Goal: Task Accomplishment & Management: Manage account settings

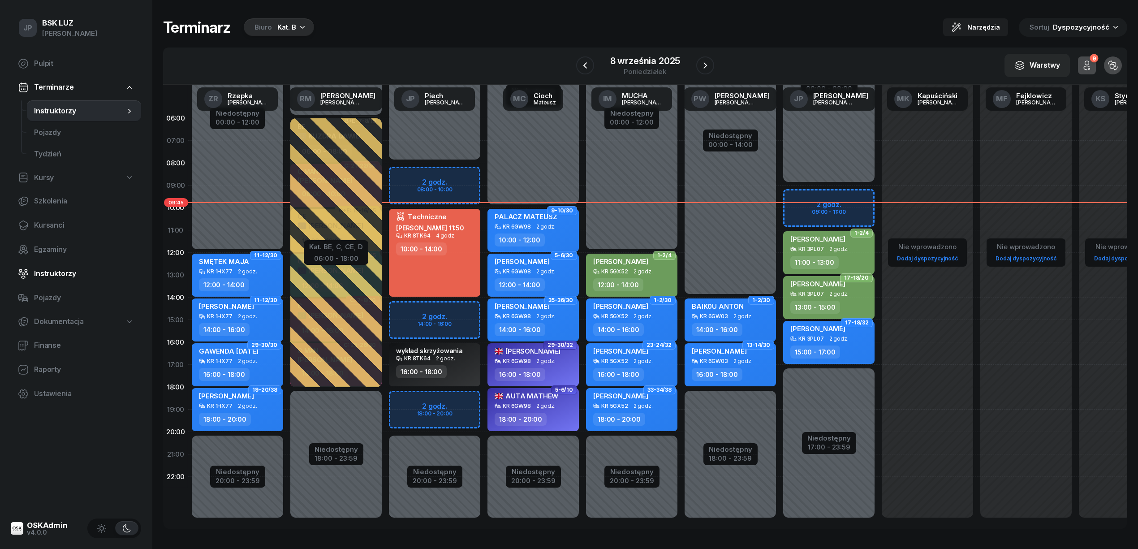
click at [56, 273] on span "Instruktorzy" at bounding box center [84, 274] width 100 height 12
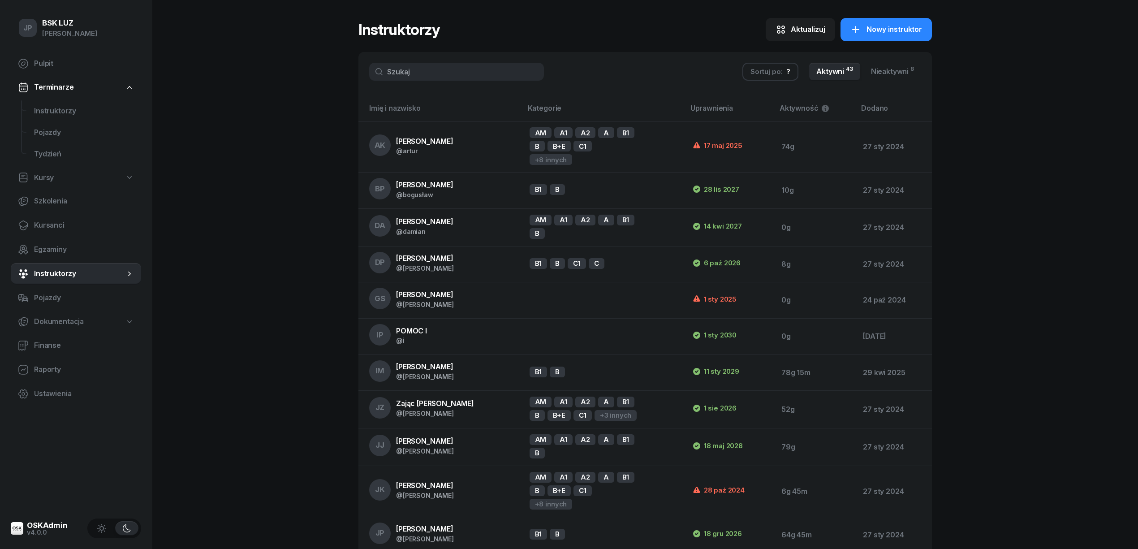
click at [425, 75] on input "text" at bounding box center [456, 72] width 175 height 18
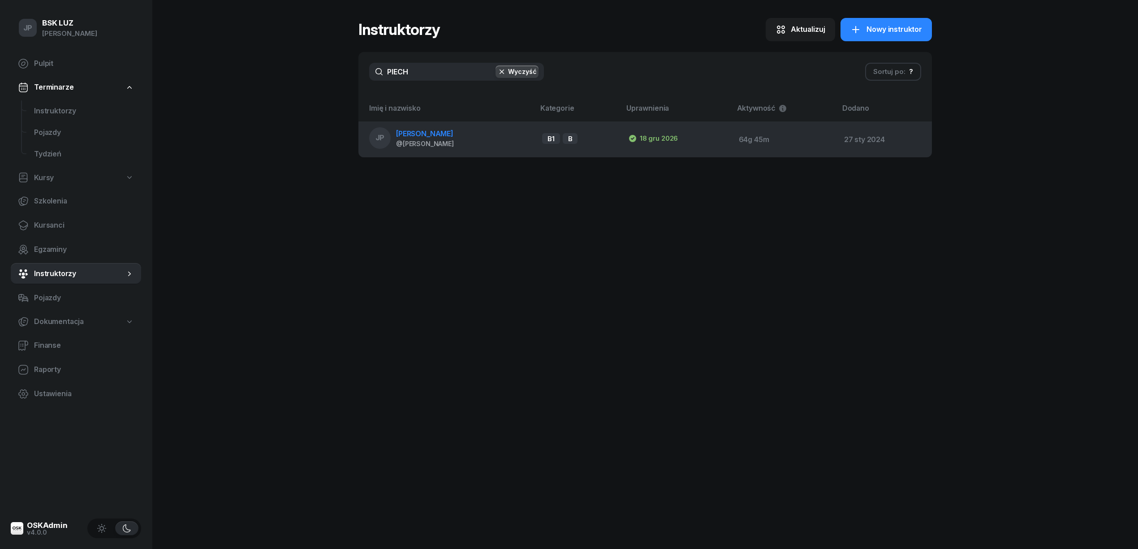
type input "PIECH"
click at [413, 134] on span "[PERSON_NAME]" at bounding box center [424, 133] width 57 height 9
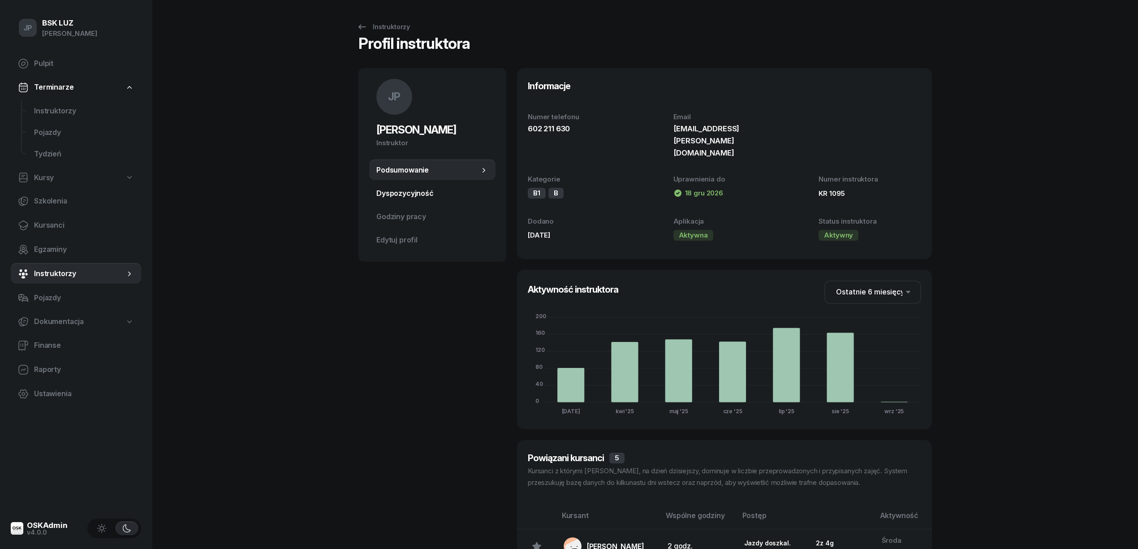
click at [403, 192] on span "Dyspozycyjność" at bounding box center [432, 194] width 112 height 12
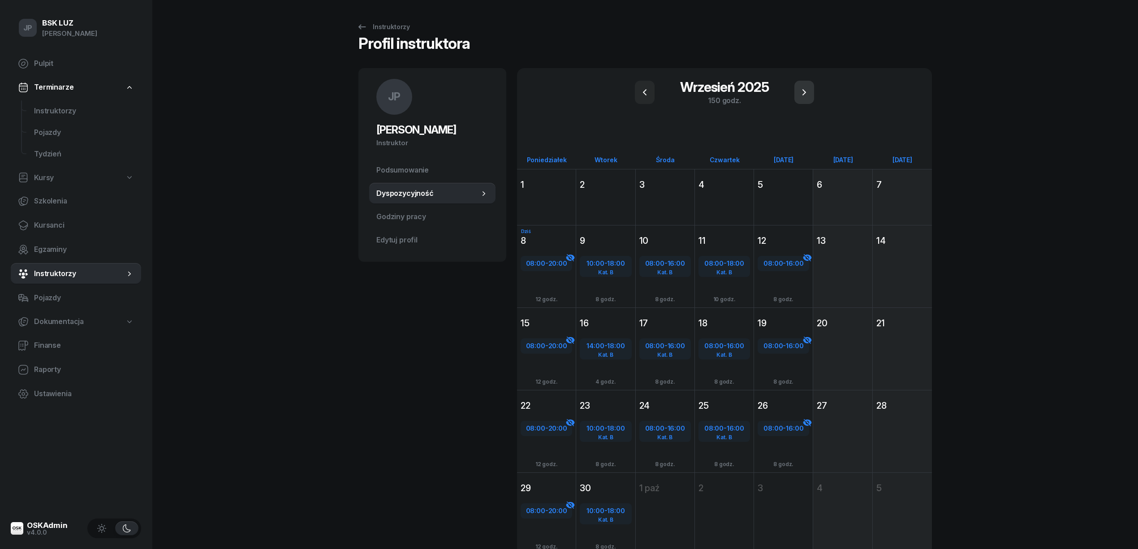
click at [807, 91] on icon "button" at bounding box center [804, 92] width 11 height 11
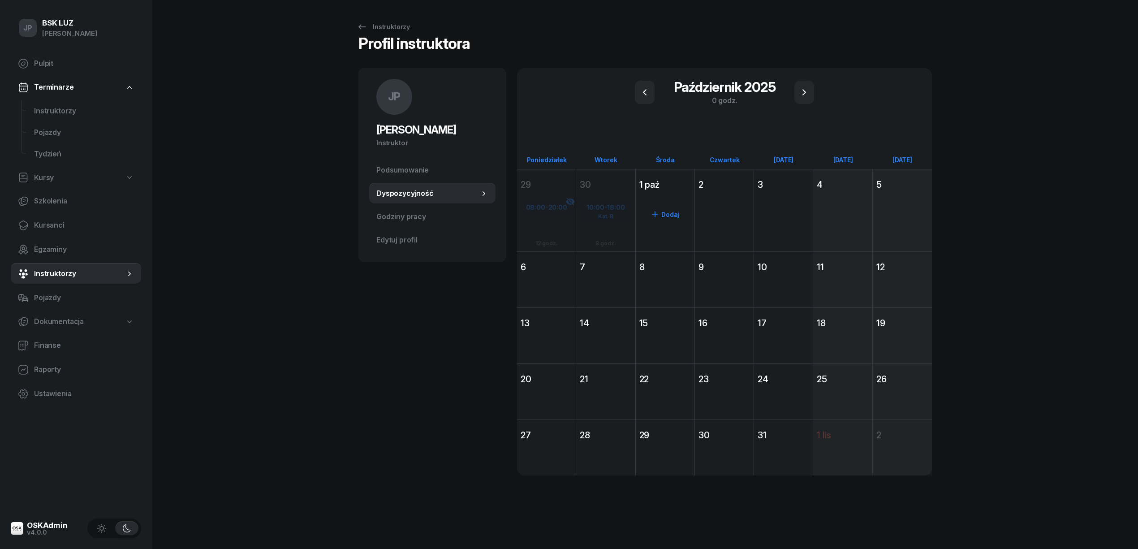
click at [658, 210] on icon at bounding box center [655, 214] width 9 height 9
select select "08"
select select "16"
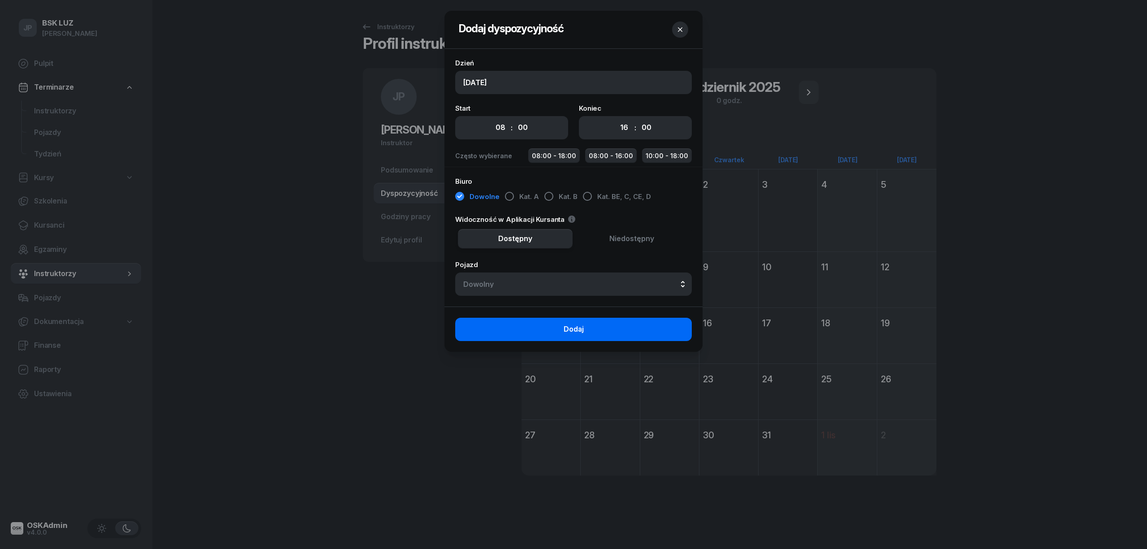
click at [608, 322] on button "Dodaj" at bounding box center [573, 329] width 237 height 23
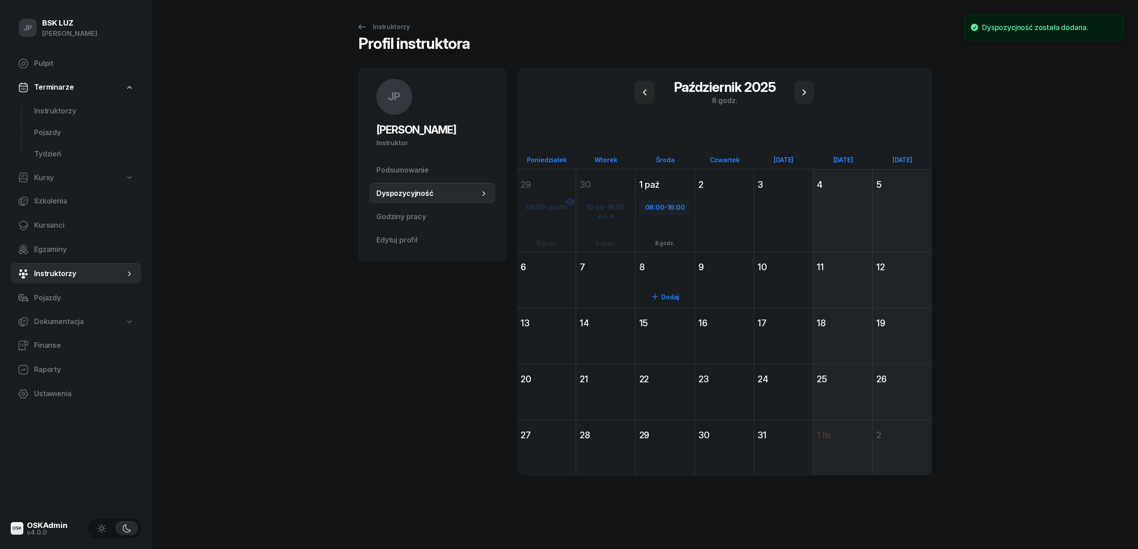
click at [658, 283] on div "Dodaj" at bounding box center [665, 295] width 59 height 41
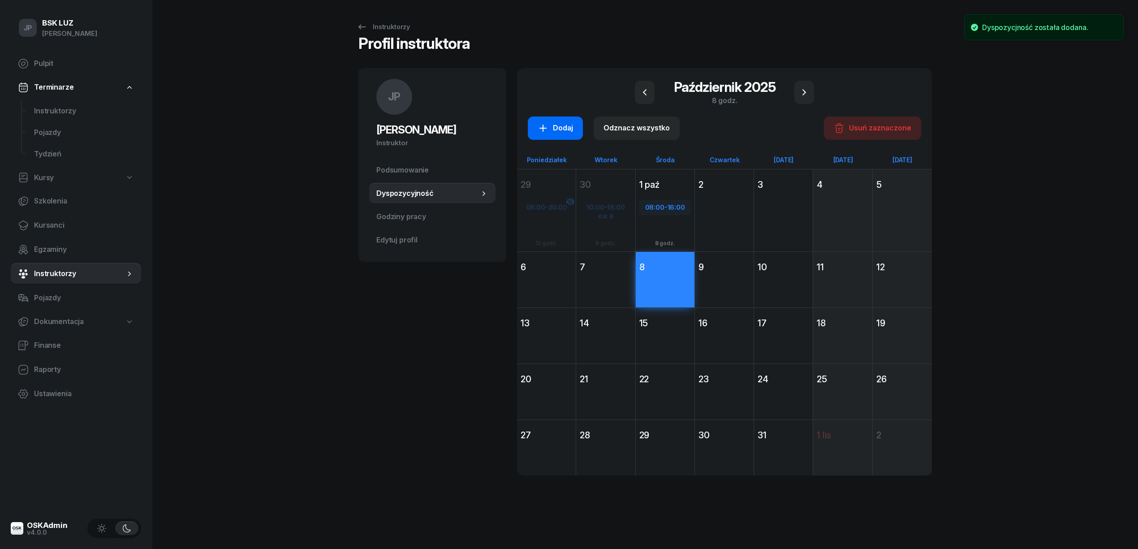
click at [563, 127] on div "Dodaj" at bounding box center [555, 128] width 35 height 12
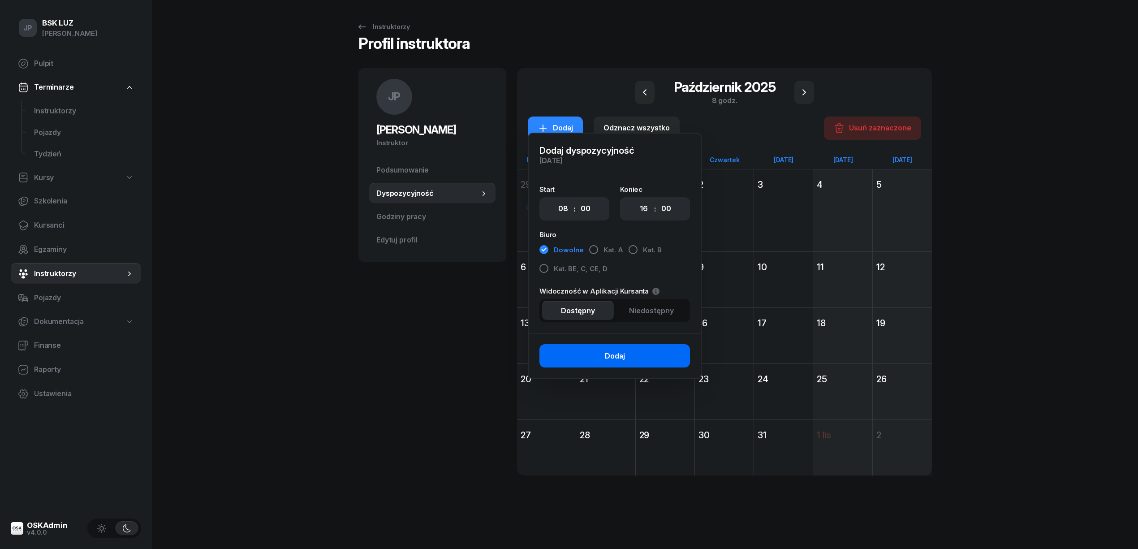
click at [608, 350] on button "Dodaj" at bounding box center [614, 355] width 151 height 23
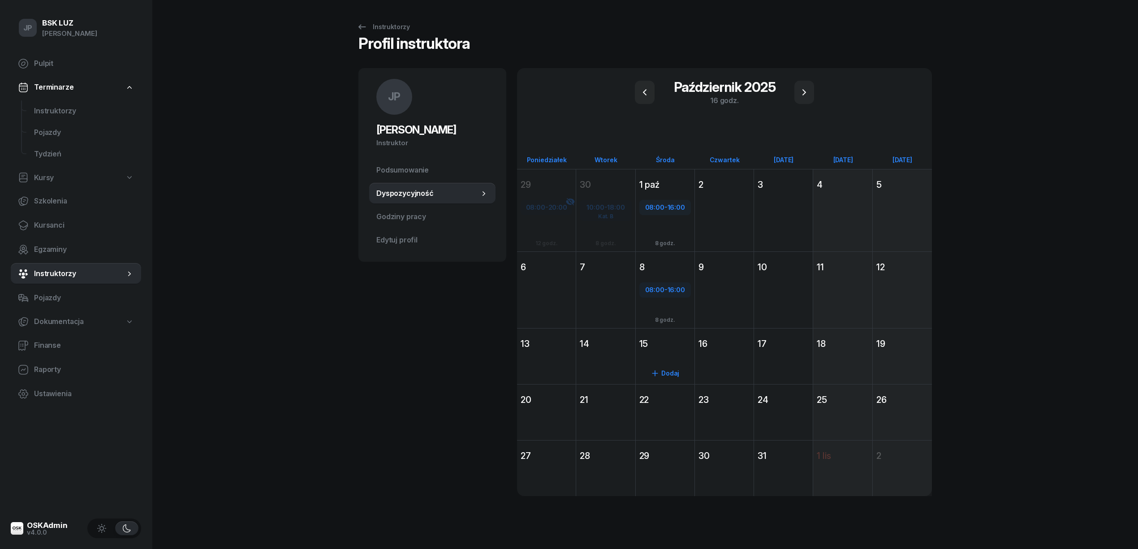
click at [669, 354] on div "Dodaj" at bounding box center [665, 372] width 59 height 41
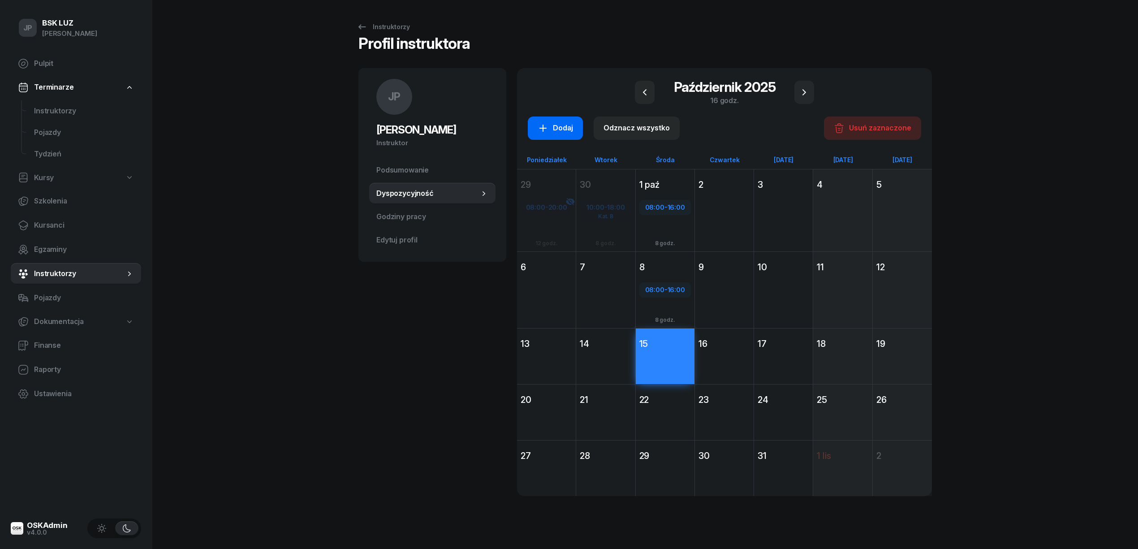
click at [556, 126] on div "Dodaj" at bounding box center [555, 128] width 35 height 12
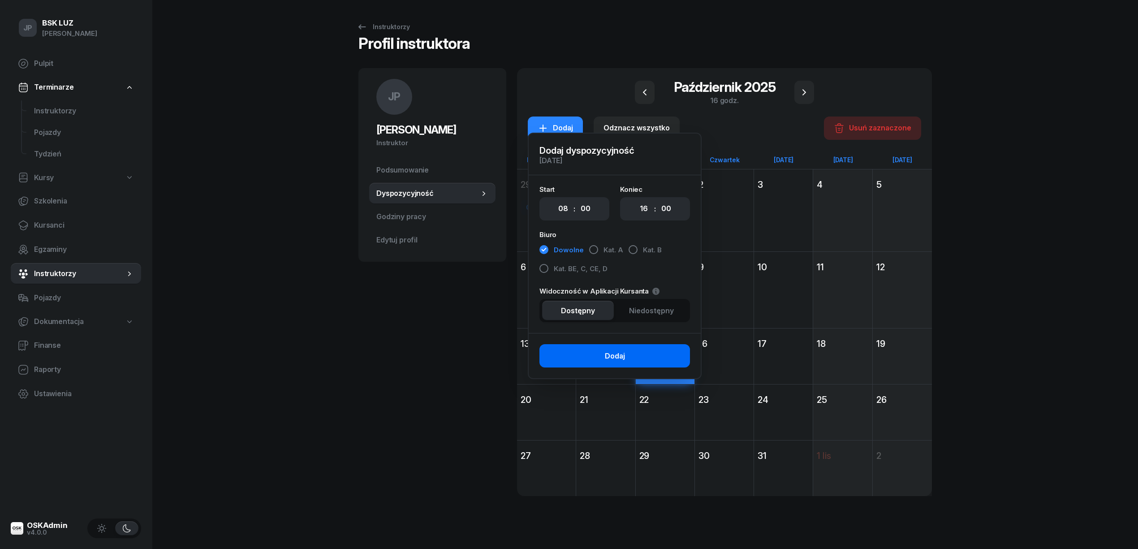
click at [599, 355] on button "Dodaj" at bounding box center [614, 355] width 151 height 23
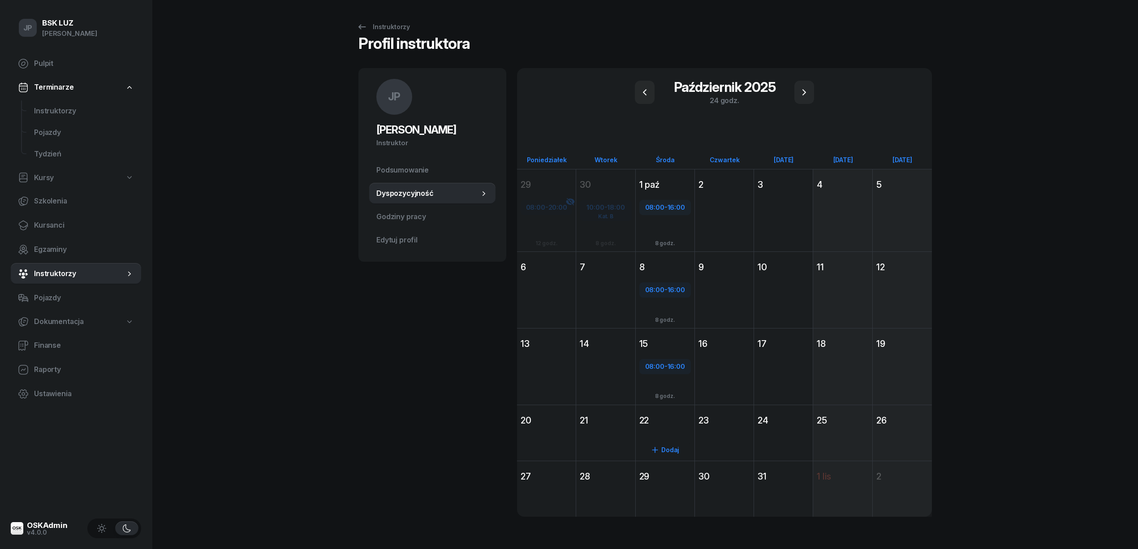
click at [665, 428] on div "Dodaj" at bounding box center [665, 448] width 59 height 41
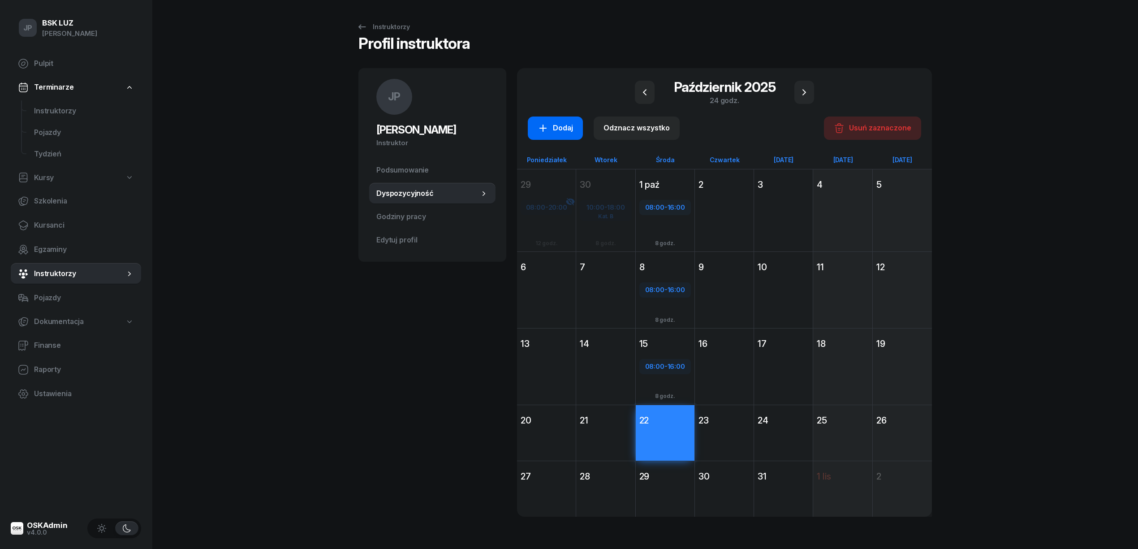
click at [557, 125] on div "Dodaj" at bounding box center [555, 128] width 35 height 12
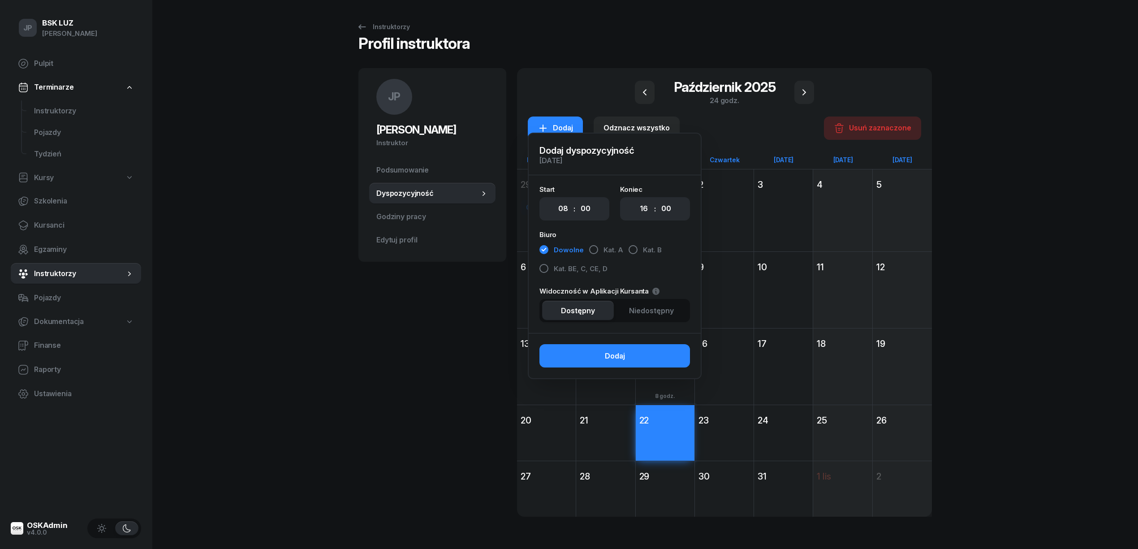
click at [639, 356] on button "Dodaj" at bounding box center [614, 355] width 151 height 23
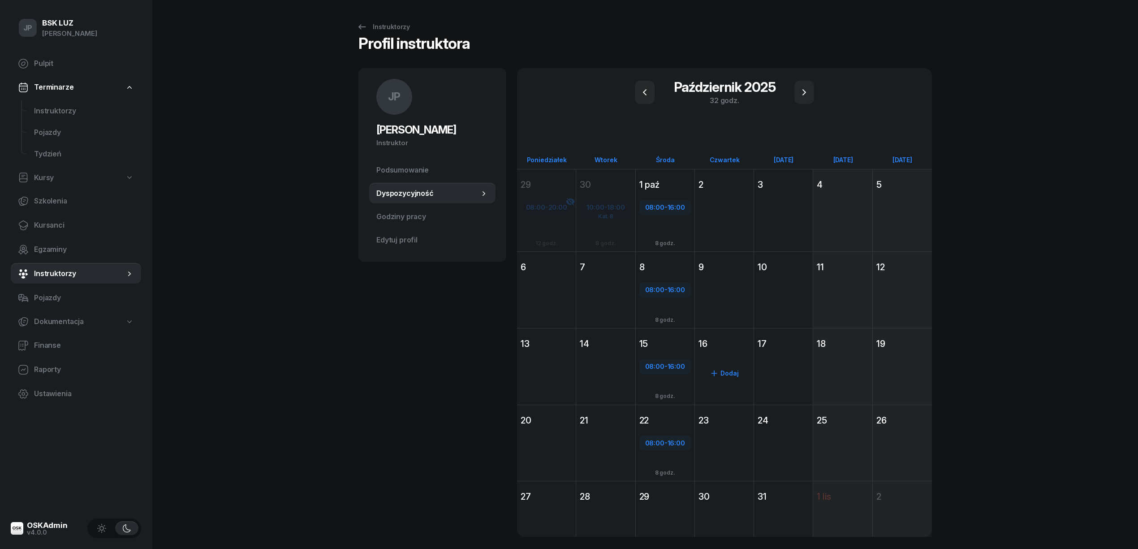
scroll to position [26, 0]
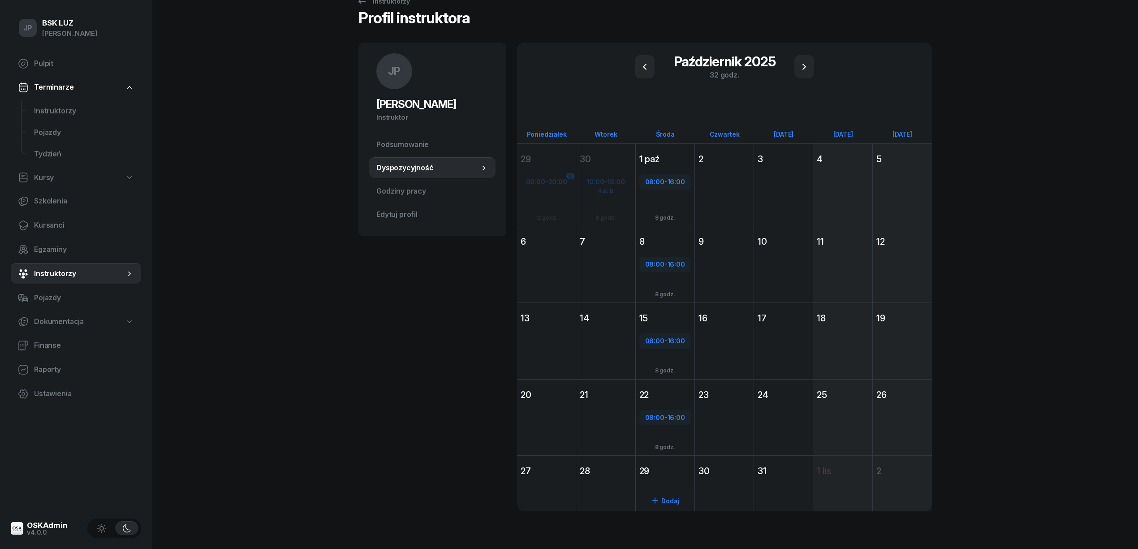
click at [662, 479] on div "Dodaj" at bounding box center [665, 499] width 59 height 41
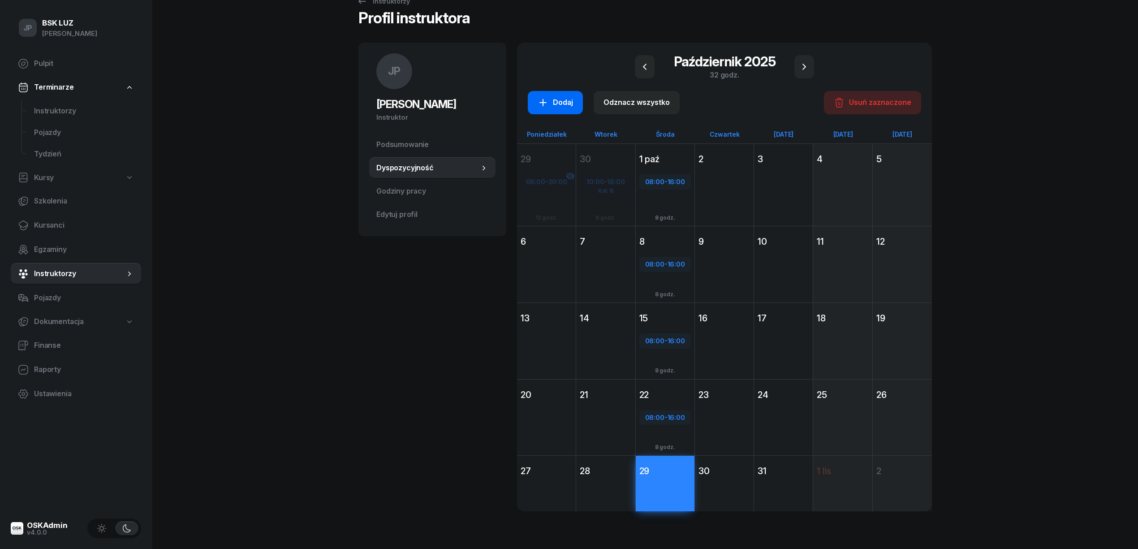
click at [560, 102] on div "Dodaj" at bounding box center [555, 103] width 35 height 12
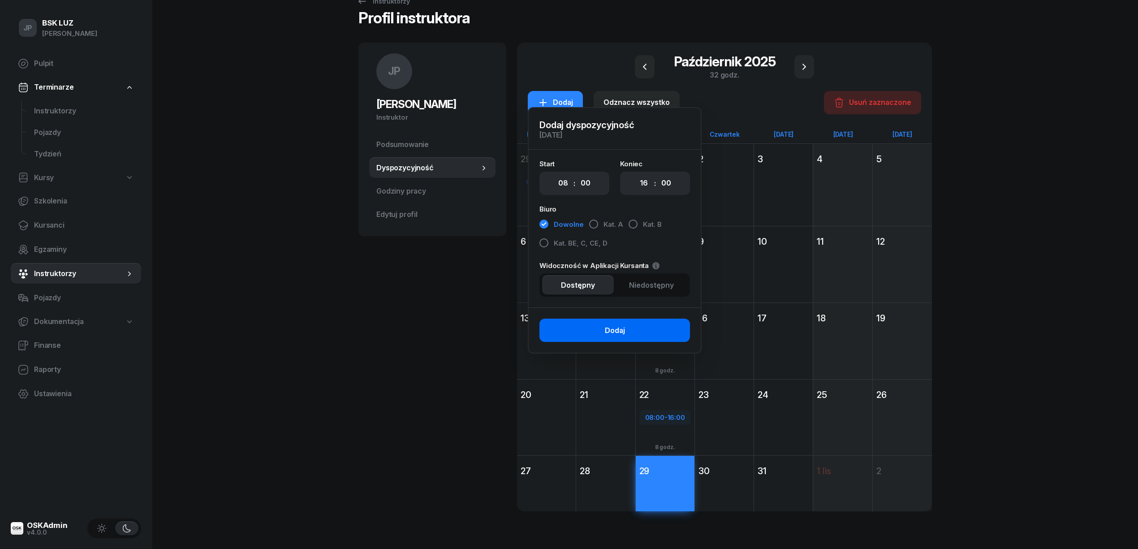
click at [627, 330] on button "Dodaj" at bounding box center [614, 330] width 151 height 23
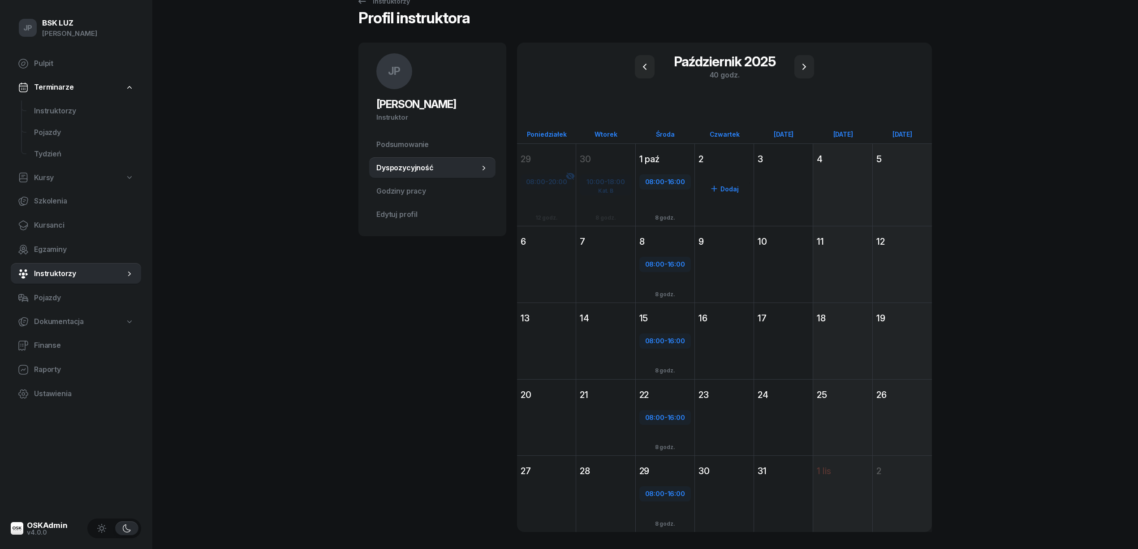
click at [719, 182] on div "Dodaj" at bounding box center [725, 188] width 52 height 14
select select "08"
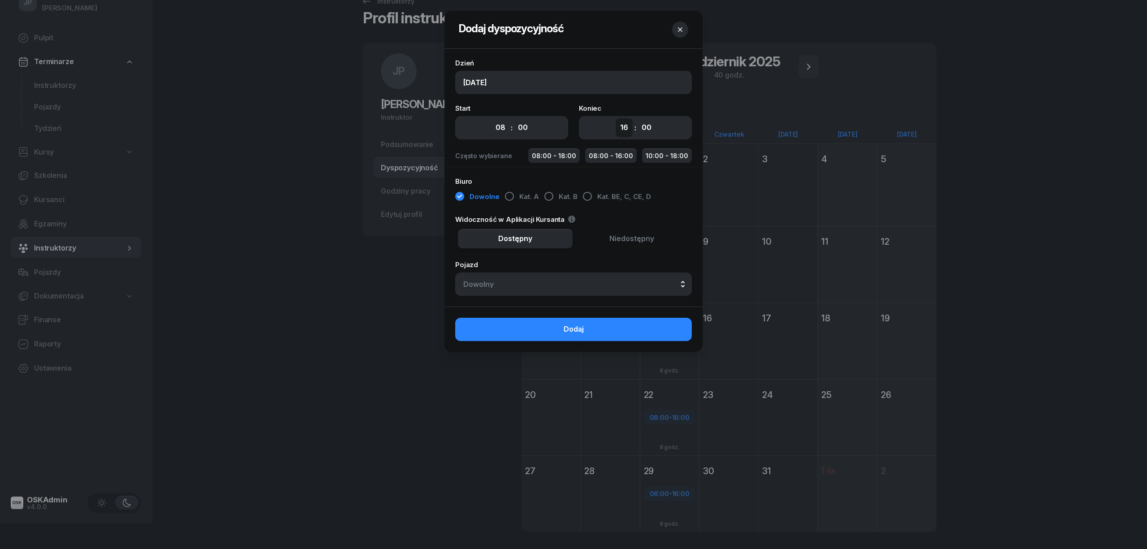
click at [625, 131] on select "00 01 02 03 04 05 06 07 08 09 10 11 12 13 14 15 16 17 18 19 20 21 22 23" at bounding box center [624, 127] width 17 height 19
select select "18"
click at [616, 118] on select "00 01 02 03 04 05 06 07 08 09 10 11 12 13 14 15 16 17 18 19 20 21 22 23" at bounding box center [624, 127] width 17 height 19
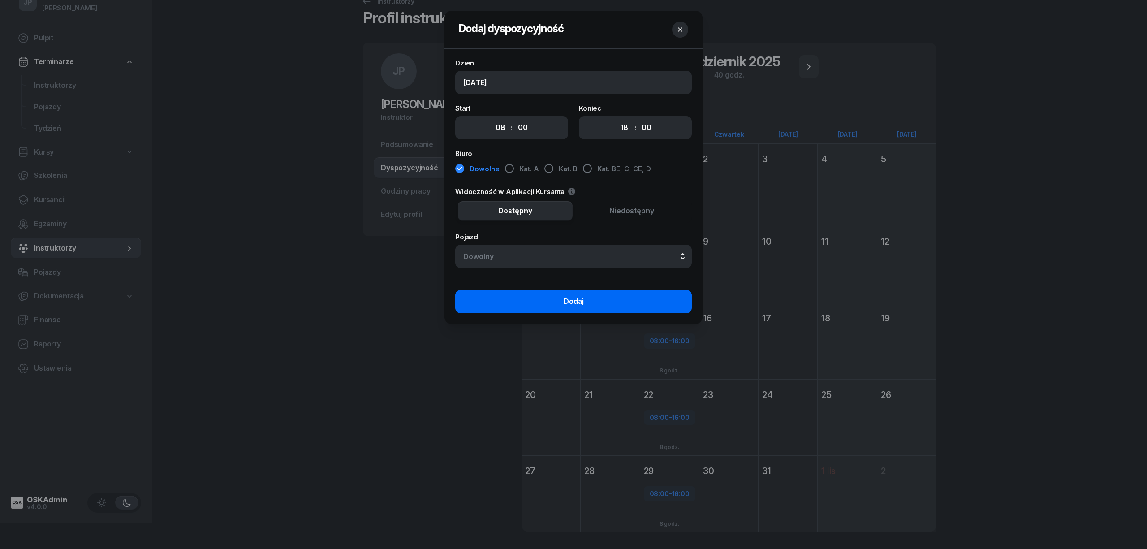
click at [578, 302] on span "Dodaj" at bounding box center [574, 302] width 20 height 12
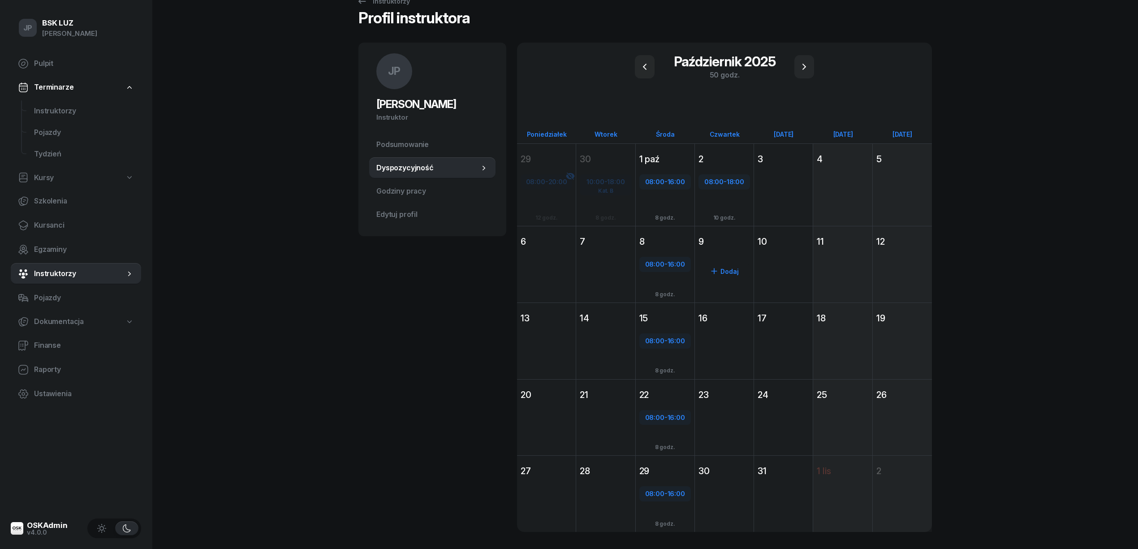
click at [724, 257] on div "Dodaj" at bounding box center [724, 281] width 59 height 62
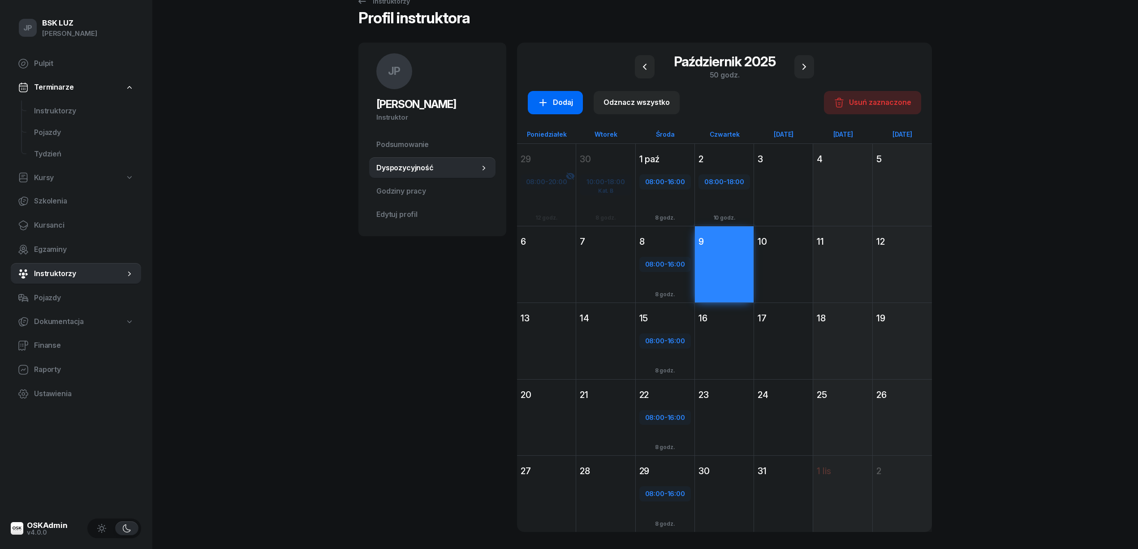
click at [543, 98] on icon "button" at bounding box center [543, 102] width 11 height 11
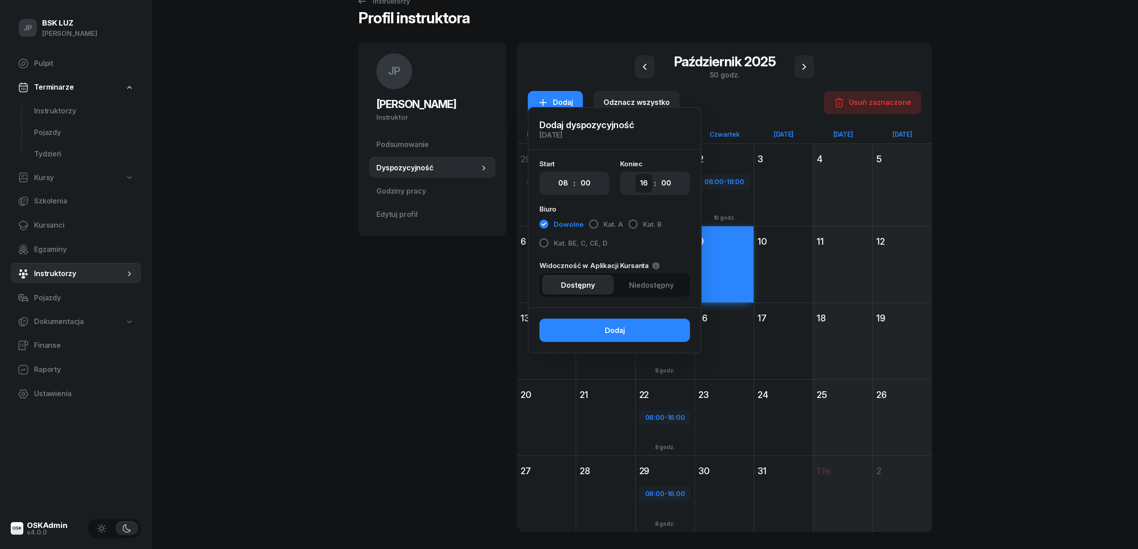
click at [641, 181] on select "00 01 02 03 04 05 06 07 08 09 10 11 12 13 14 15 16 17 18 19 20 21 22 23" at bounding box center [643, 183] width 17 height 19
select select "18"
click at [635, 174] on select "00 01 02 03 04 05 06 07 08 09 10 11 12 13 14 15 16 17 18 19 20 21 22 23" at bounding box center [643, 183] width 17 height 19
click at [615, 328] on div "Dodaj" at bounding box center [615, 331] width 20 height 12
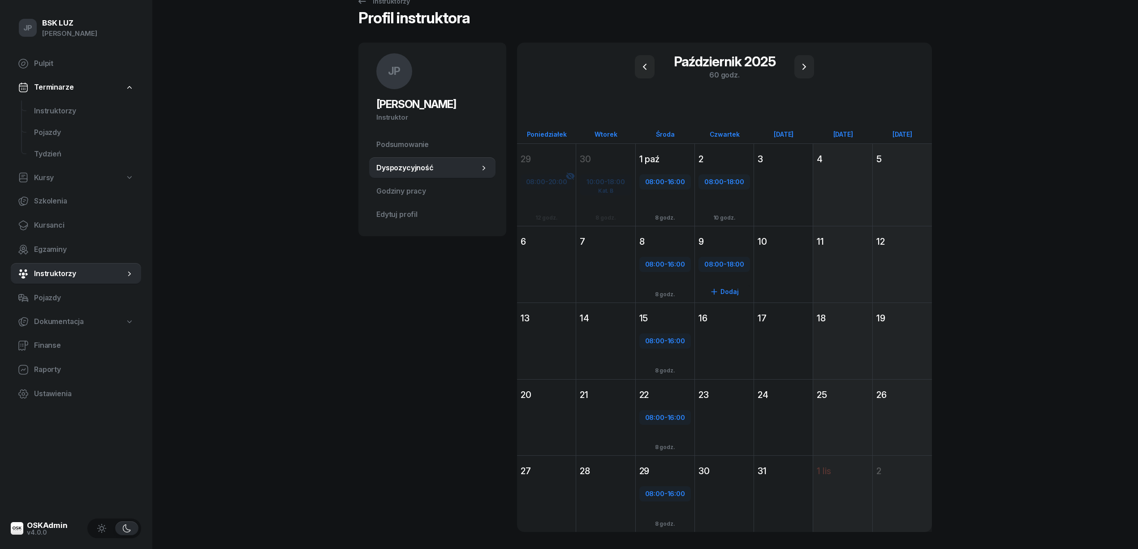
click at [726, 282] on div "08:00 - 18:00 Dodaj 10 godz." at bounding box center [724, 281] width 59 height 62
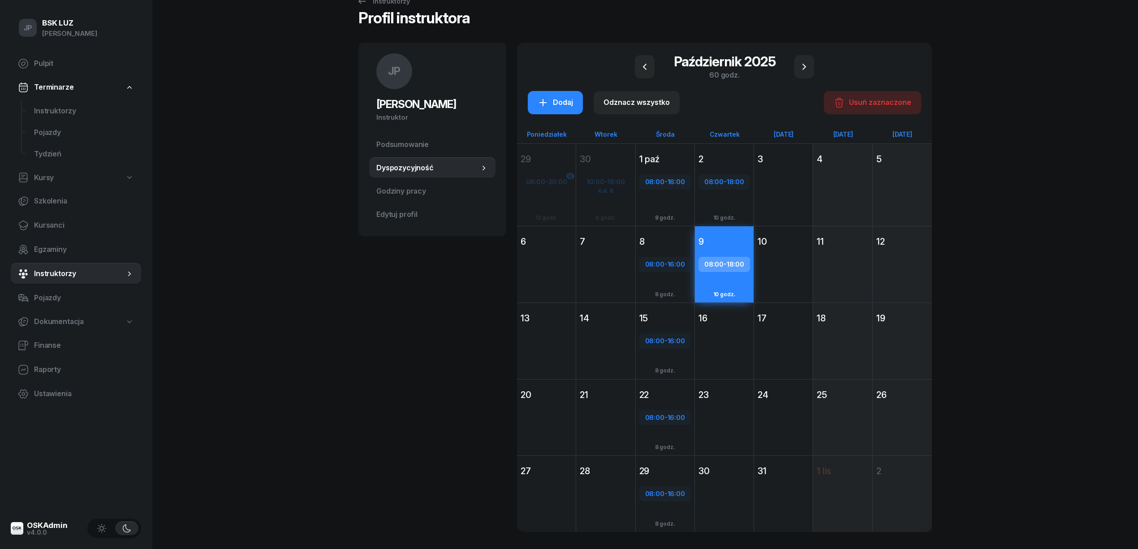
click at [721, 323] on div "16" at bounding box center [725, 318] width 52 height 13
click at [716, 400] on div "23" at bounding box center [724, 395] width 59 height 16
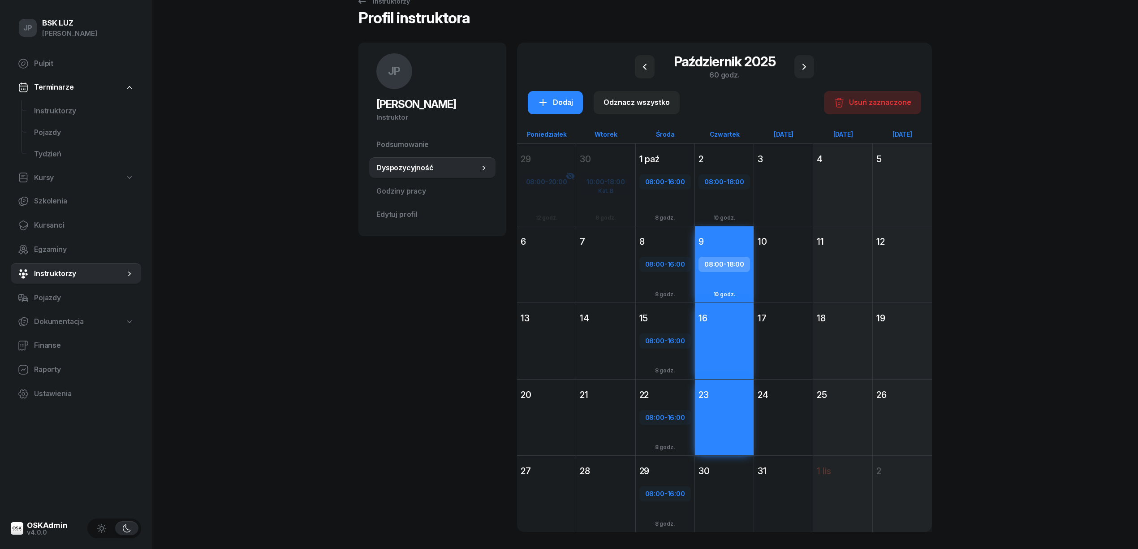
click at [721, 470] on div "30" at bounding box center [725, 471] width 52 height 13
click at [563, 101] on div "Dodaj" at bounding box center [555, 103] width 35 height 12
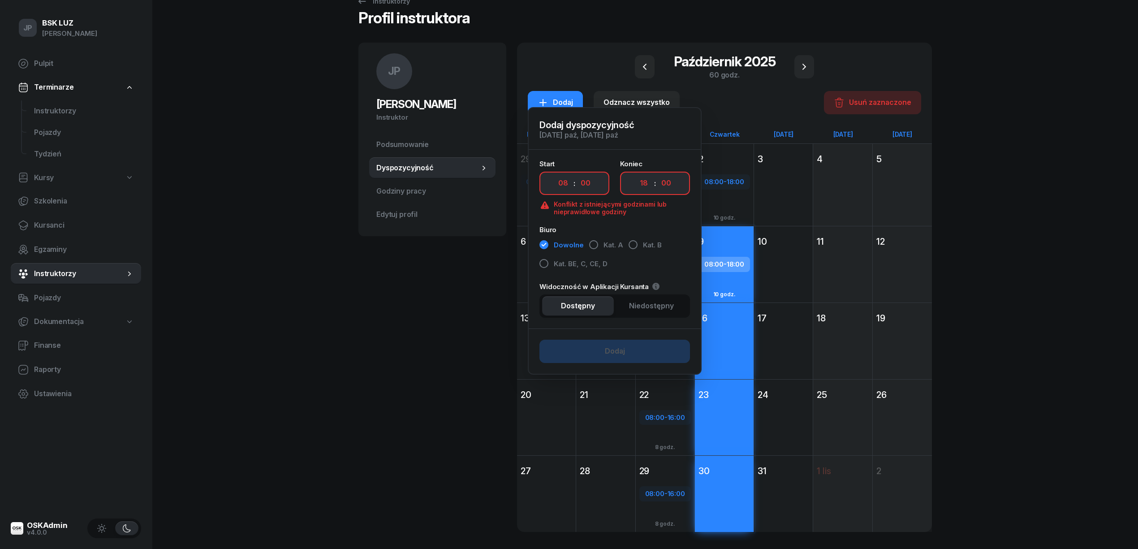
drag, startPoint x: 459, startPoint y: 276, endPoint x: 484, endPoint y: 280, distance: 25.0
click at [460, 276] on div "JP Janusz Piech Instruktor JP Janusz Piech @janusz Wyślij wiadomość JP Janusz P…" at bounding box center [432, 298] width 148 height 511
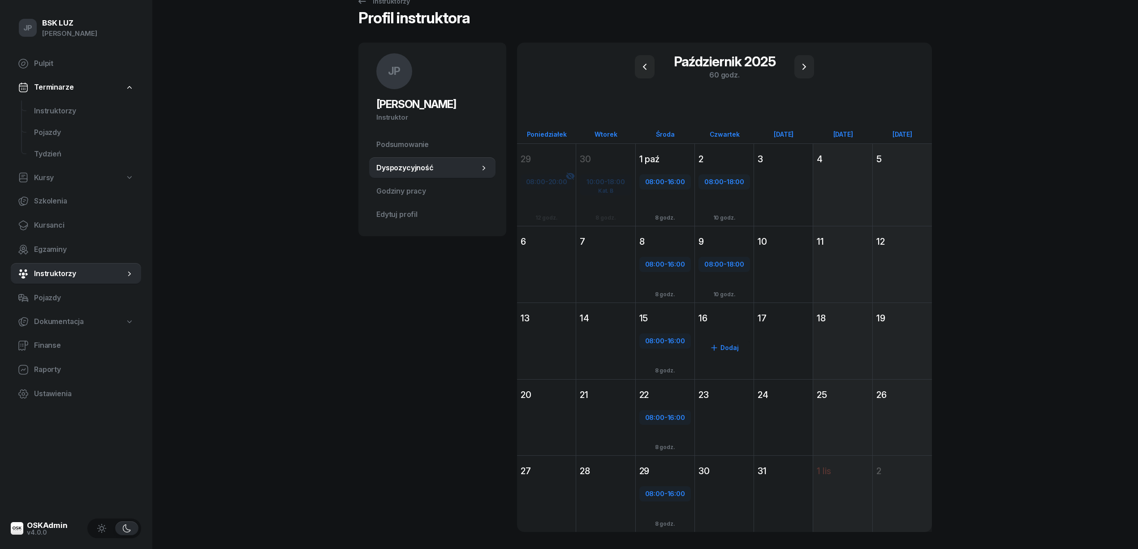
click at [728, 334] on div "Dodaj" at bounding box center [724, 357] width 59 height 62
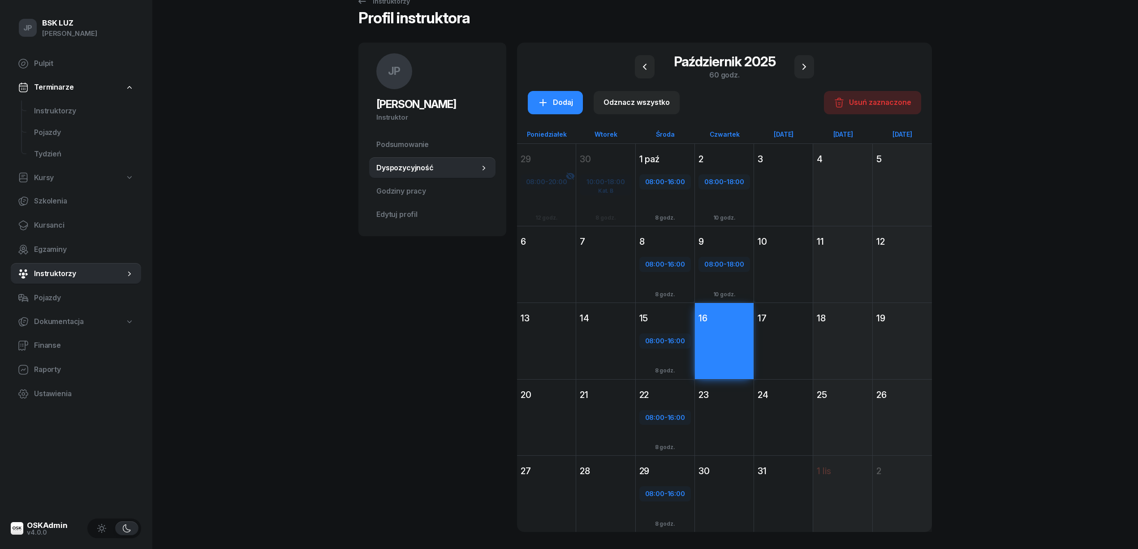
click at [732, 406] on div "Dodaj" at bounding box center [724, 434] width 59 height 62
click at [734, 475] on div "30" at bounding box center [724, 471] width 59 height 16
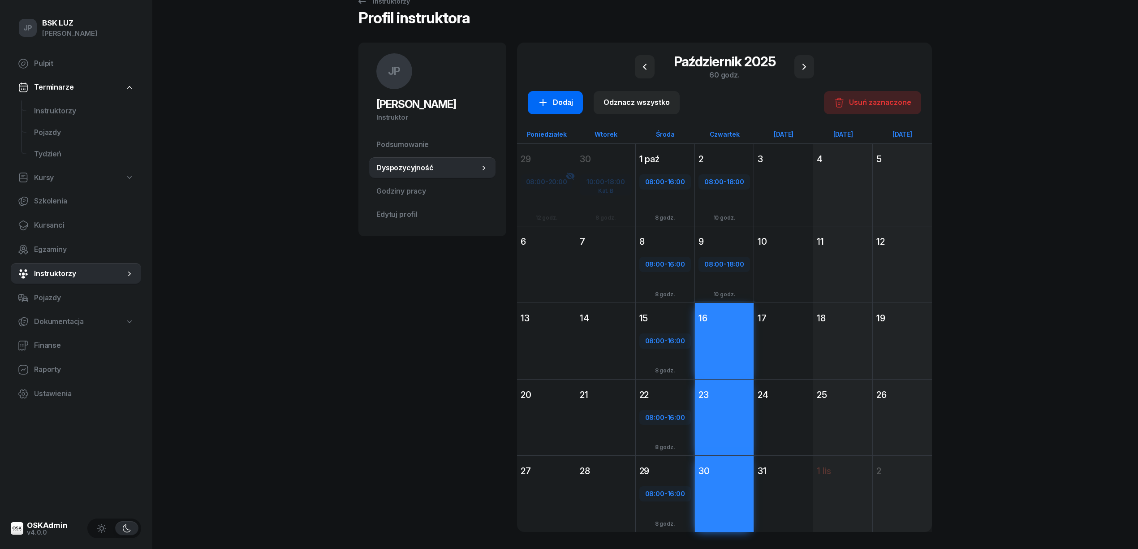
click at [552, 103] on div "Dodaj" at bounding box center [555, 103] width 35 height 12
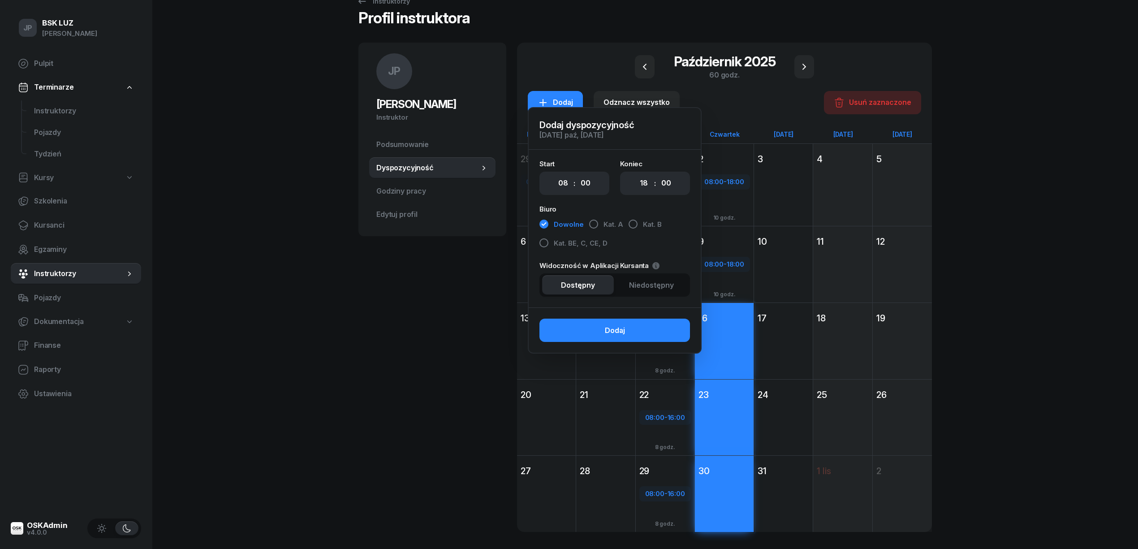
drag, startPoint x: 618, startPoint y: 332, endPoint x: 600, endPoint y: 341, distance: 20.5
click at [618, 333] on div "Dodaj" at bounding box center [615, 331] width 20 height 12
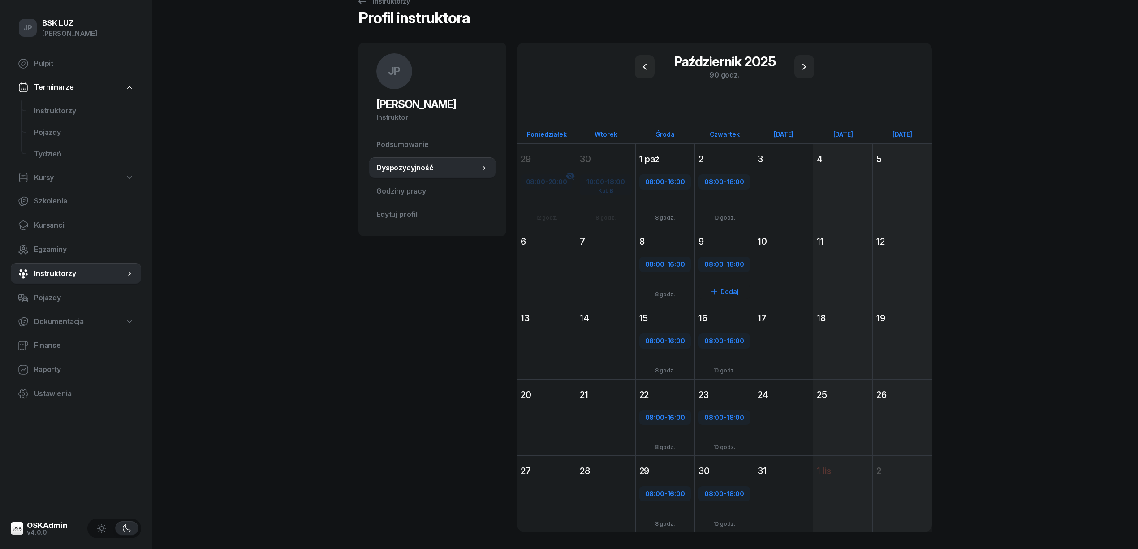
click at [721, 263] on span "08:00" at bounding box center [713, 264] width 19 height 9
select select "08"
select select "18"
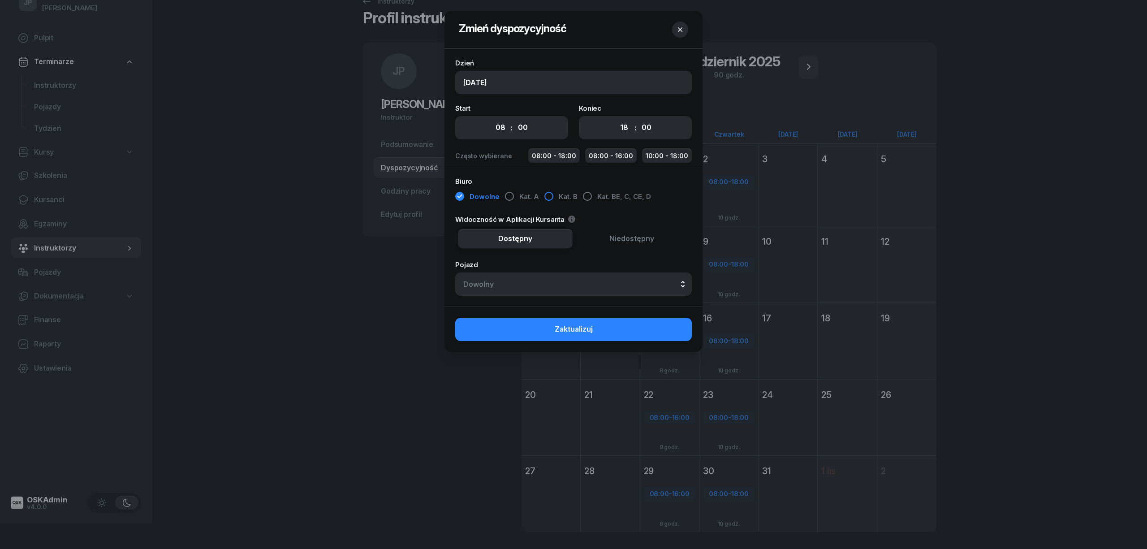
click at [548, 198] on div "button" at bounding box center [548, 196] width 9 height 9
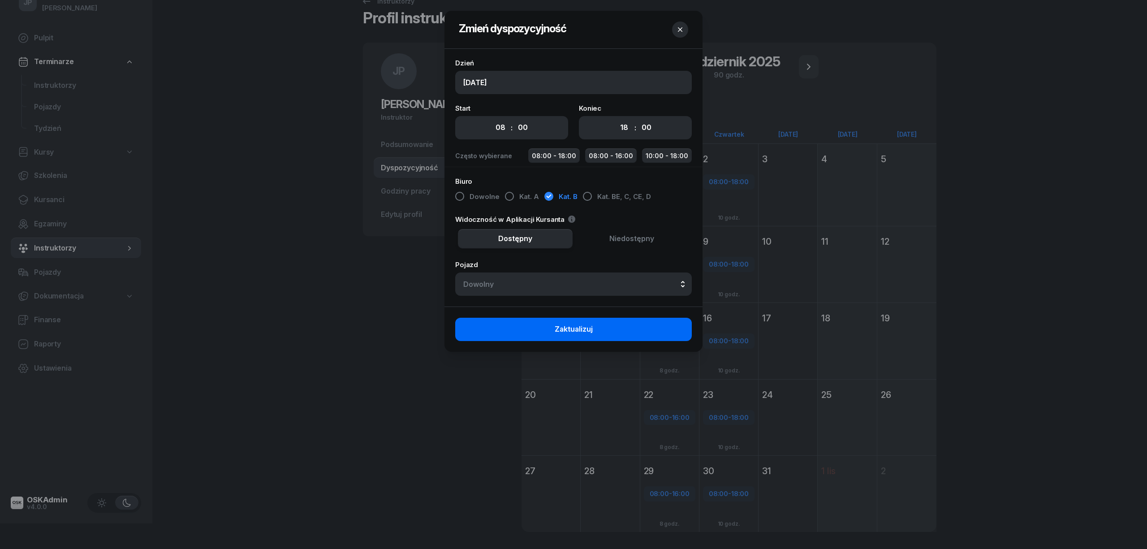
click at [589, 330] on span "Zaktualizuj" at bounding box center [574, 330] width 38 height 12
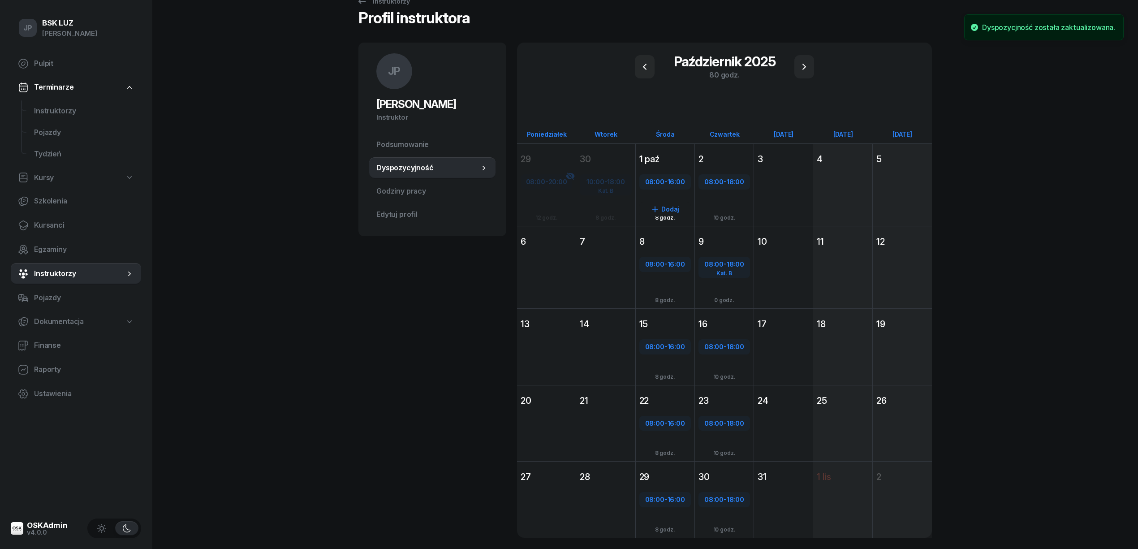
click at [644, 173] on div "08:00 - 16:00 Dodaj 8 godz." at bounding box center [665, 201] width 59 height 68
click at [648, 174] on div "08:00 - 16:00" at bounding box center [665, 181] width 52 height 15
select select "08"
select select "16"
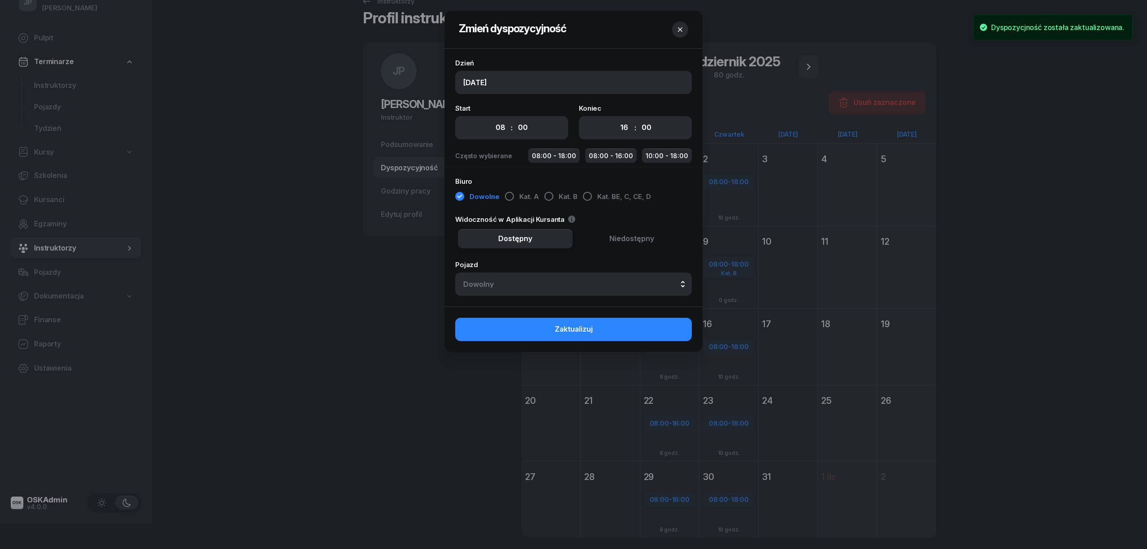
click at [396, 313] on div at bounding box center [573, 274] width 1147 height 549
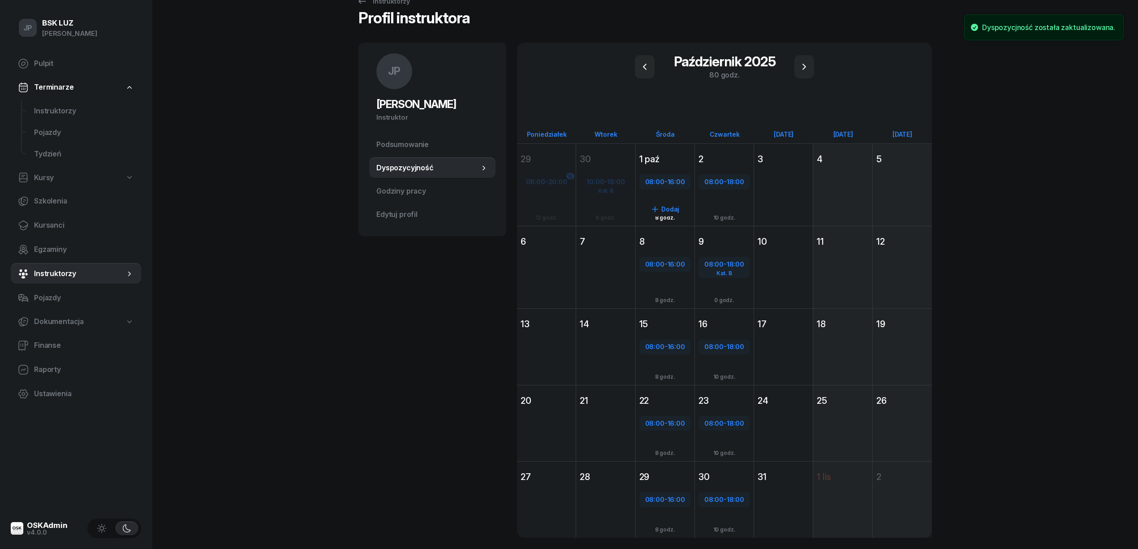
click at [674, 197] on div "08:00 - 16:00 Dodaj 8 godz." at bounding box center [665, 201] width 59 height 68
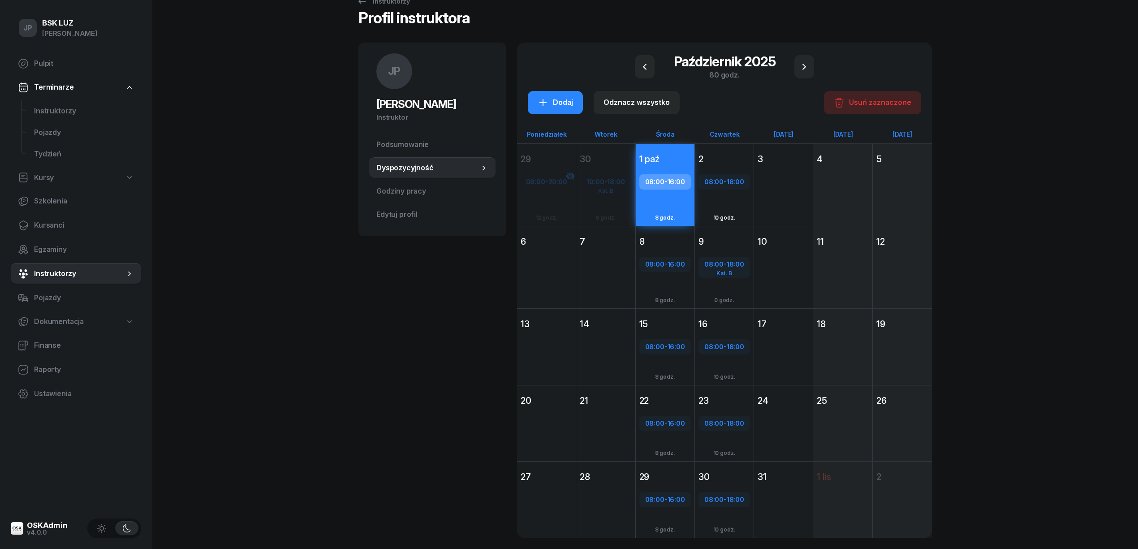
click at [714, 193] on div "08:00 - 18:00 Dodaj 10 godz." at bounding box center [724, 201] width 59 height 68
drag, startPoint x: 659, startPoint y: 285, endPoint x: 678, endPoint y: 280, distance: 20.3
click at [659, 285] on div "08:00 - 16:00 Dodaj 8 godz." at bounding box center [665, 284] width 59 height 68
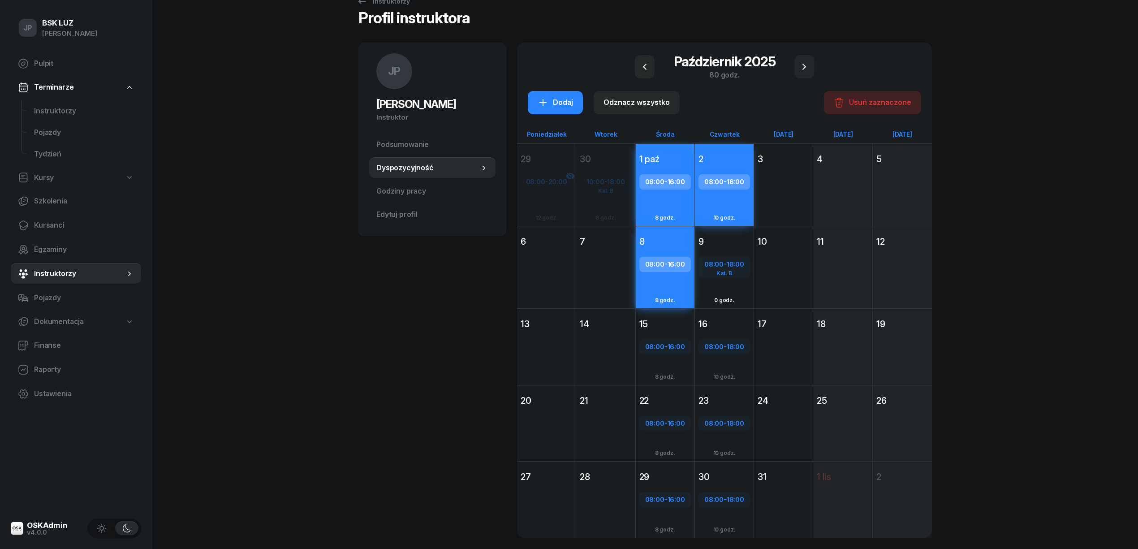
click at [722, 274] on div "Kat. B" at bounding box center [724, 273] width 50 height 6
select select "08"
select select "18"
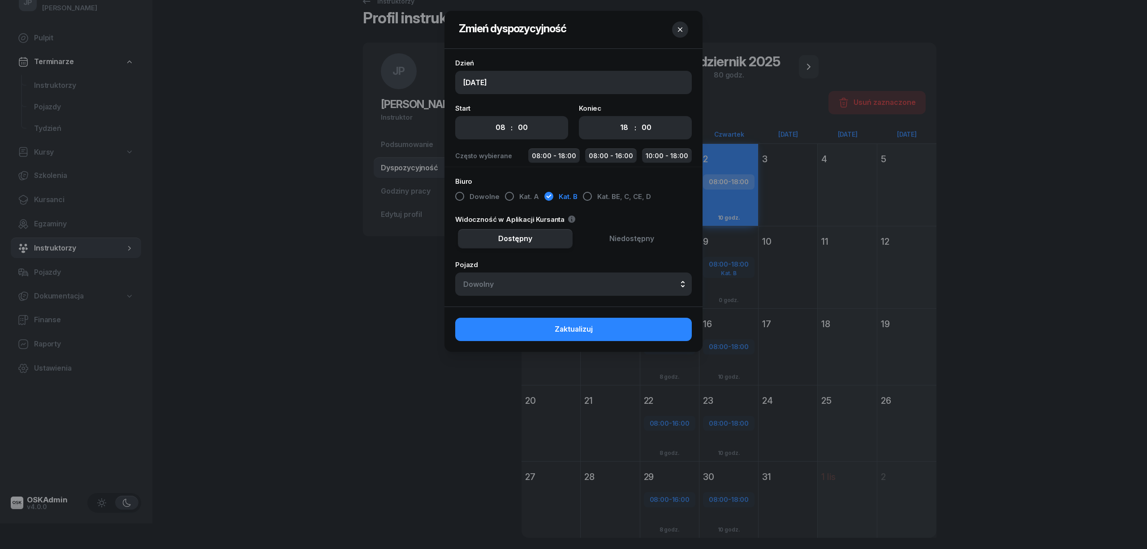
click at [678, 316] on div "Zaktualizuj" at bounding box center [573, 329] width 258 height 45
drag, startPoint x: 384, startPoint y: 340, endPoint x: 396, endPoint y: 340, distance: 12.1
click at [387, 340] on div at bounding box center [573, 274] width 1147 height 549
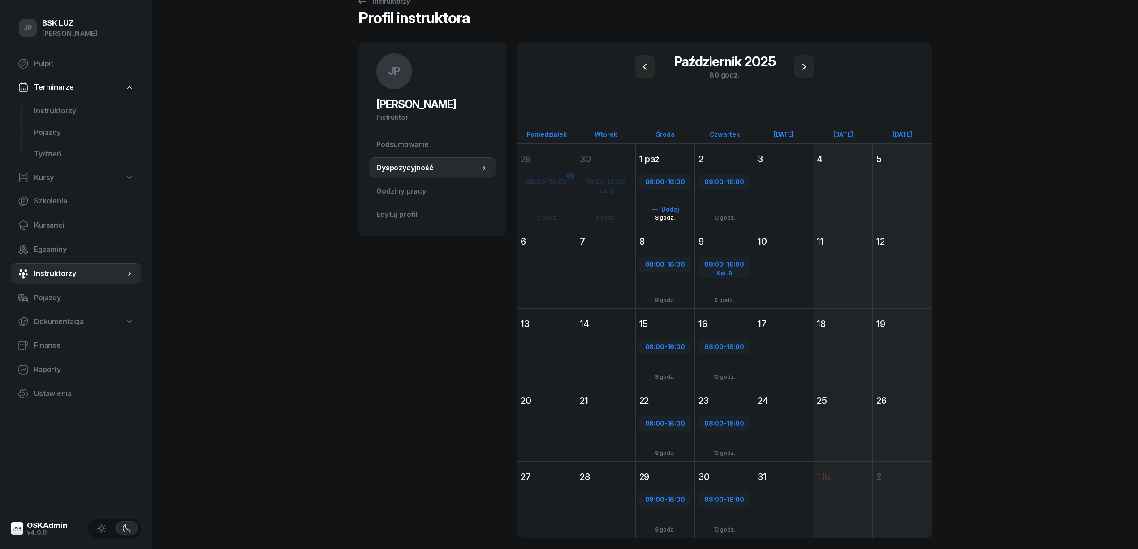
click at [666, 211] on div "Dodaj" at bounding box center [665, 209] width 52 height 14
select select "16"
select select "18"
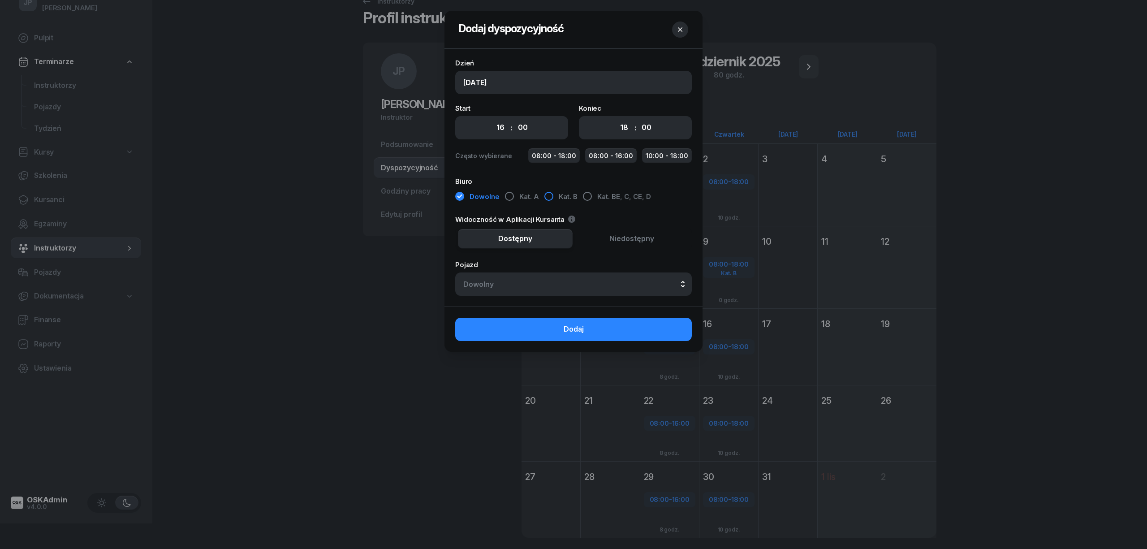
click at [549, 195] on div "button" at bounding box center [548, 196] width 9 height 9
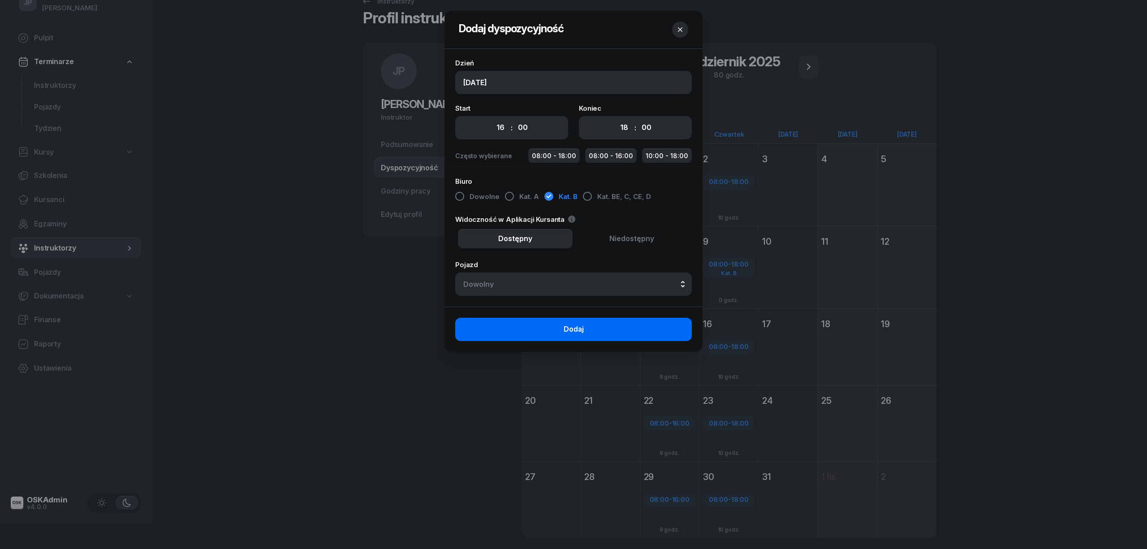
click at [583, 330] on span "Dodaj" at bounding box center [574, 330] width 20 height 12
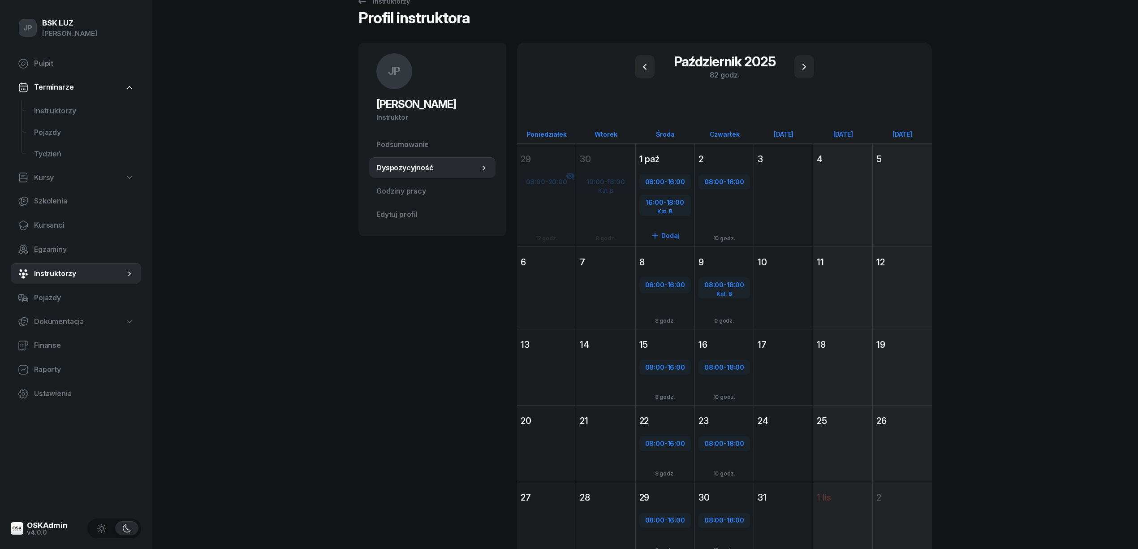
click at [662, 180] on span "08:00" at bounding box center [654, 181] width 19 height 9
select select "08"
select select "16"
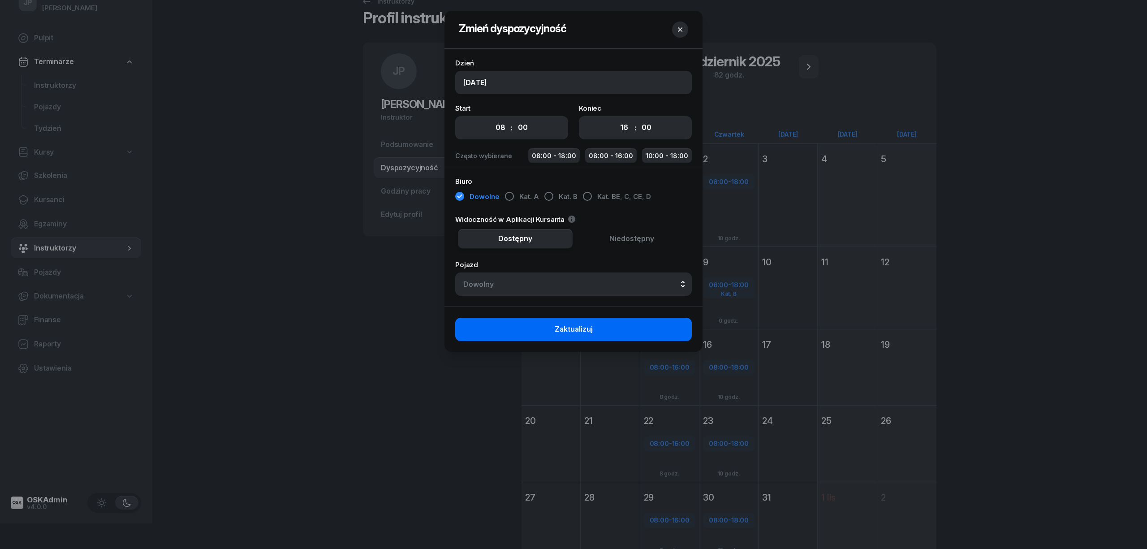
click at [574, 331] on span "Zaktualizuj" at bounding box center [574, 330] width 38 height 12
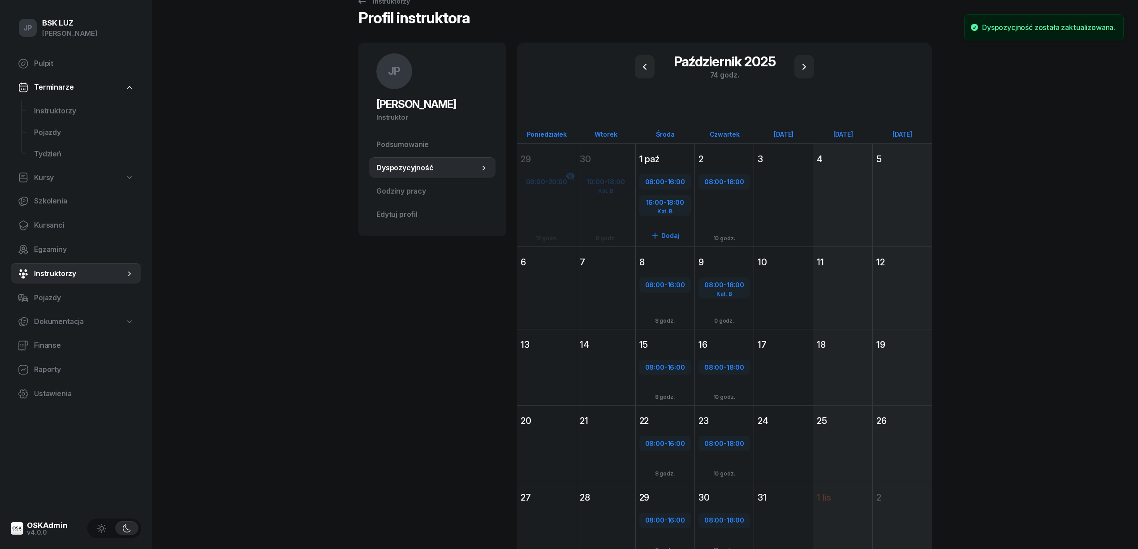
click at [663, 182] on div "08:00 - 16:00" at bounding box center [665, 182] width 50 height 12
select select "08"
select select "16"
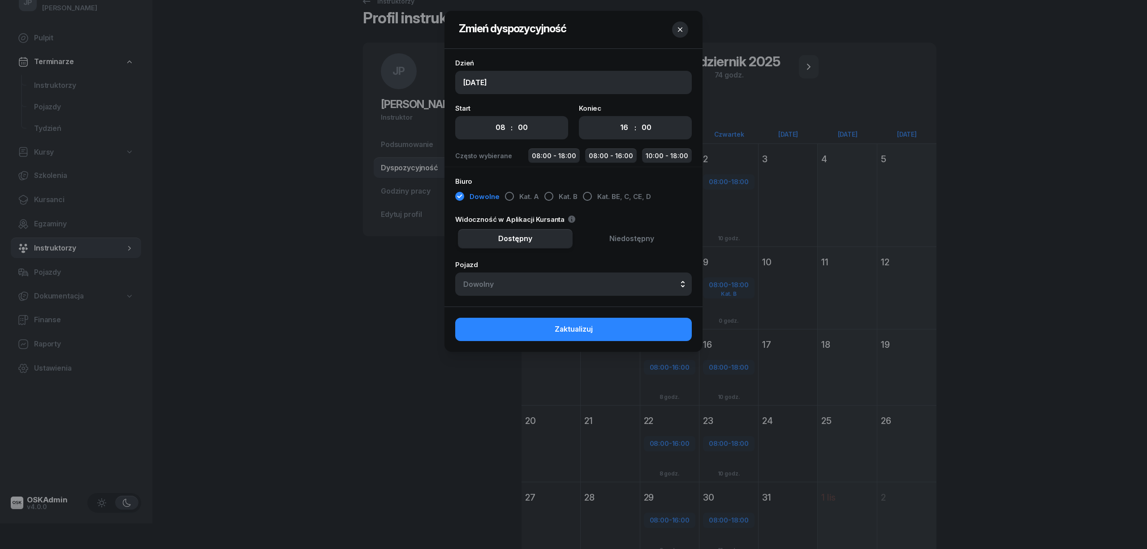
drag, startPoint x: 370, startPoint y: 309, endPoint x: 494, endPoint y: 267, distance: 130.5
click at [371, 309] on div at bounding box center [573, 274] width 1147 height 549
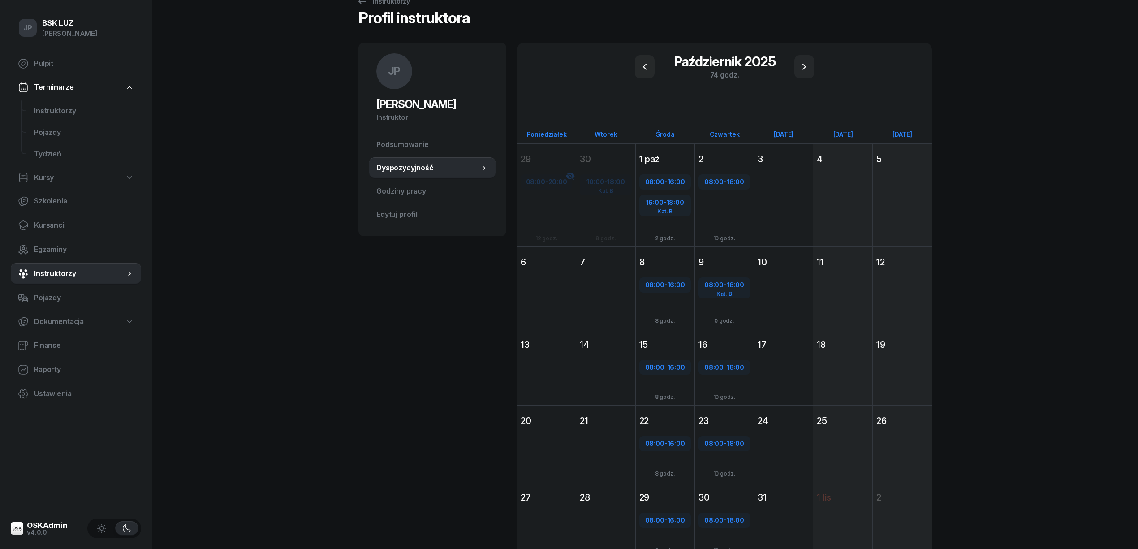
drag, startPoint x: 673, startPoint y: 189, endPoint x: 444, endPoint y: 285, distance: 248.2
click at [441, 285] on div "JP Janusz Piech Instruktor JP Janusz Piech @janusz Wyślij wiadomość JP Janusz P…" at bounding box center [432, 311] width 148 height 537
click at [664, 178] on div "08:00 - 16:00" at bounding box center [665, 182] width 50 height 12
select select "08"
select select "16"
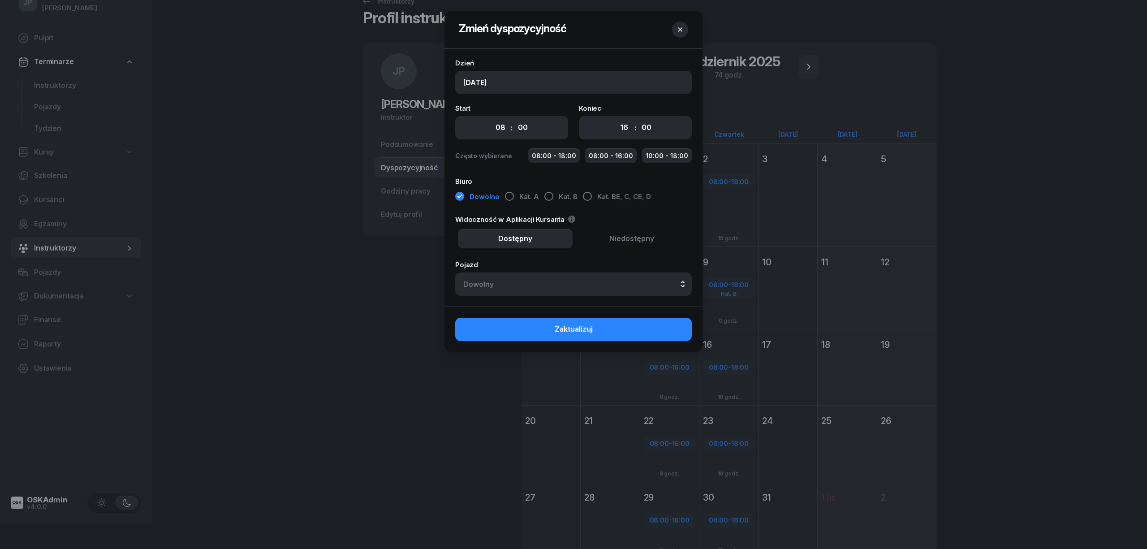
click at [680, 27] on icon "button" at bounding box center [680, 29] width 9 height 9
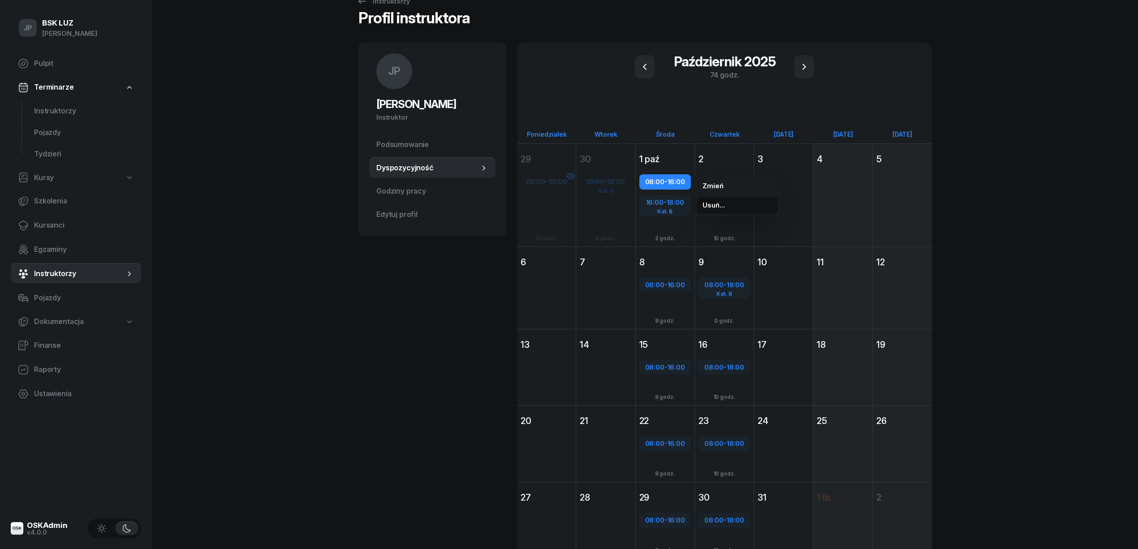
click at [717, 205] on span "Usuń..." at bounding box center [714, 205] width 22 height 12
click at [751, 204] on kbd "T" at bounding box center [751, 206] width 12 height 12
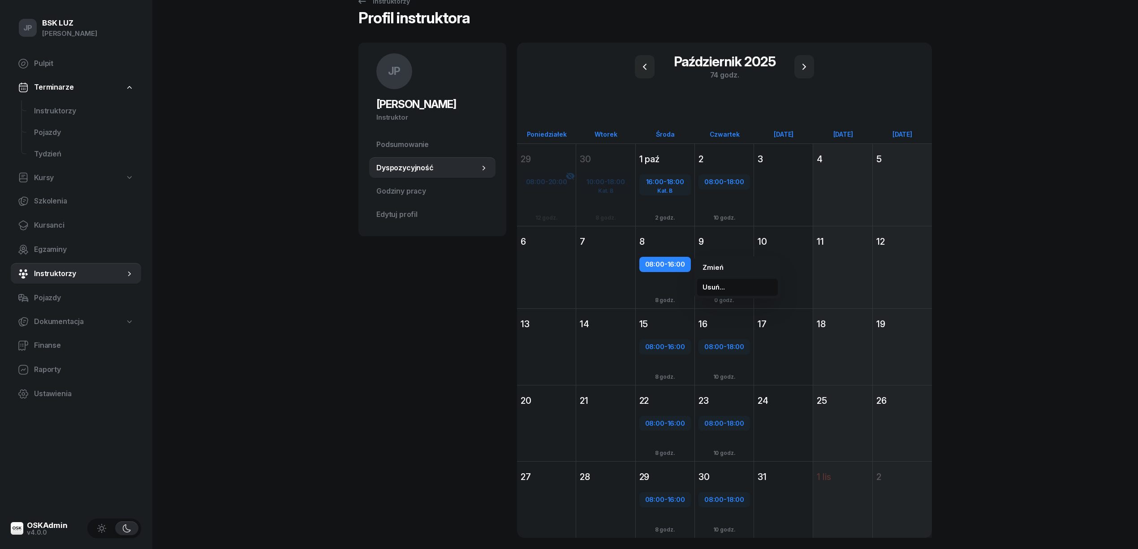
click at [717, 285] on span "Usuń..." at bounding box center [714, 287] width 22 height 12
click at [748, 284] on kbd "T" at bounding box center [751, 288] width 12 height 12
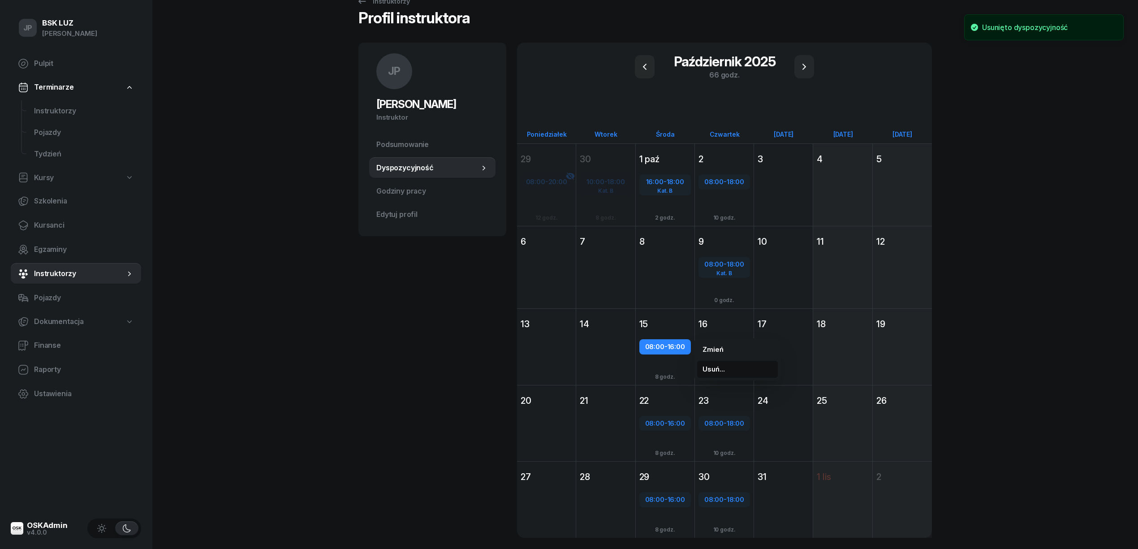
click at [710, 368] on span "Usuń..." at bounding box center [714, 369] width 22 height 12
click at [748, 367] on kbd "T" at bounding box center [751, 370] width 12 height 12
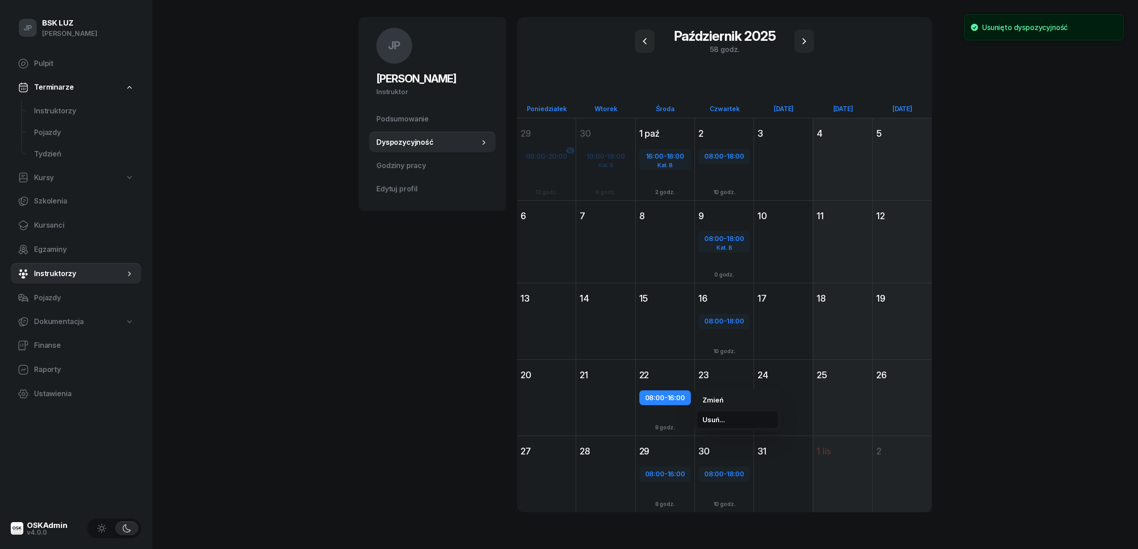
click at [708, 418] on span "Usuń..." at bounding box center [714, 420] width 22 height 12
click at [751, 419] on kbd "T" at bounding box center [751, 420] width 12 height 12
click at [707, 495] on span "Usuń..." at bounding box center [714, 496] width 22 height 12
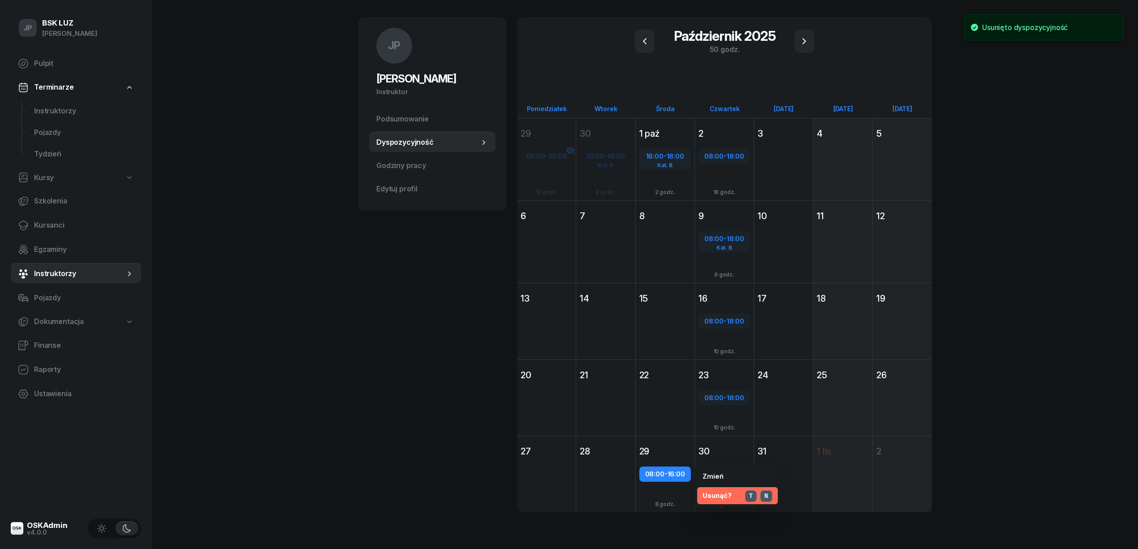
click at [749, 495] on kbd "T" at bounding box center [751, 496] width 12 height 12
click at [655, 153] on span "16:00" at bounding box center [654, 156] width 17 height 9
select select "16"
select select "18"
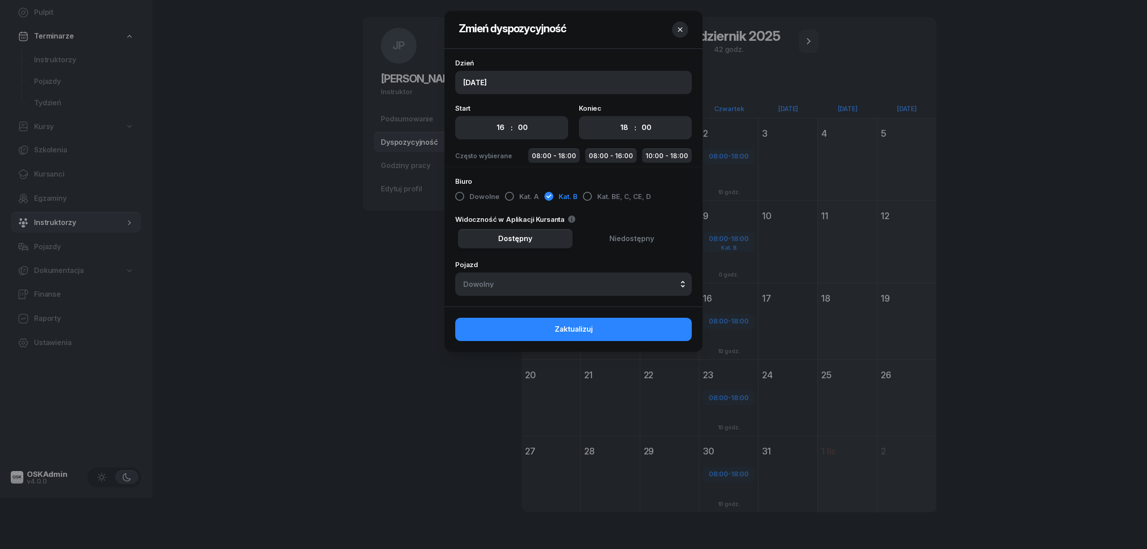
click at [351, 252] on div at bounding box center [573, 274] width 1147 height 549
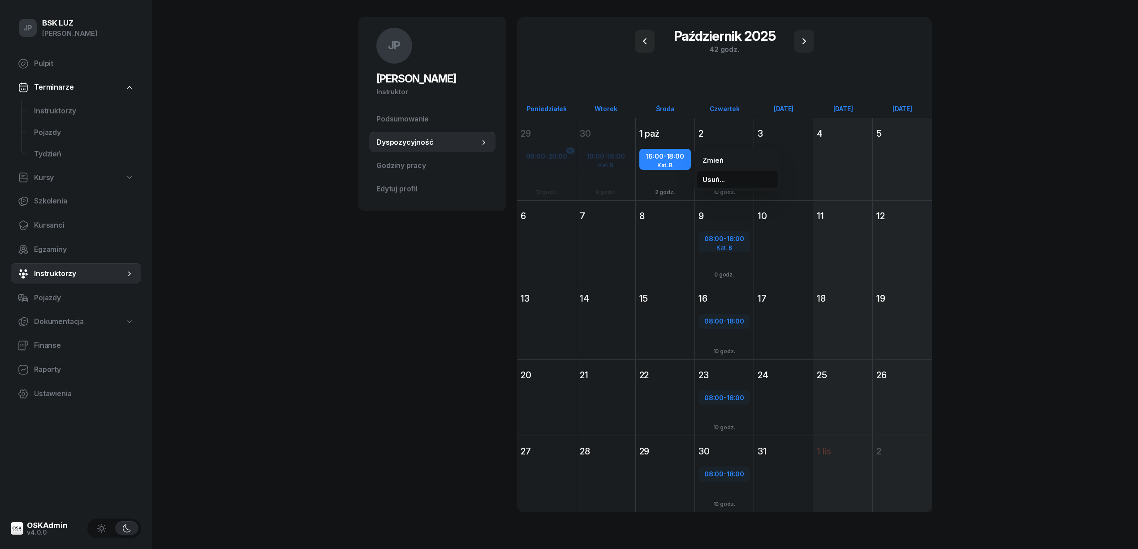
click at [714, 178] on span "Usuń..." at bounding box center [714, 180] width 22 height 12
click at [752, 180] on kbd "T" at bounding box center [751, 180] width 12 height 12
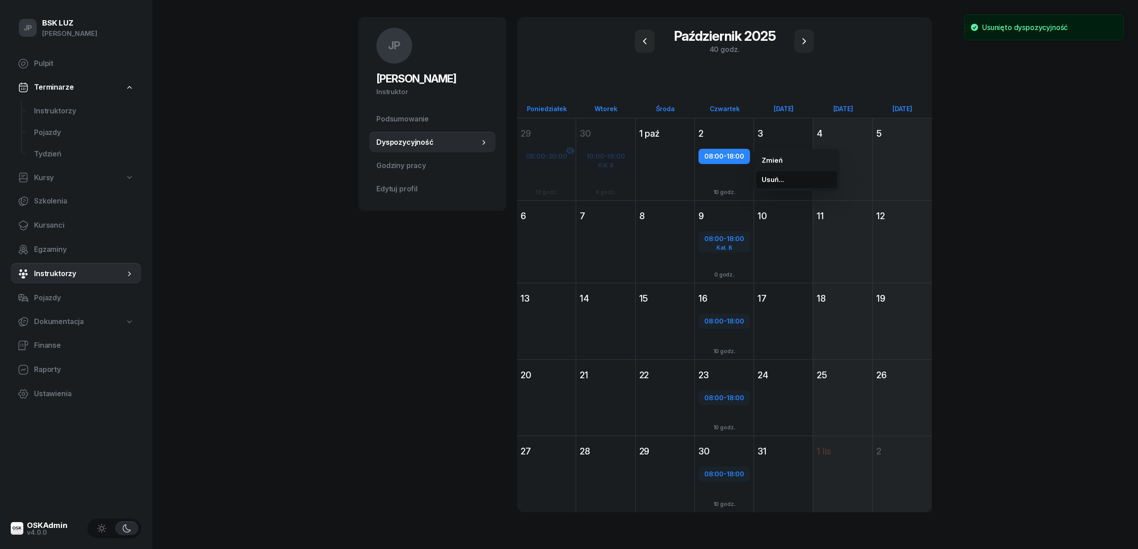
click at [775, 177] on span "Usuń..." at bounding box center [773, 180] width 22 height 12
click at [809, 177] on kbd "T" at bounding box center [810, 180] width 12 height 12
click at [766, 345] on span "Usuń..." at bounding box center [773, 344] width 22 height 12
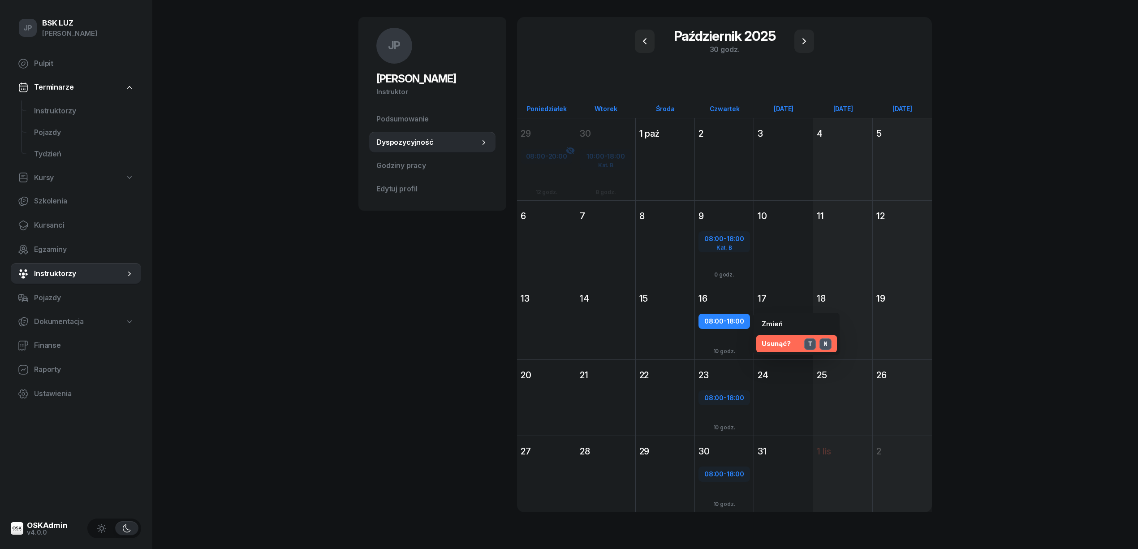
click at [809, 341] on kbd "T" at bounding box center [810, 344] width 12 height 12
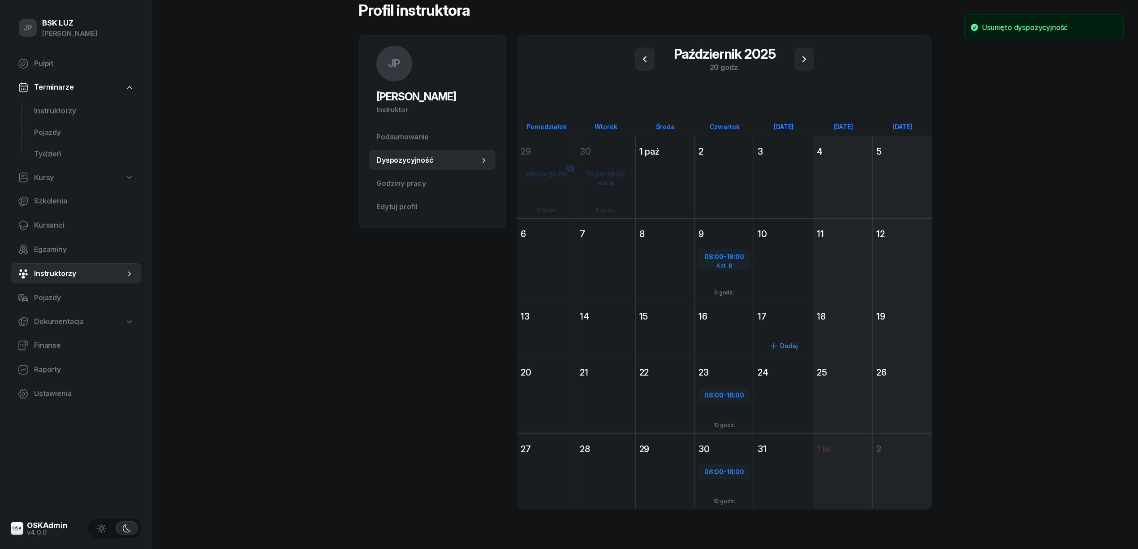
scroll to position [31, 0]
click at [775, 418] on span "Usuń..." at bounding box center [773, 420] width 22 height 12
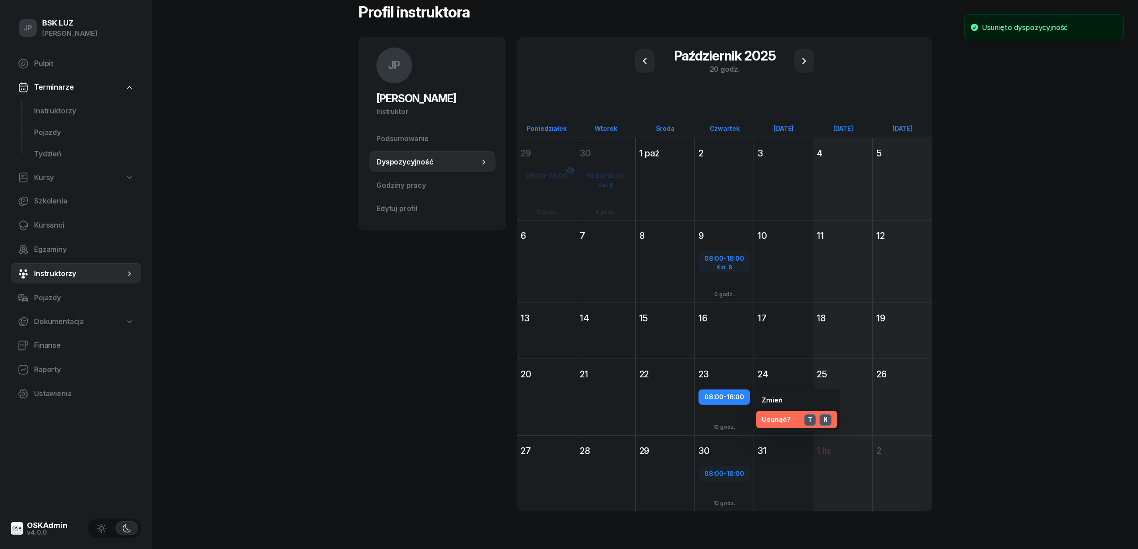
click at [806, 417] on kbd "T" at bounding box center [810, 420] width 12 height 12
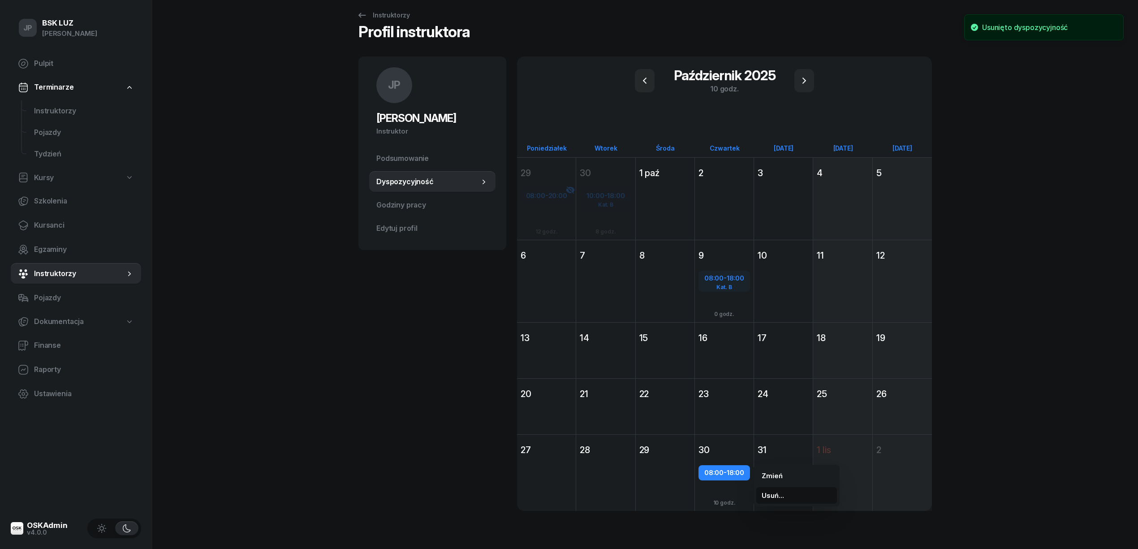
click at [762, 492] on span "Usuń..." at bounding box center [773, 496] width 22 height 12
click at [809, 496] on kbd "T" at bounding box center [810, 496] width 12 height 12
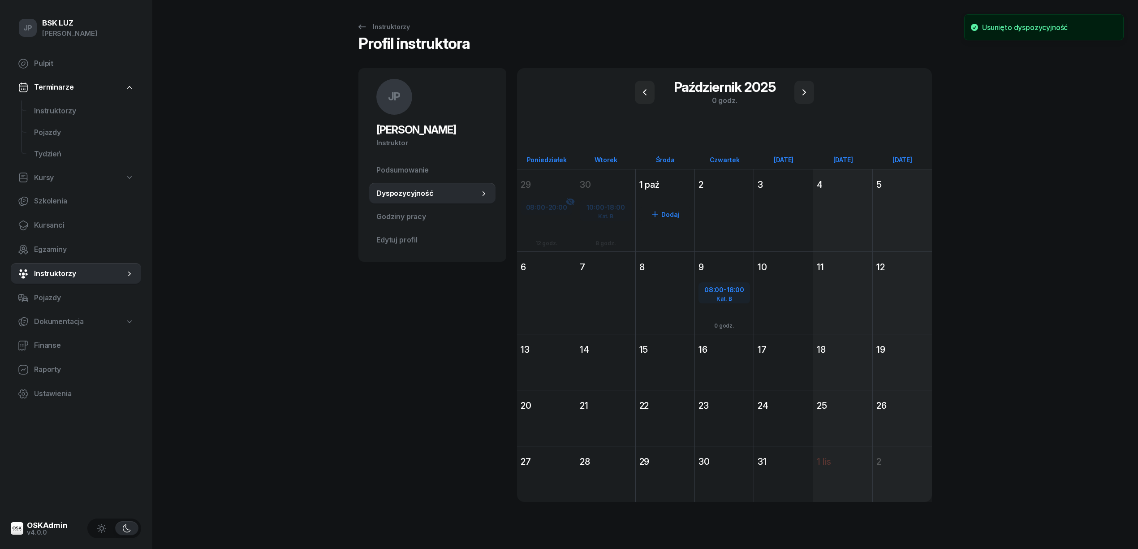
click at [664, 200] on div "Dodaj" at bounding box center [665, 227] width 59 height 68
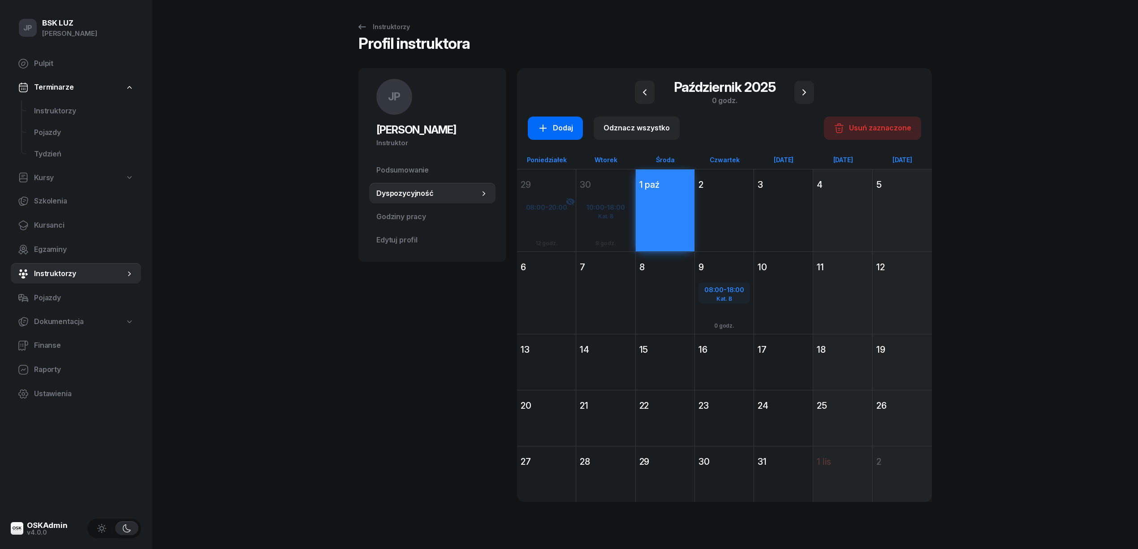
click at [563, 126] on div "Dodaj" at bounding box center [555, 128] width 35 height 12
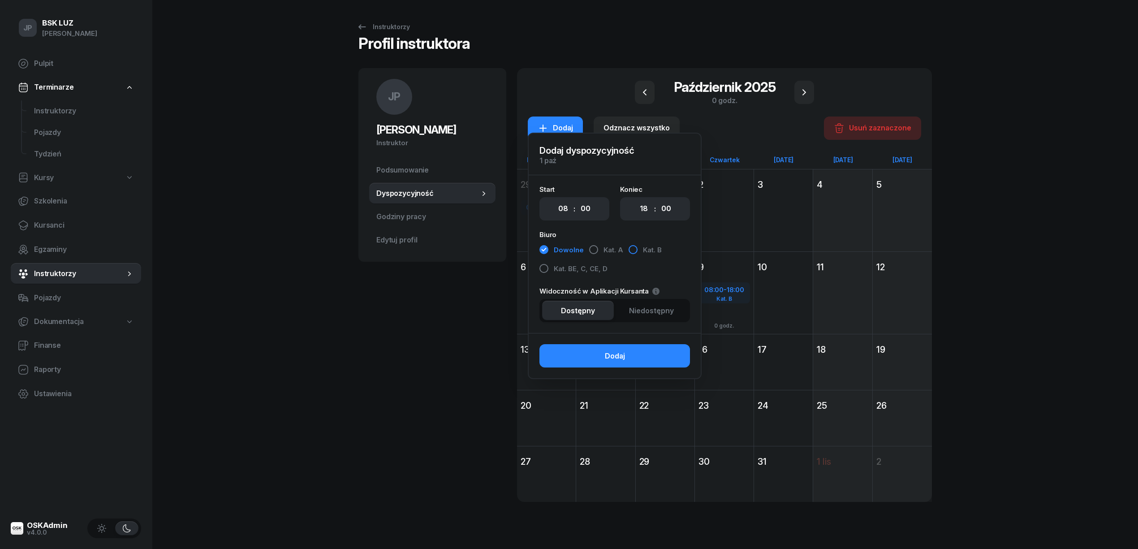
click at [633, 250] on div "button" at bounding box center [633, 249] width 9 height 9
click at [644, 209] on select "00 01 02 03 04 05 06 07 08 09 10 11 12 13 14 15 16 17 18 19 20 21 22 23" at bounding box center [643, 208] width 17 height 19
select select "16"
click at [635, 199] on select "00 01 02 03 04 05 06 07 08 09 10 11 12 13 14 15 16 17 18 19 20 21 22 23" at bounding box center [643, 208] width 17 height 19
click at [652, 355] on button "Dodaj" at bounding box center [614, 355] width 151 height 23
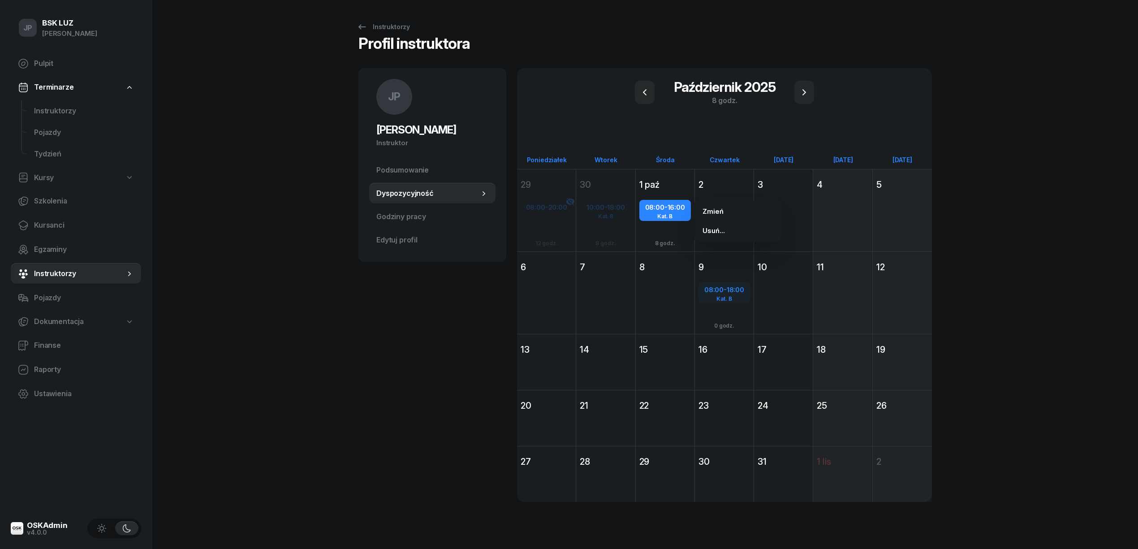
click at [674, 287] on div "Dodaj" at bounding box center [665, 309] width 59 height 68
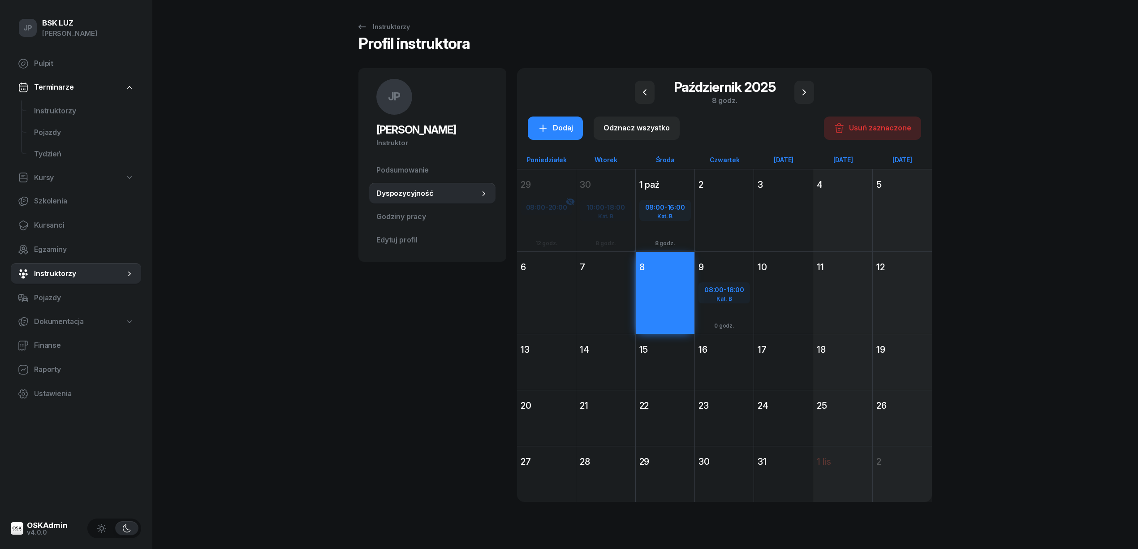
click at [665, 358] on div "Dodaj" at bounding box center [665, 378] width 59 height 41
drag, startPoint x: 668, startPoint y: 408, endPoint x: 669, endPoint y: 413, distance: 5.5
click at [669, 410] on div "22" at bounding box center [665, 405] width 52 height 13
click at [669, 470] on div "Dodaj" at bounding box center [665, 490] width 59 height 41
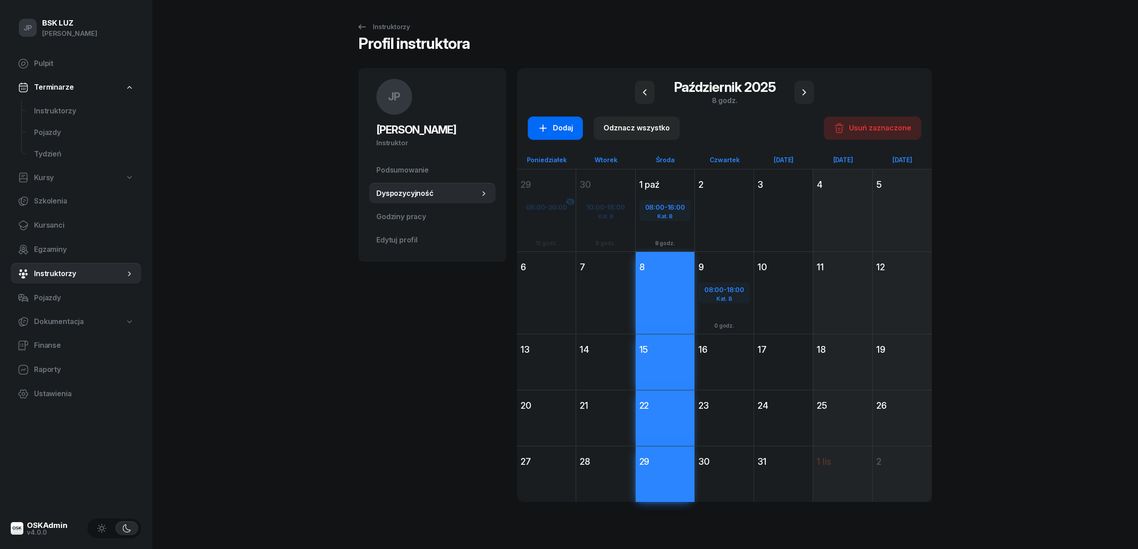
click at [556, 129] on div "Dodaj" at bounding box center [555, 128] width 35 height 12
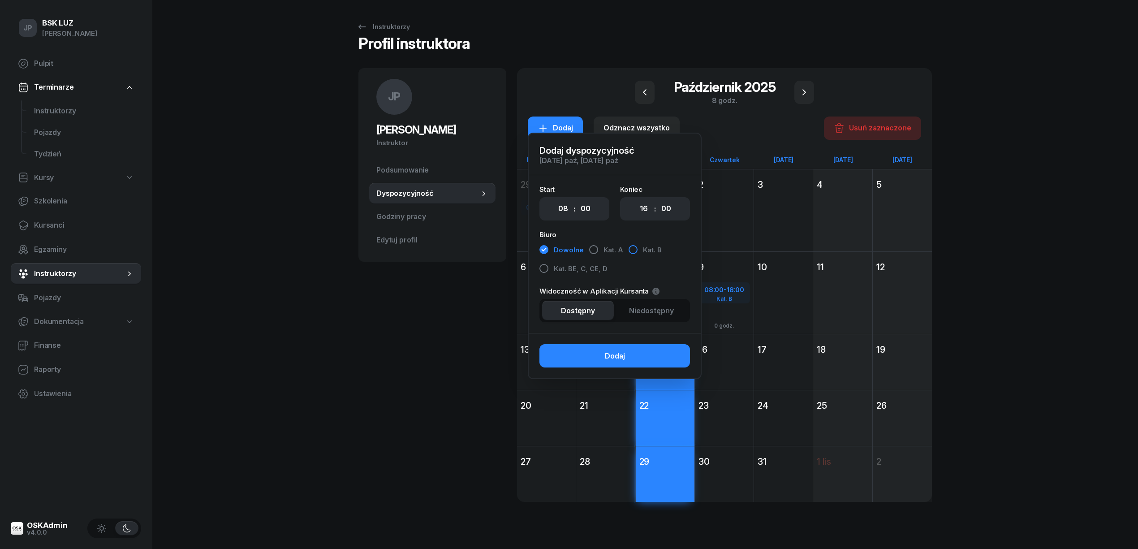
click at [633, 250] on div "button" at bounding box center [633, 249] width 9 height 9
click at [635, 357] on button "Dodaj" at bounding box center [614, 355] width 151 height 23
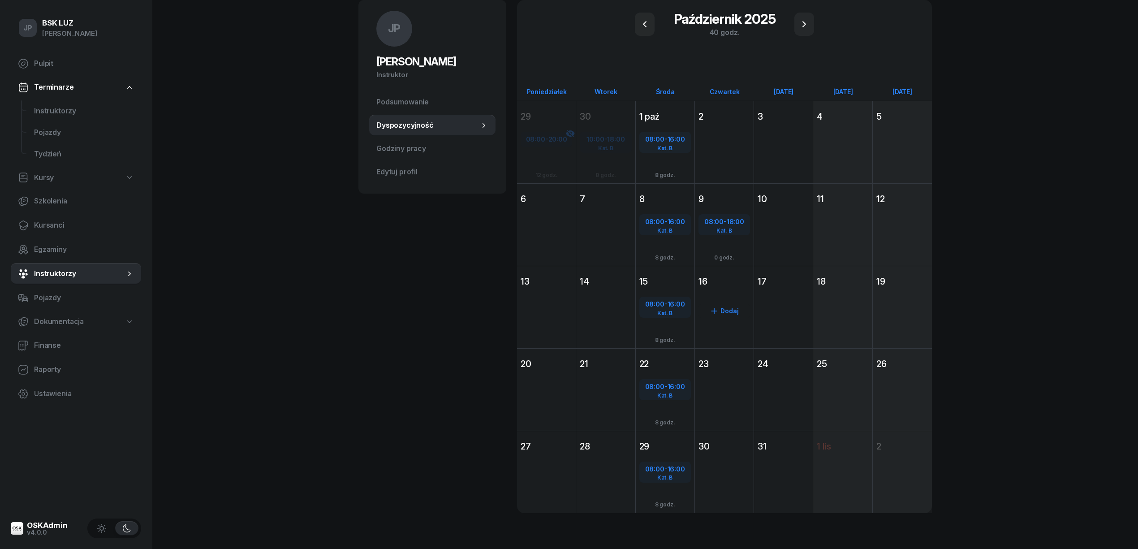
scroll to position [69, 0]
click at [721, 151] on div "Dodaj" at bounding box center [725, 145] width 52 height 14
select select "08"
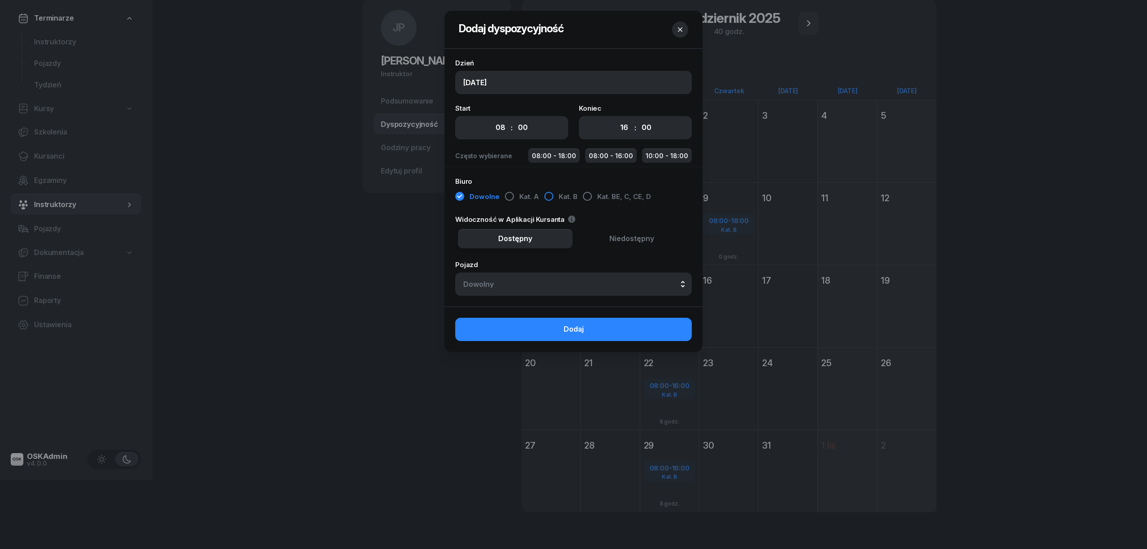
click at [545, 195] on div "button" at bounding box center [548, 196] width 9 height 9
click at [623, 128] on select "00 01 02 03 04 05 06 07 08 09 10 11 12 13 14 15 16 17 18 19 20 21 22 23" at bounding box center [624, 127] width 17 height 19
select select "18"
click at [616, 118] on select "00 01 02 03 04 05 06 07 08 09 10 11 12 13 14 15 16 17 18 19 20 21 22 23" at bounding box center [624, 127] width 17 height 19
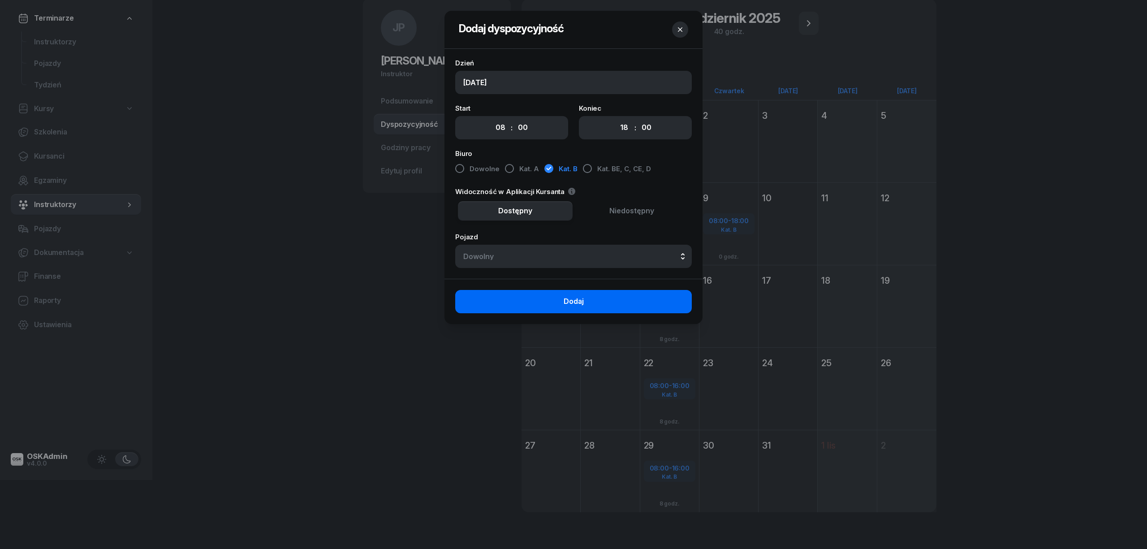
click at [624, 299] on button "Dodaj" at bounding box center [573, 301] width 237 height 23
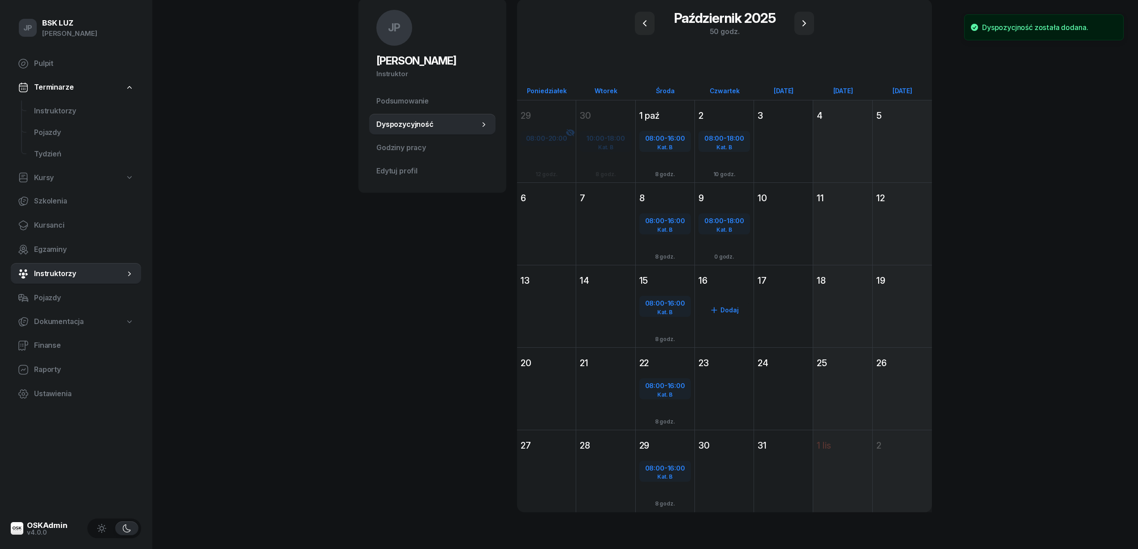
click at [725, 306] on div "Dodaj" at bounding box center [725, 310] width 52 height 14
select select "08"
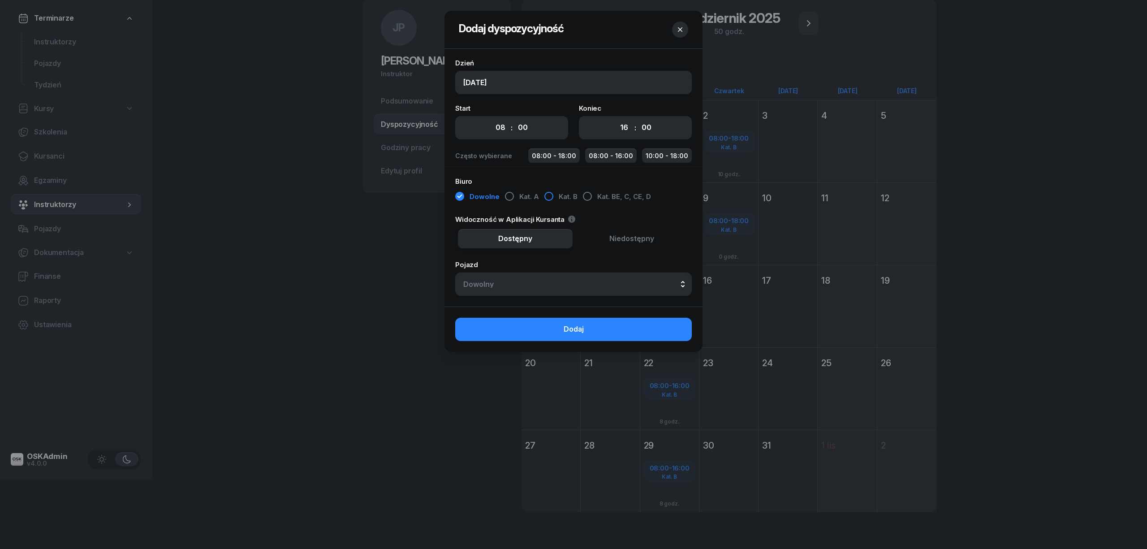
click at [545, 197] on div "button" at bounding box center [548, 196] width 9 height 9
click at [569, 153] on button "08:00 - 18:00" at bounding box center [554, 155] width 52 height 15
select select "18"
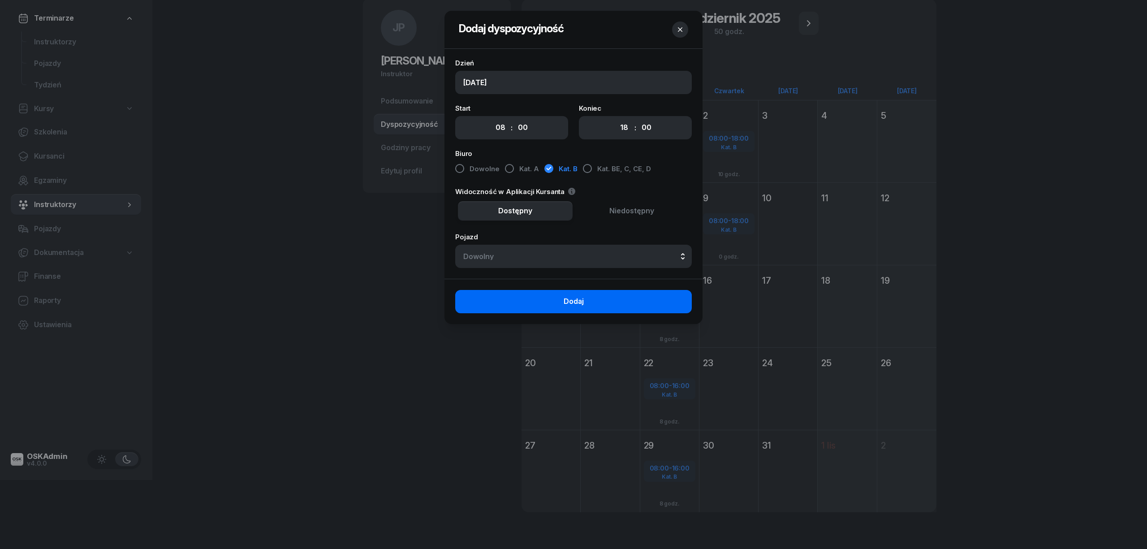
click at [587, 299] on button "Dodaj" at bounding box center [573, 301] width 237 height 23
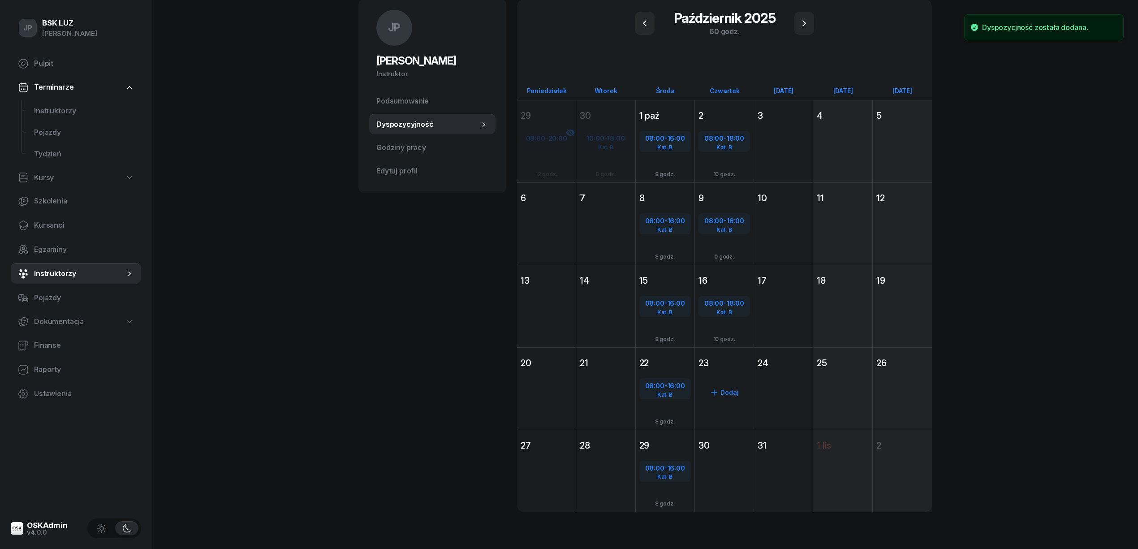
click at [729, 388] on div "Dodaj" at bounding box center [725, 392] width 52 height 14
select select "08"
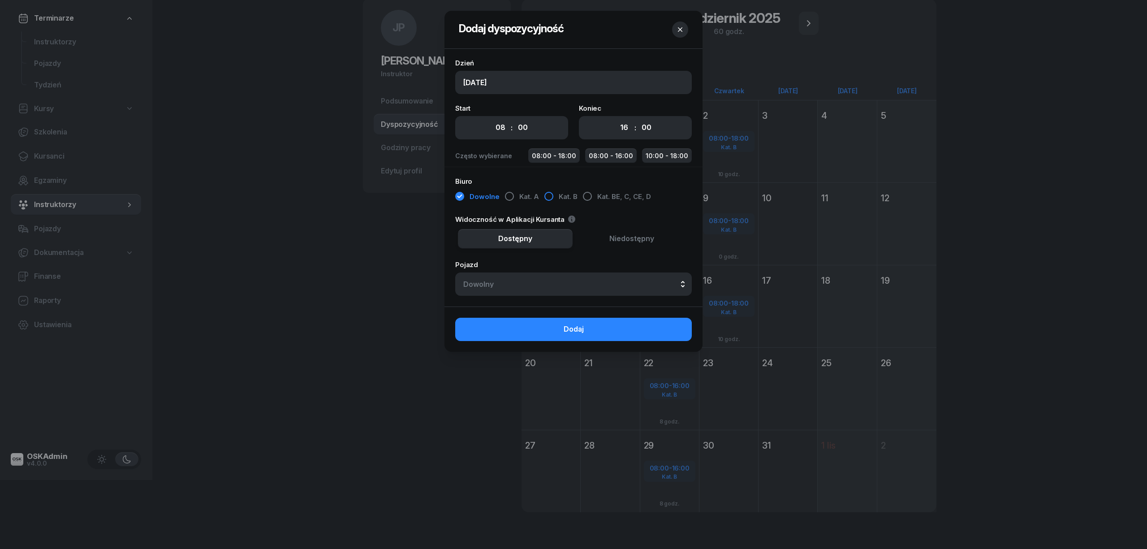
click at [547, 198] on div "button" at bounding box center [548, 196] width 9 height 9
click at [556, 155] on button "08:00 - 18:00" at bounding box center [554, 155] width 52 height 15
select select "18"
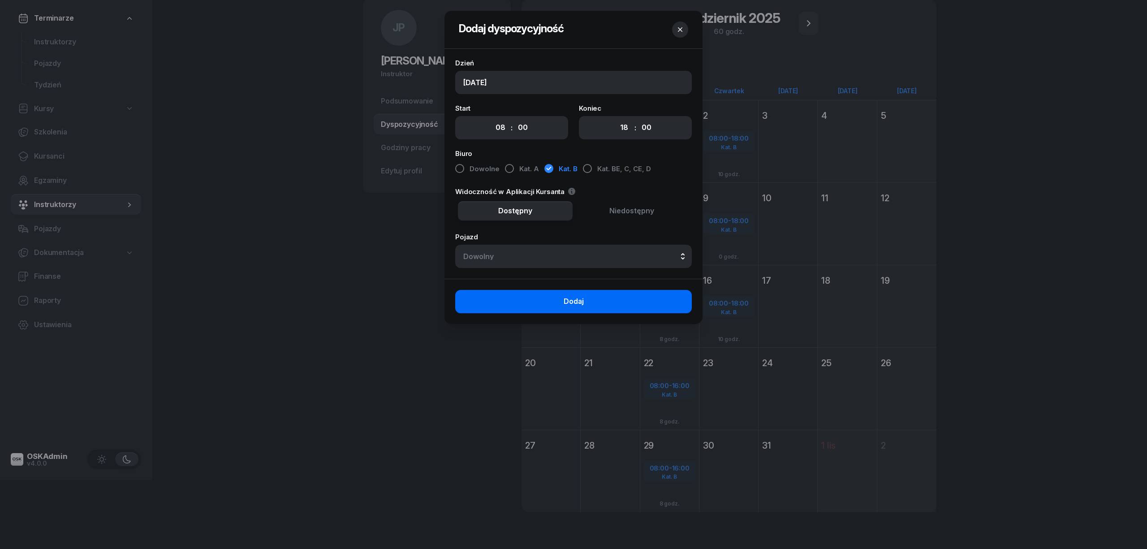
click at [619, 302] on button "Dodaj" at bounding box center [573, 301] width 237 height 23
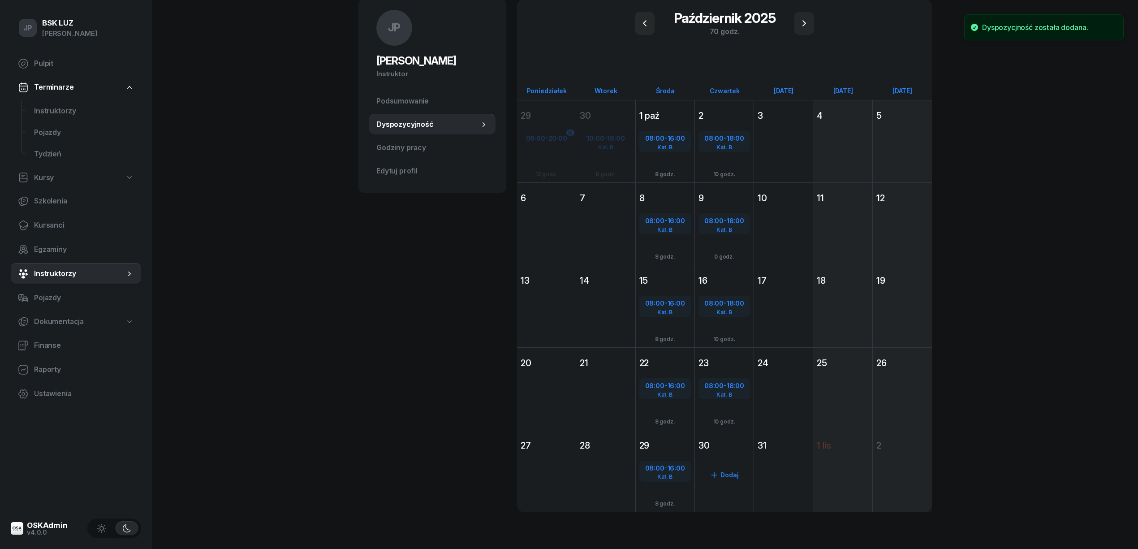
click at [725, 471] on div "Dodaj" at bounding box center [725, 475] width 52 height 14
select select "08"
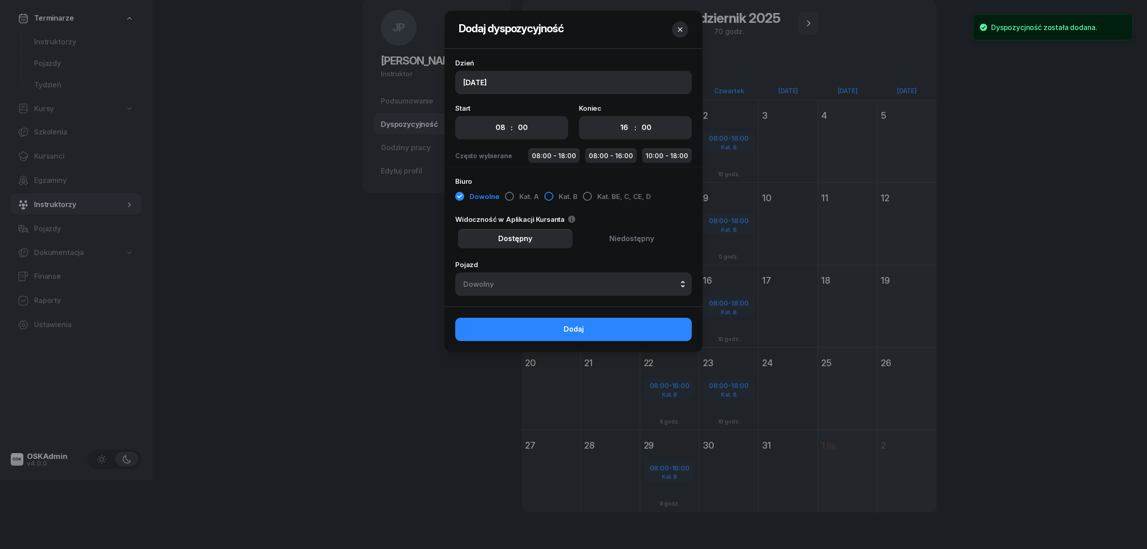
click at [549, 196] on div "button" at bounding box center [548, 196] width 9 height 9
click at [563, 156] on button "08:00 - 18:00" at bounding box center [554, 155] width 52 height 15
select select "18"
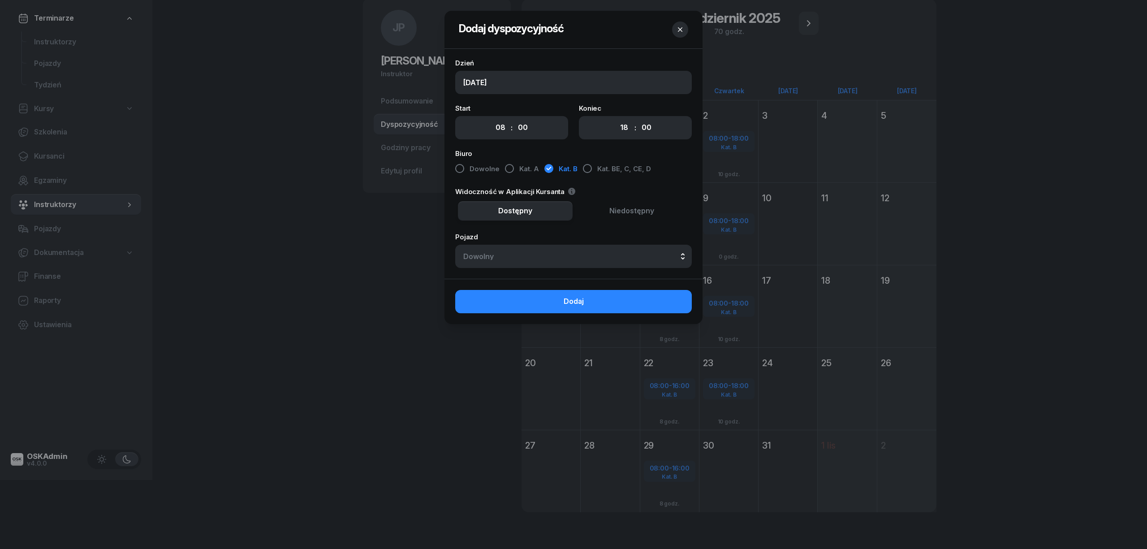
drag, startPoint x: 595, startPoint y: 298, endPoint x: 593, endPoint y: 308, distance: 10.5
click at [595, 298] on button "Dodaj" at bounding box center [573, 301] width 237 height 23
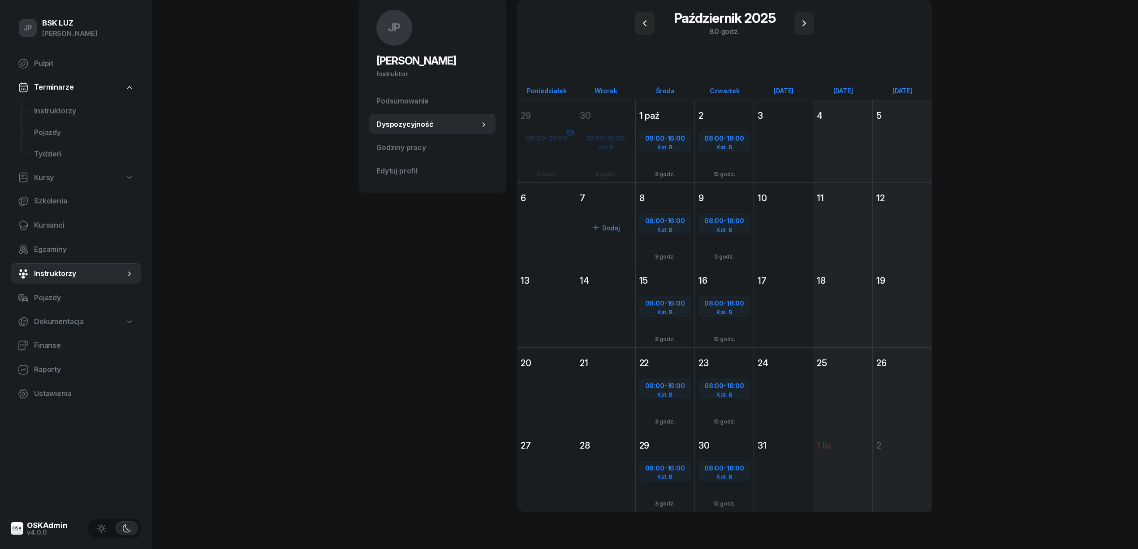
click at [606, 214] on div "Dodaj" at bounding box center [605, 240] width 59 height 68
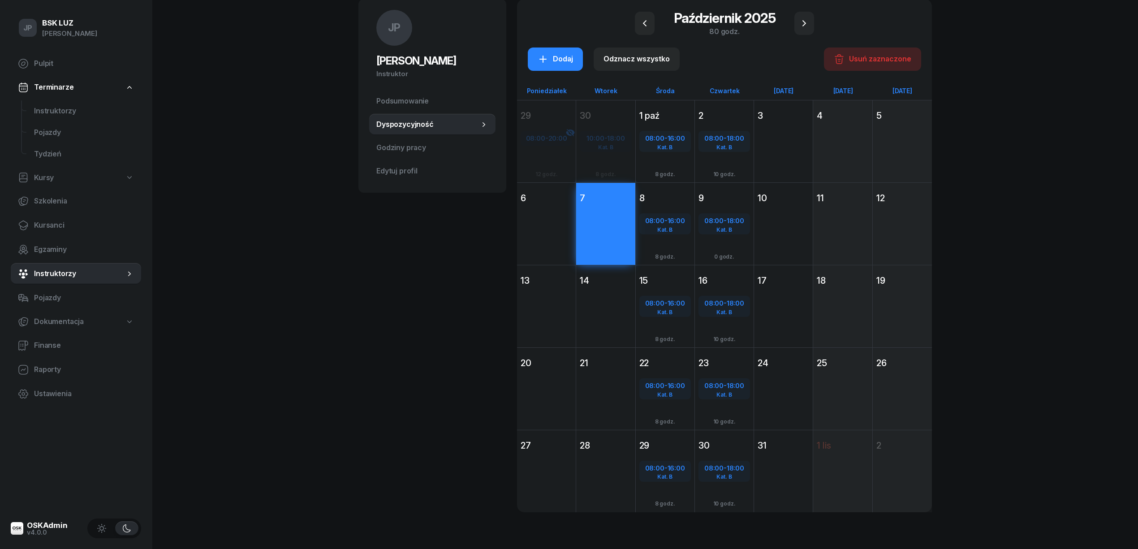
click at [604, 284] on div "14" at bounding box center [606, 280] width 52 height 13
click at [613, 373] on div "Dodaj" at bounding box center [605, 405] width 59 height 68
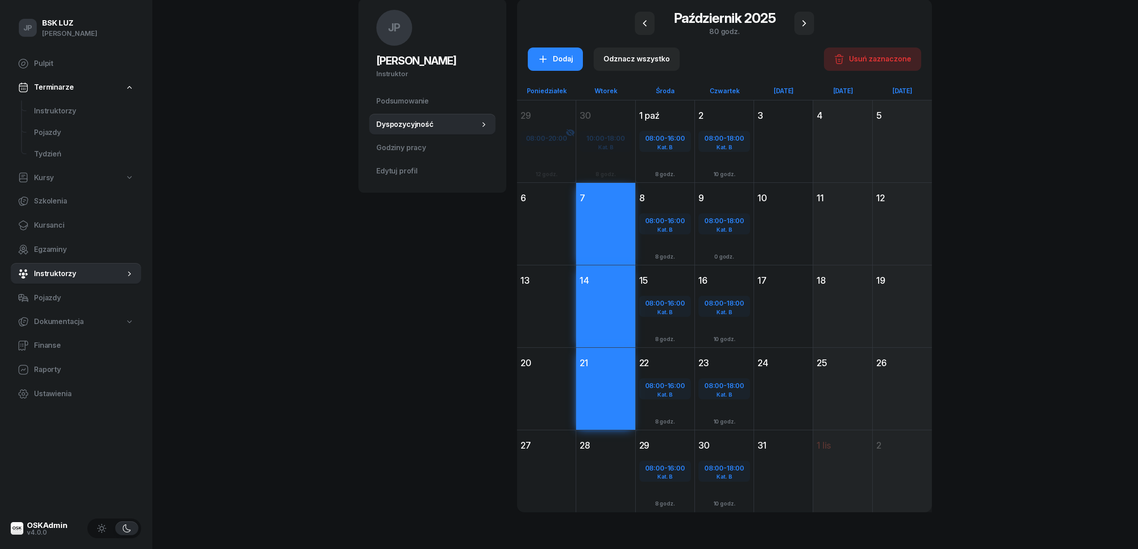
click at [617, 461] on div "Dodaj" at bounding box center [605, 487] width 59 height 68
click at [552, 54] on div "Dodaj" at bounding box center [555, 59] width 35 height 12
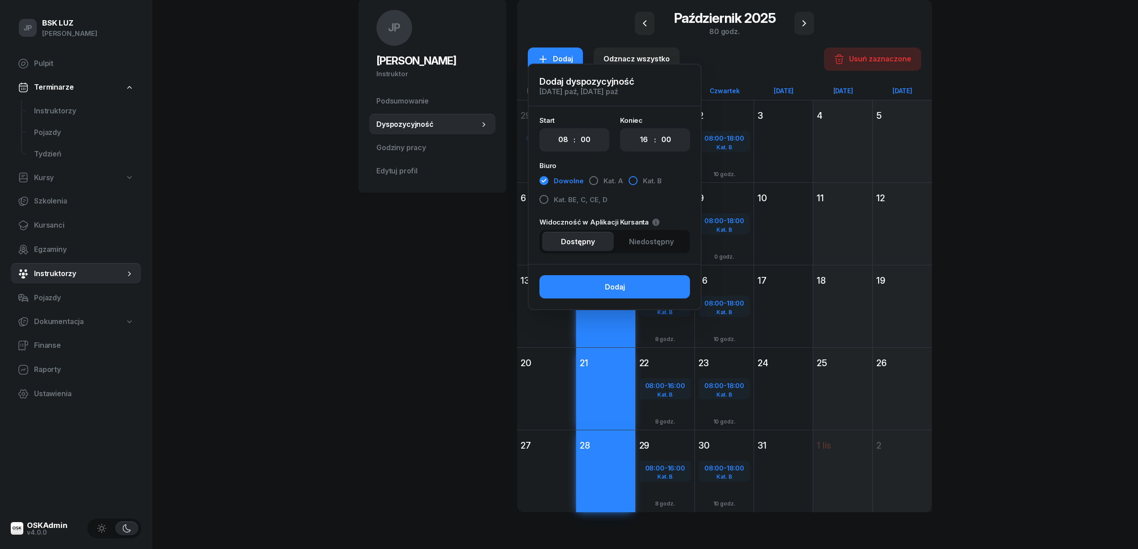
click at [632, 177] on div "button" at bounding box center [633, 180] width 9 height 9
click at [569, 142] on select "00 01 02 03 04 05 06 07 08 09 10 11 12 13 14 15 16 17 18 19 20 21 22 23" at bounding box center [563, 139] width 17 height 19
select select "10"
click at [555, 130] on select "00 01 02 03 04 05 06 07 08 09 10 11 12 13 14 15 16 17 18 19 20 21 22 23" at bounding box center [563, 139] width 17 height 19
click at [645, 138] on select "00 01 02 03 04 05 06 07 08 09 10 11 12 13 14 15 16 17 18 19 20 21 22 23" at bounding box center [643, 139] width 17 height 19
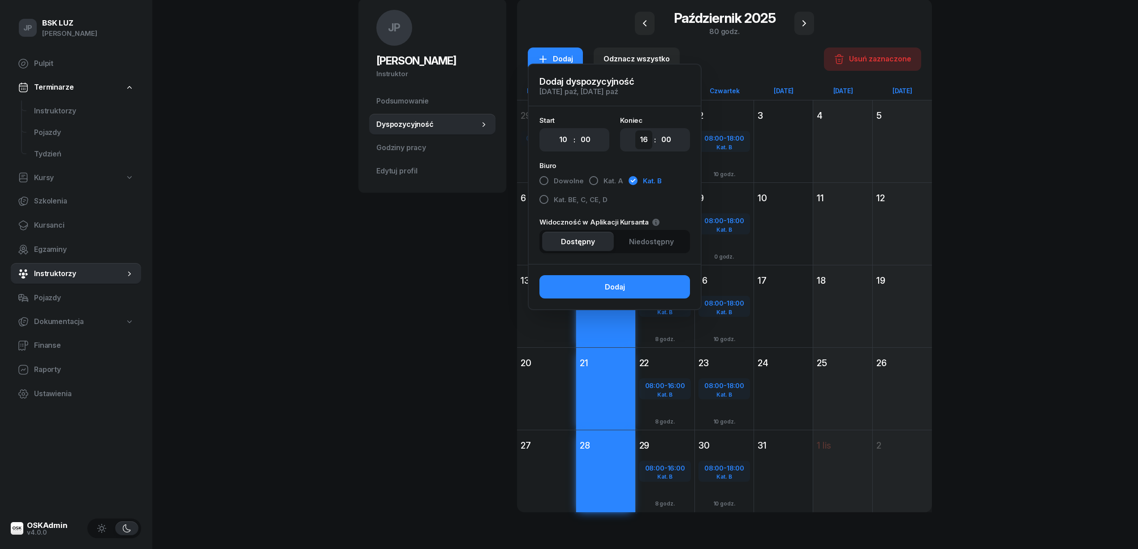
select select "18"
click at [635, 130] on select "00 01 02 03 04 05 06 07 08 09 10 11 12 13 14 15 16 17 18 19 20 21 22 23" at bounding box center [643, 139] width 17 height 19
click at [595, 284] on button "Dodaj" at bounding box center [614, 286] width 151 height 23
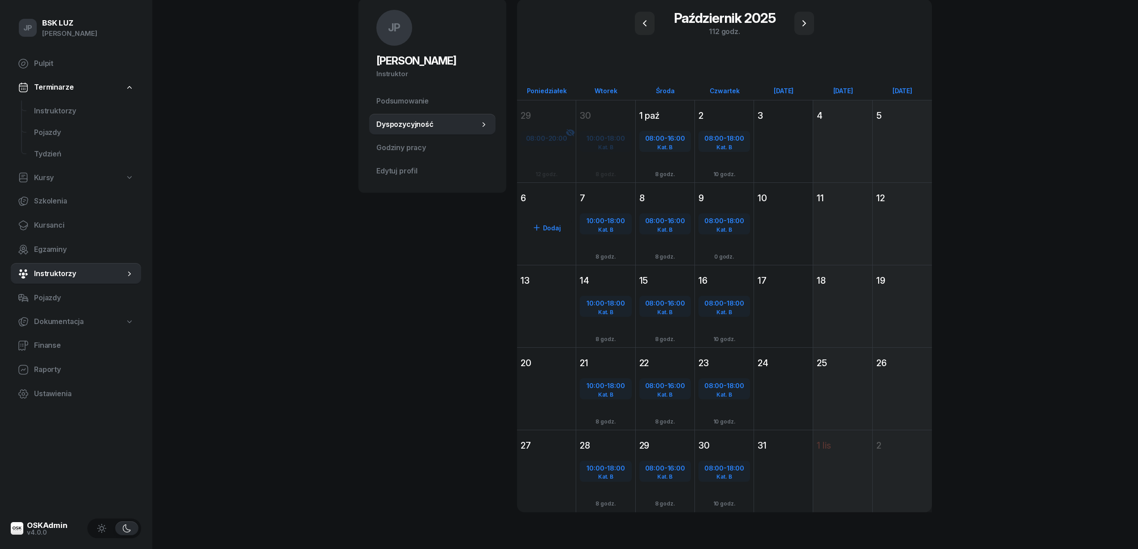
click at [536, 236] on div "Dodaj" at bounding box center [546, 240] width 59 height 68
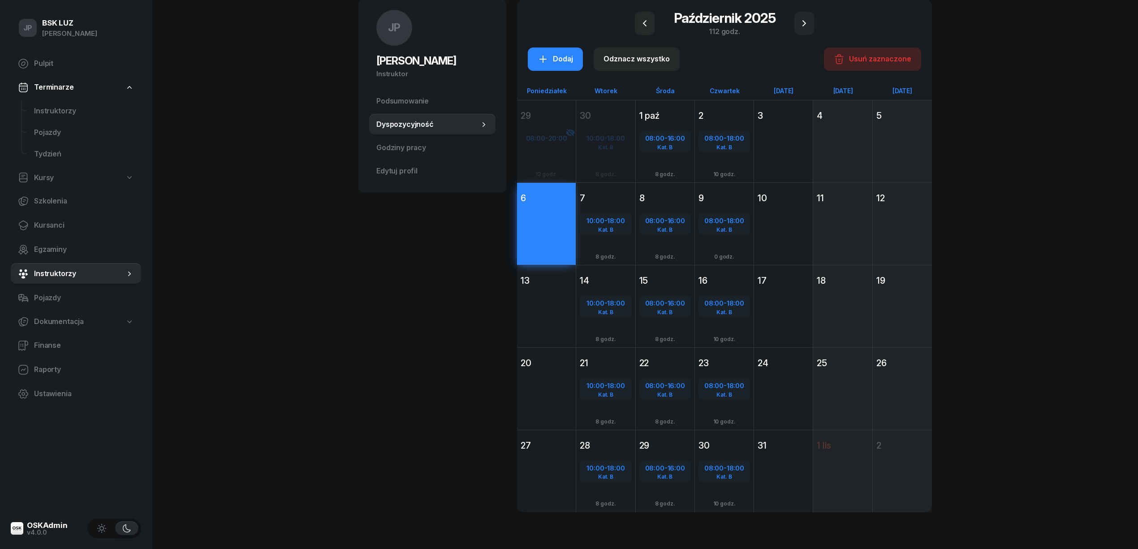
click at [533, 295] on div "Dodaj" at bounding box center [546, 323] width 59 height 68
click at [546, 388] on div "Dodaj" at bounding box center [546, 405] width 59 height 68
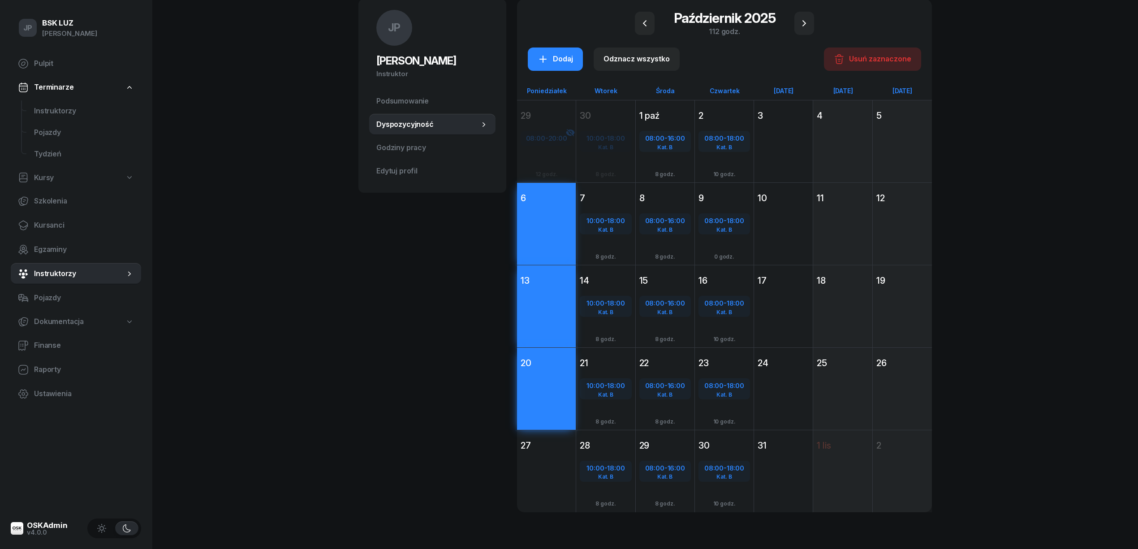
click at [549, 444] on div "27" at bounding box center [547, 445] width 52 height 13
click at [557, 56] on div "Dodaj" at bounding box center [555, 59] width 35 height 12
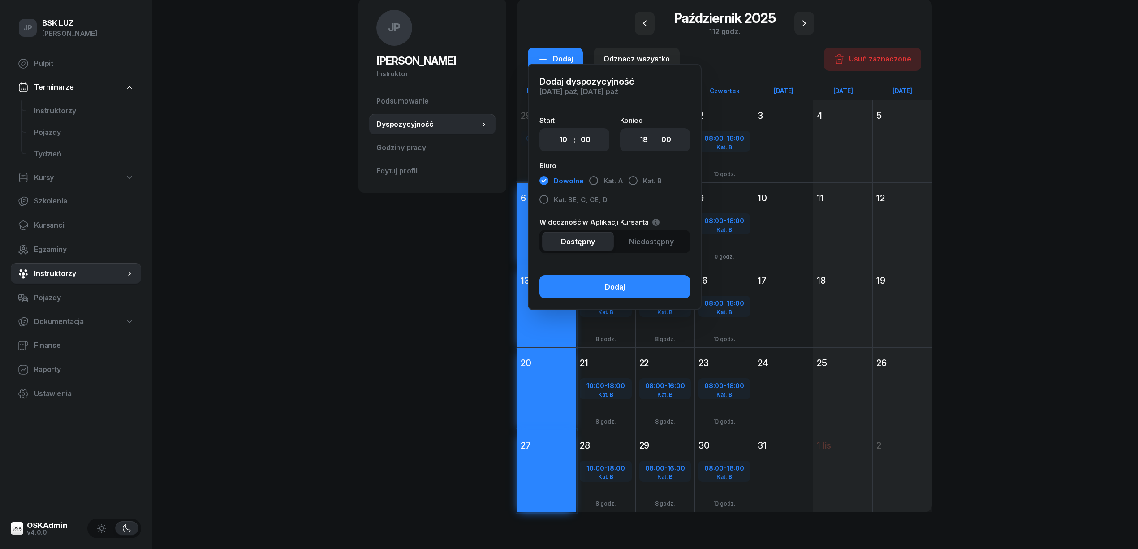
click at [653, 238] on span "Niedostępny" at bounding box center [651, 242] width 45 height 12
click at [635, 287] on button "Dodaj" at bounding box center [614, 286] width 151 height 23
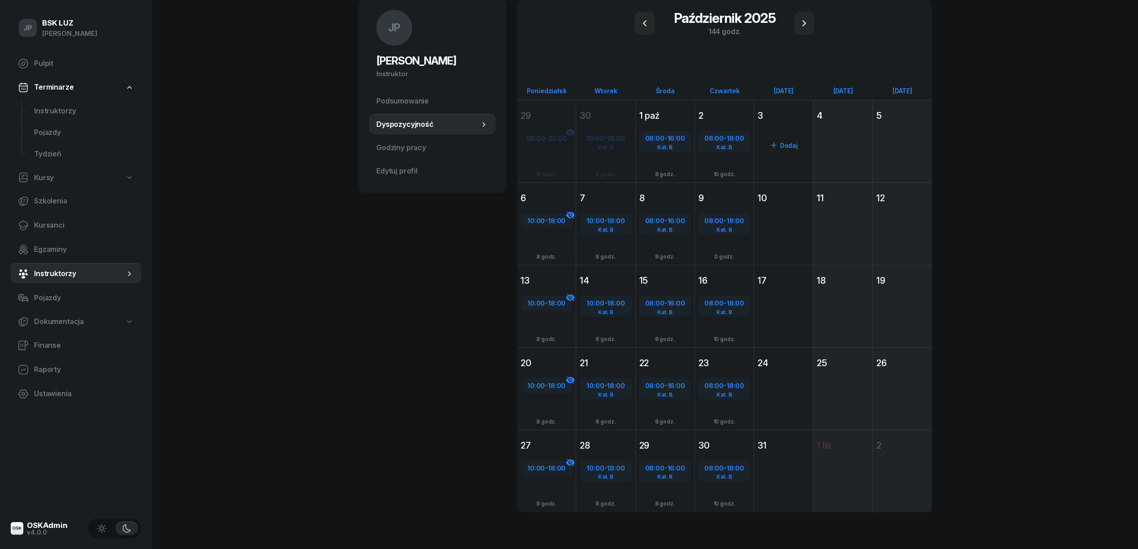
click at [780, 128] on div "Dodaj" at bounding box center [783, 158] width 59 height 68
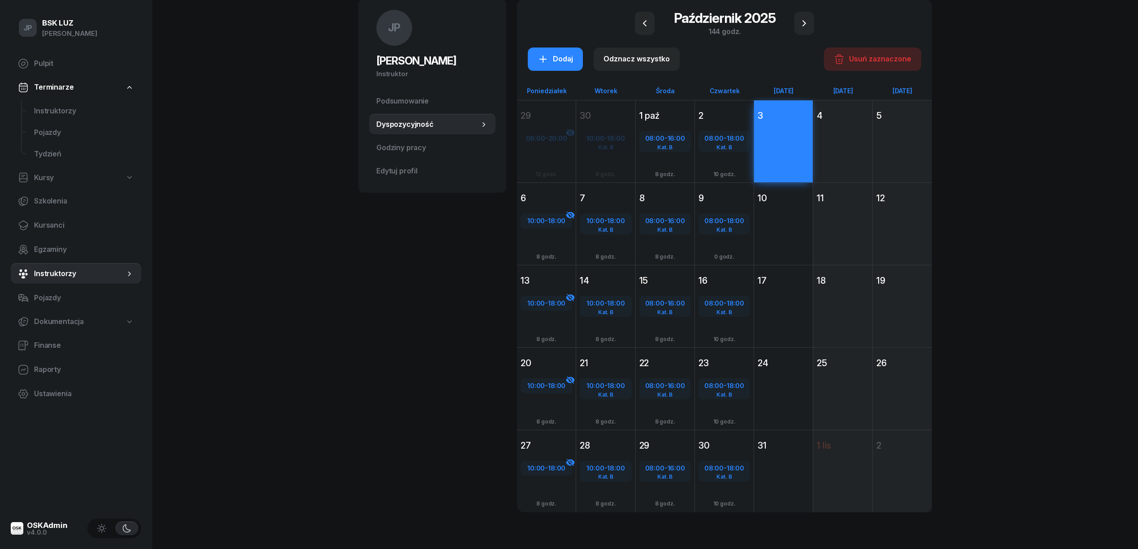
click at [842, 149] on div "Dodaj" at bounding box center [842, 158] width 59 height 68
click at [895, 151] on div "Dodaj" at bounding box center [902, 158] width 59 height 68
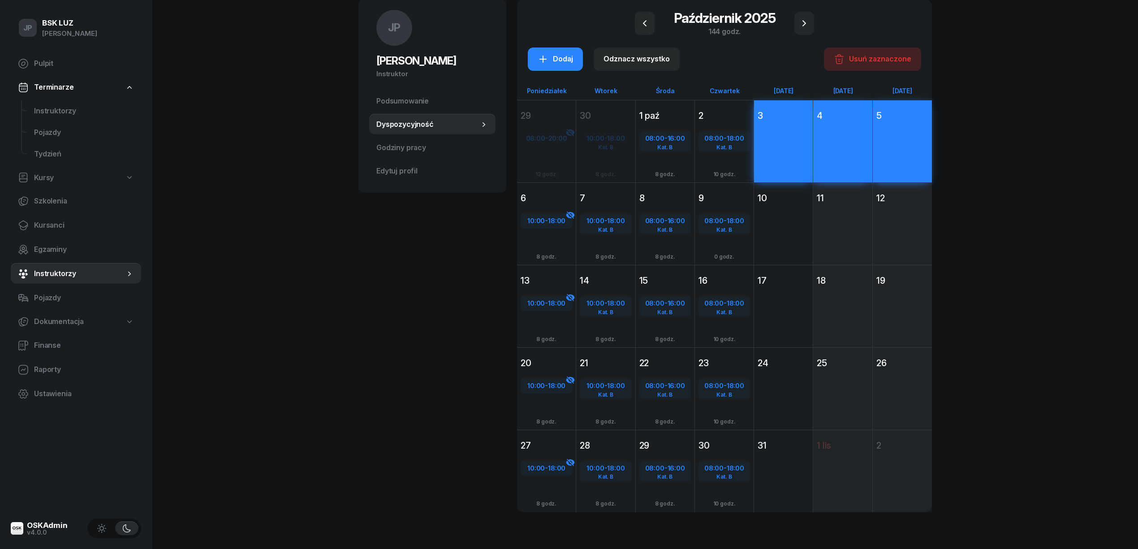
drag, startPoint x: 760, startPoint y: 223, endPoint x: 768, endPoint y: 224, distance: 7.3
click at [763, 224] on div "Dodaj" at bounding box center [783, 240] width 59 height 68
click at [864, 228] on div "Dodaj" at bounding box center [842, 240] width 59 height 68
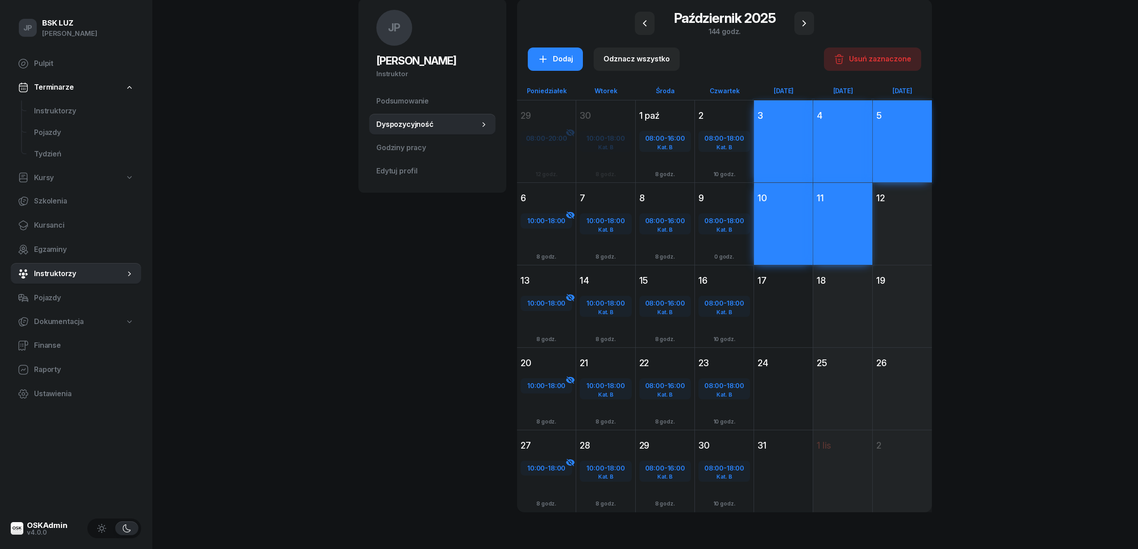
drag, startPoint x: 900, startPoint y: 226, endPoint x: 864, endPoint y: 251, distance: 44.4
click at [901, 226] on div "Dodaj" at bounding box center [902, 240] width 59 height 68
click at [795, 303] on div "Dodaj" at bounding box center [783, 323] width 59 height 68
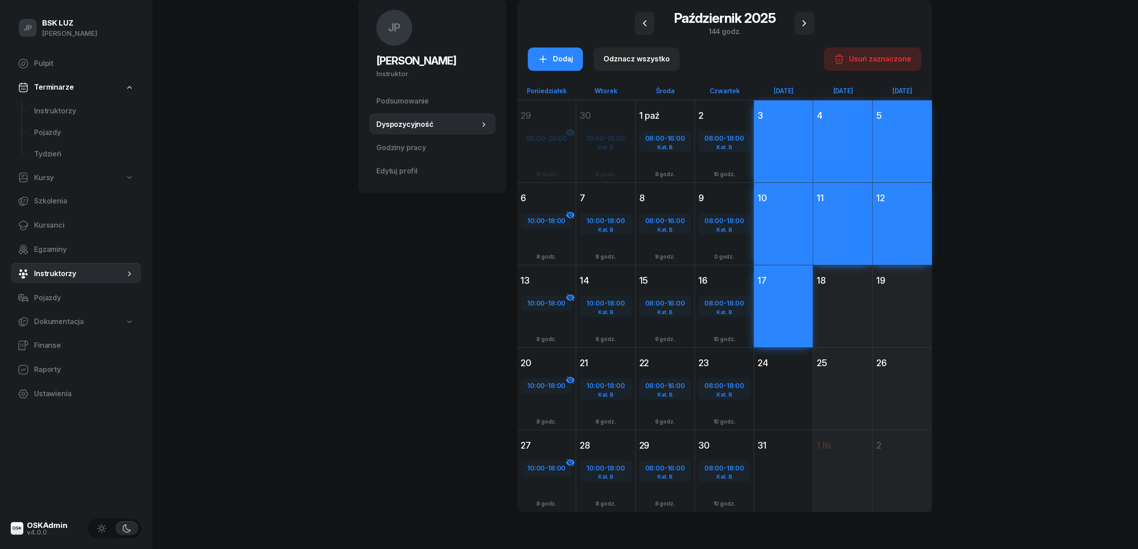
drag, startPoint x: 836, startPoint y: 305, endPoint x: 857, endPoint y: 306, distance: 20.6
click at [837, 305] on div "Dodaj" at bounding box center [842, 323] width 59 height 68
click at [898, 309] on div "Dodaj" at bounding box center [902, 323] width 59 height 68
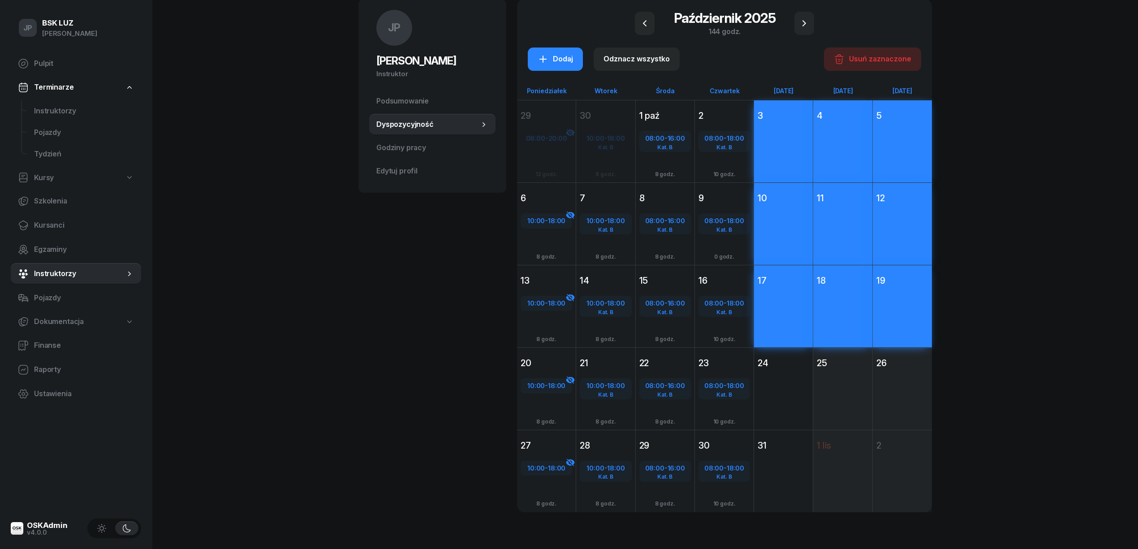
click at [788, 382] on div "Dodaj" at bounding box center [783, 405] width 59 height 68
drag, startPoint x: 836, startPoint y: 376, endPoint x: 841, endPoint y: 375, distance: 5.9
click at [837, 376] on div "Dodaj" at bounding box center [842, 405] width 59 height 68
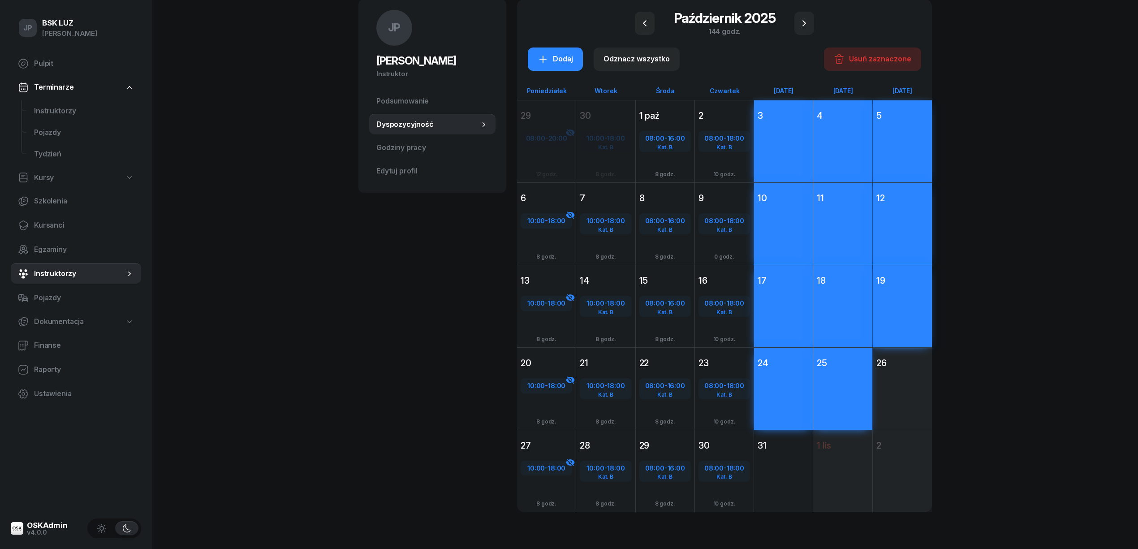
click at [895, 379] on div "Dodaj" at bounding box center [902, 405] width 59 height 68
click at [789, 455] on div "Dodaj" at bounding box center [783, 487] width 59 height 68
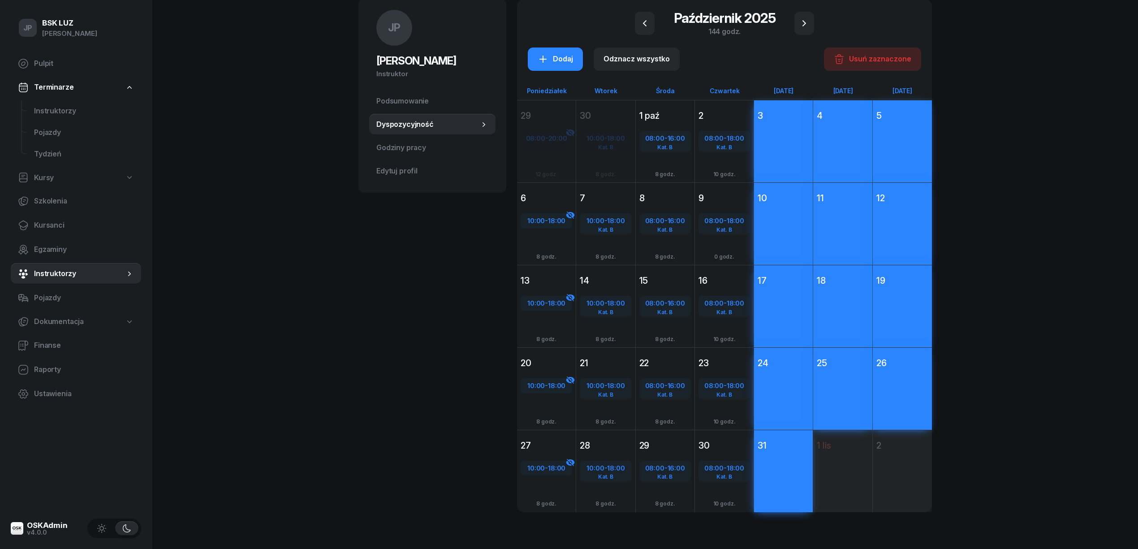
drag, startPoint x: 837, startPoint y: 462, endPoint x: 909, endPoint y: 468, distance: 71.9
click at [839, 462] on div "29 września 2025 Pn poniedziałek 29 08:00 - 20:00 Dodaj 12 godz. 30 września 20…" at bounding box center [724, 306] width 415 height 412
click at [908, 464] on div "29 września 2025 Pn poniedziałek 29 08:00 - 20:00 Dodaj 12 godz. 30 września 20…" at bounding box center [724, 306] width 415 height 412
click at [840, 473] on div "29 września 2025 Pn poniedziałek 29 08:00 - 20:00 Dodaj 12 godz. 30 września 20…" at bounding box center [724, 306] width 415 height 412
drag, startPoint x: 906, startPoint y: 474, endPoint x: 893, endPoint y: 470, distance: 14.0
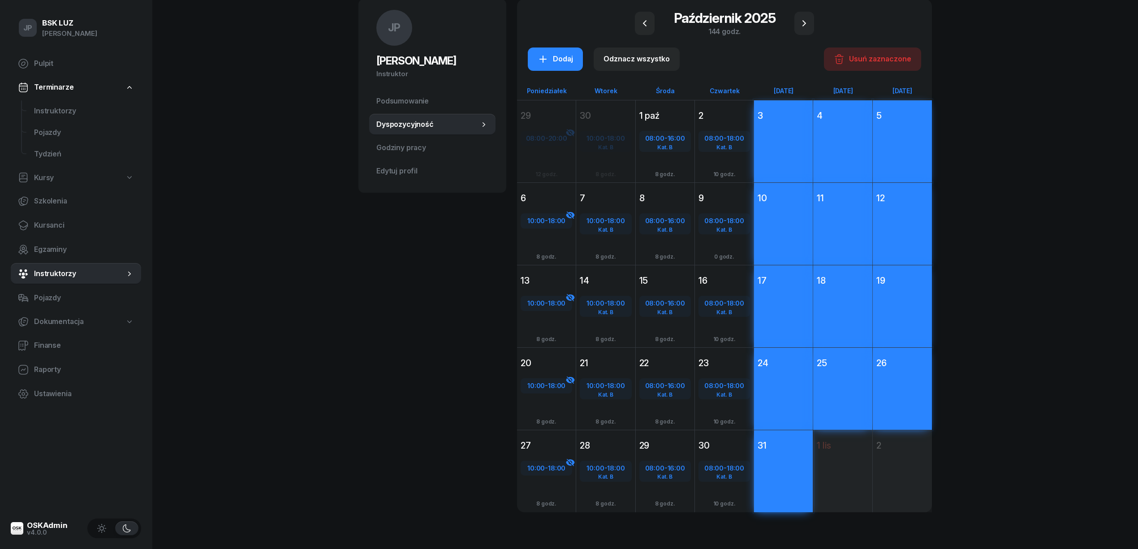
click at [907, 474] on div "29 września 2025 Pn poniedziałek 29 08:00 - 20:00 Dodaj 12 godz. 30 września 20…" at bounding box center [724, 306] width 415 height 412
click at [561, 61] on div "Dodaj" at bounding box center [555, 59] width 35 height 12
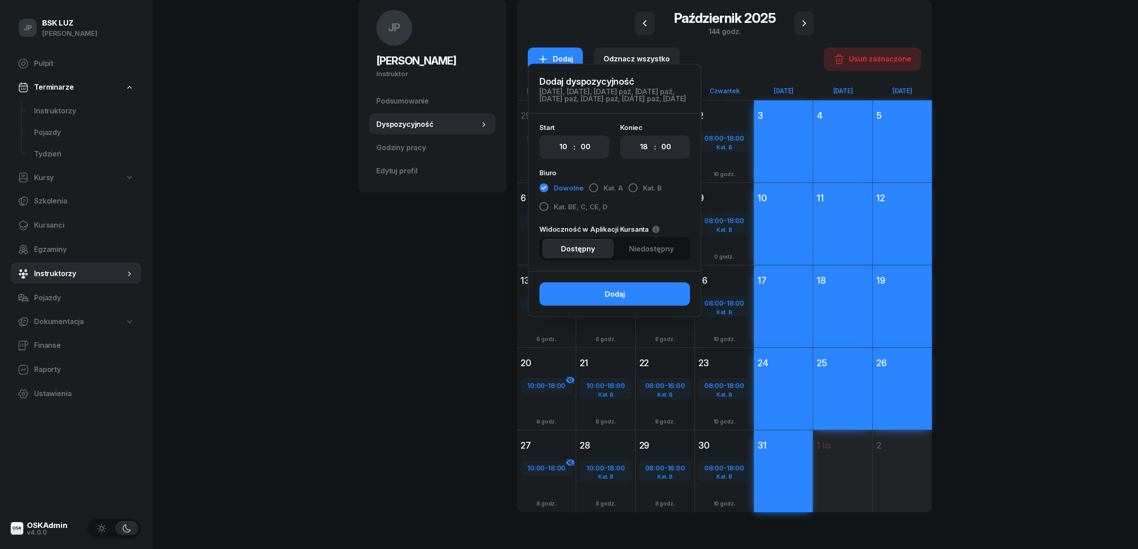
click at [663, 255] on span "Niedostępny" at bounding box center [651, 249] width 45 height 12
click at [622, 300] on div "Dodaj" at bounding box center [615, 295] width 20 height 12
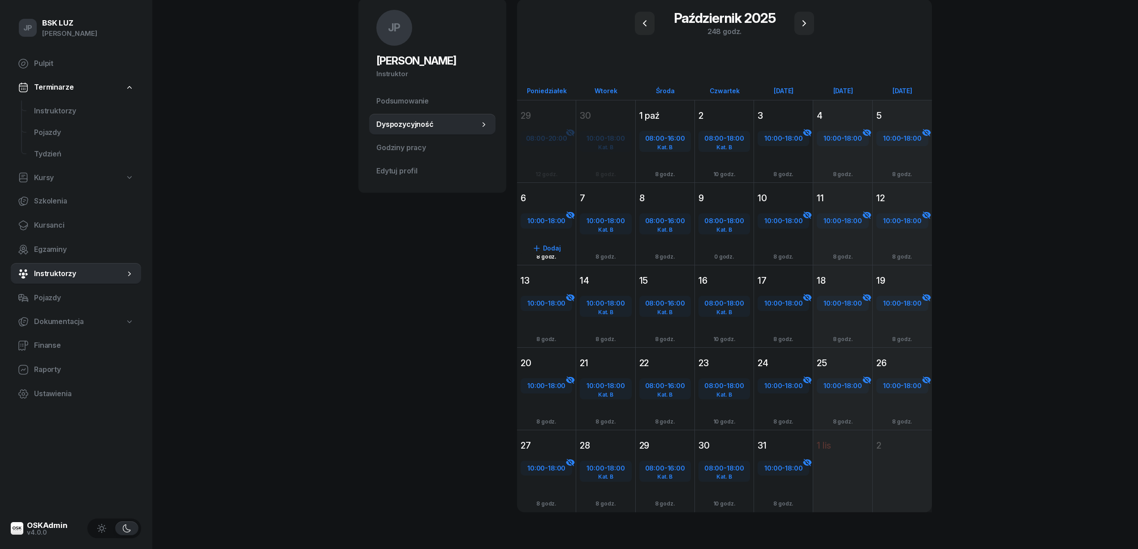
click at [552, 190] on div "6" at bounding box center [546, 198] width 59 height 16
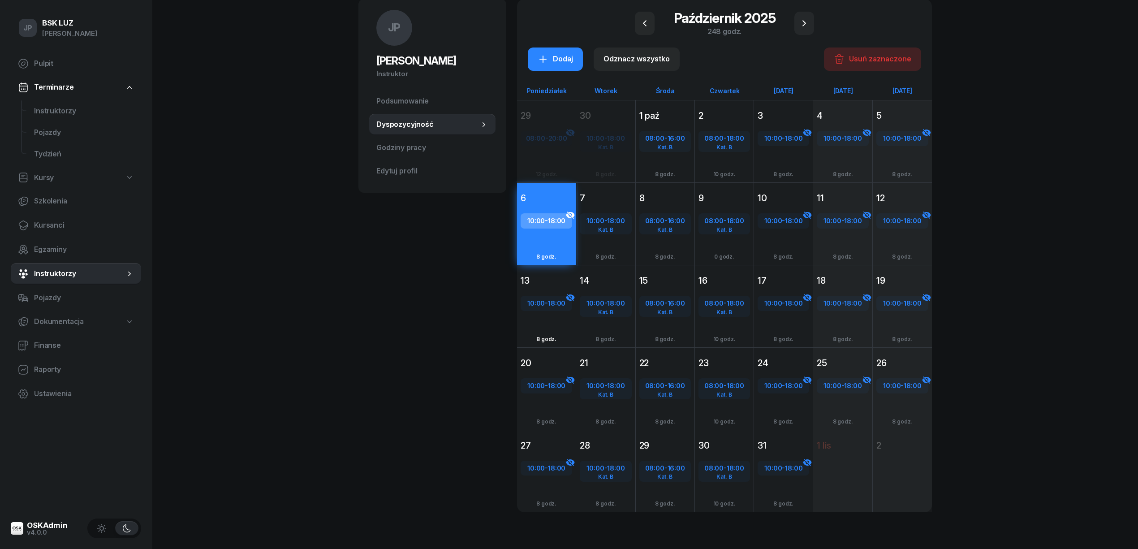
click at [542, 276] on div "13" at bounding box center [547, 280] width 52 height 13
drag, startPoint x: 550, startPoint y: 367, endPoint x: 556, endPoint y: 384, distance: 18.8
click at [551, 368] on div "20" at bounding box center [546, 363] width 59 height 16
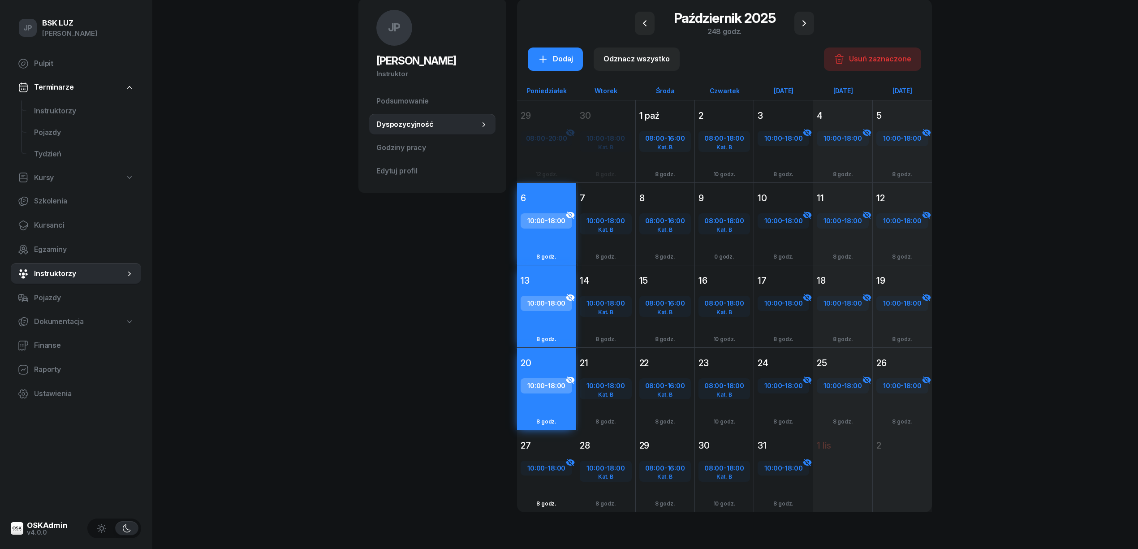
click at [560, 466] on span "18:00" at bounding box center [556, 468] width 17 height 9
select select "10"
select select "18"
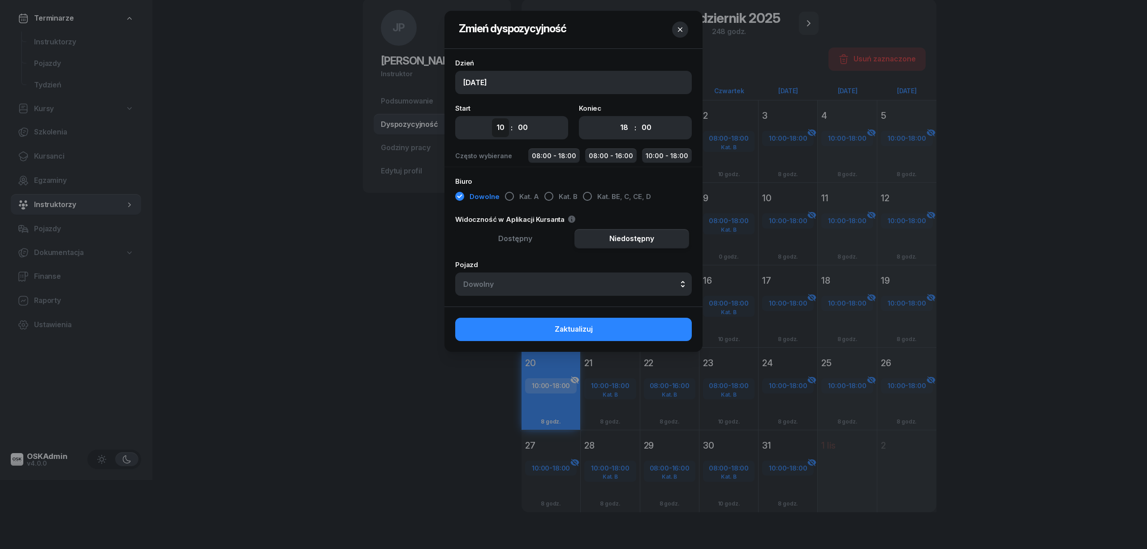
click at [502, 125] on select "00 01 02 03 04 05 06 07 08 09 10 11 12 13 14 15 16 17 18 19 20 21 22 23" at bounding box center [500, 127] width 17 height 19
select select "08"
click at [492, 118] on select "00 01 02 03 04 05 06 07 08 09 10 11 12 13 14 15 16 17 18 19 20 21 22 23" at bounding box center [500, 127] width 17 height 19
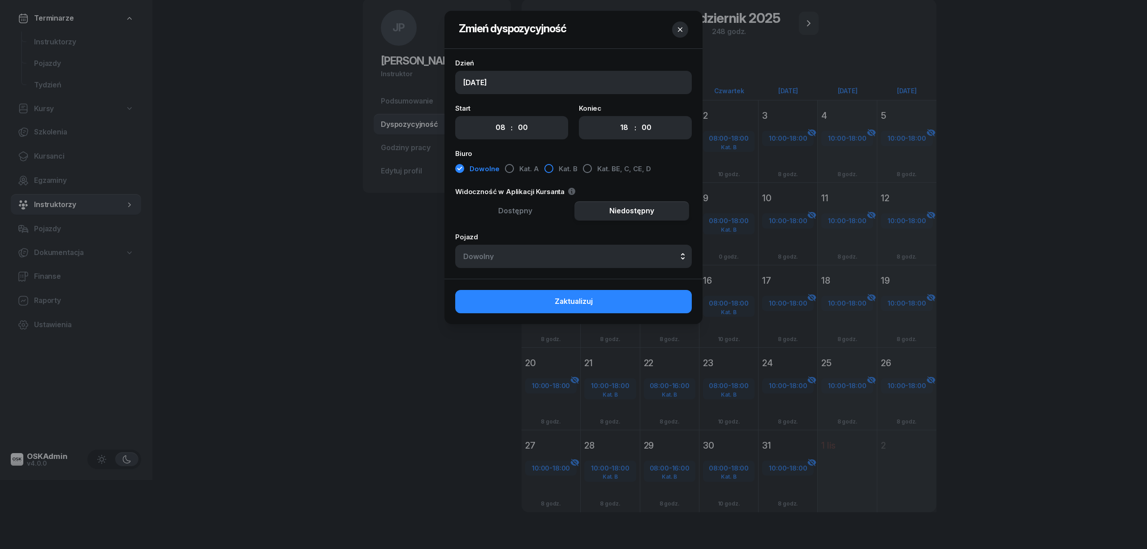
click at [546, 166] on div "button" at bounding box center [548, 168] width 9 height 9
click at [631, 212] on span "Niedostępny" at bounding box center [631, 211] width 45 height 12
click at [561, 298] on span "Zaktualizuj" at bounding box center [574, 302] width 38 height 12
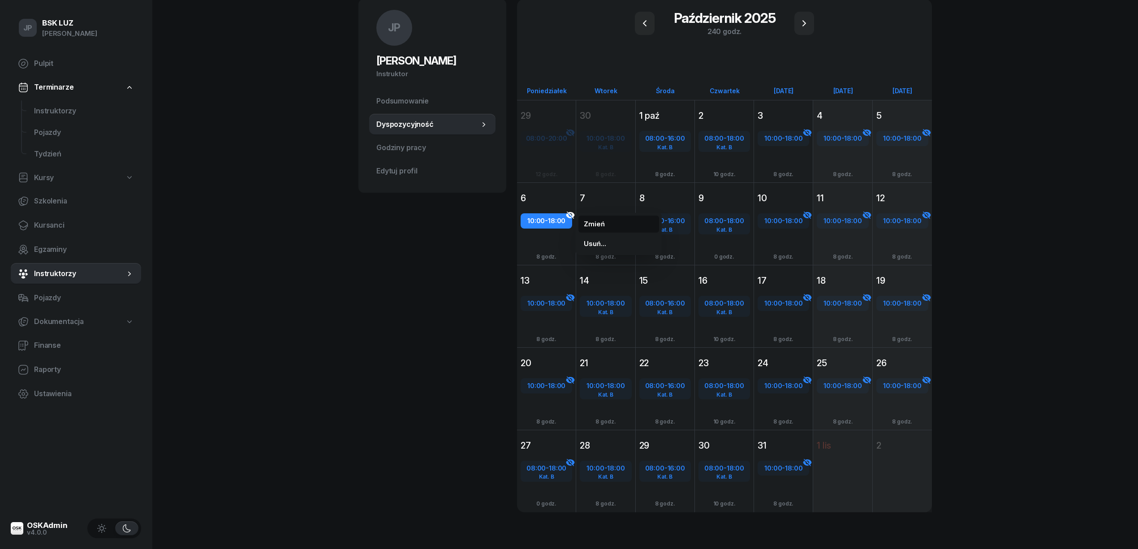
click at [593, 220] on button "Zmień" at bounding box center [618, 224] width 81 height 17
select select "10"
select select "18"
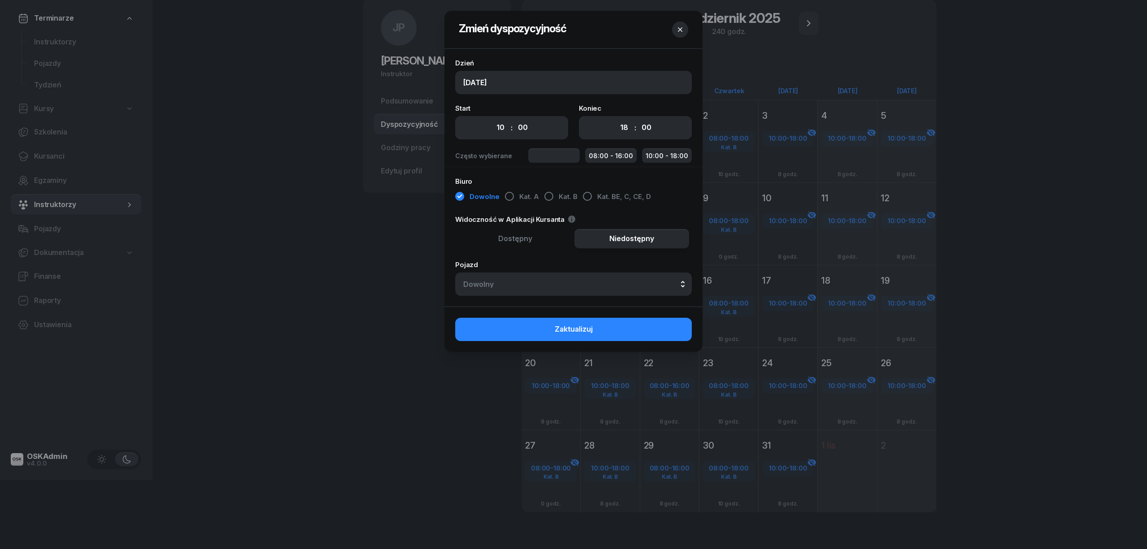
click at [554, 155] on button "08:00 - 18:00" at bounding box center [554, 155] width 52 height 15
select select "08"
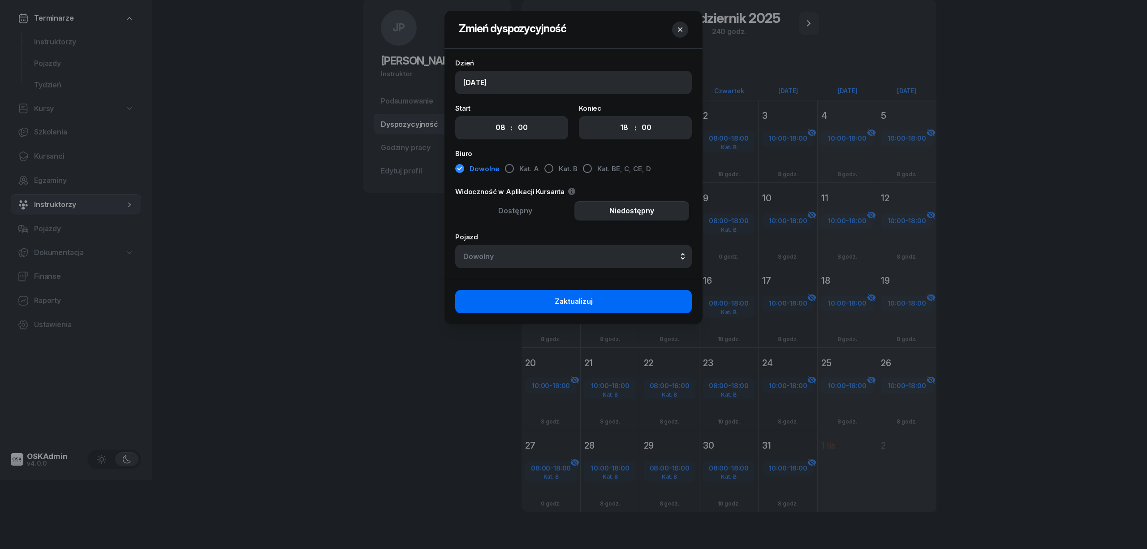
click at [578, 300] on span "Zaktualizuj" at bounding box center [574, 302] width 38 height 12
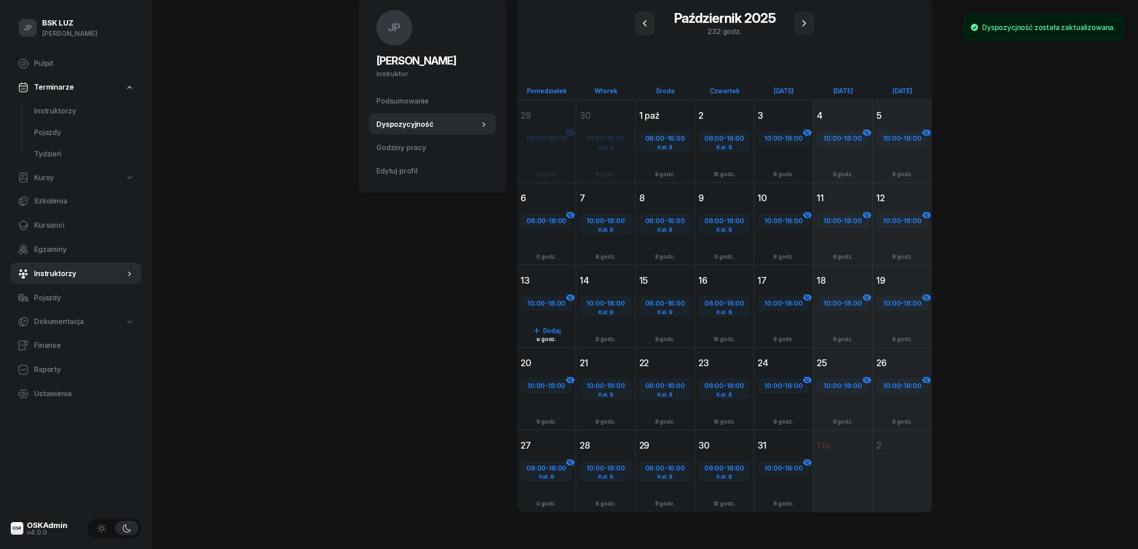
click at [557, 308] on div "10:00 - 18:00" at bounding box center [547, 303] width 52 height 15
select select "10"
select select "18"
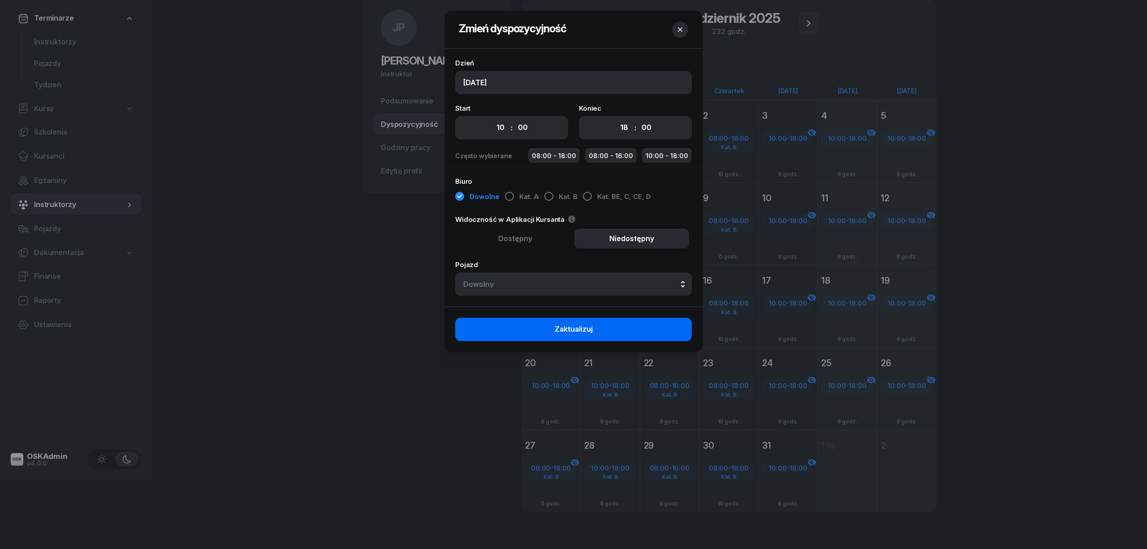
click at [551, 330] on button "Zaktualizuj" at bounding box center [573, 329] width 237 height 23
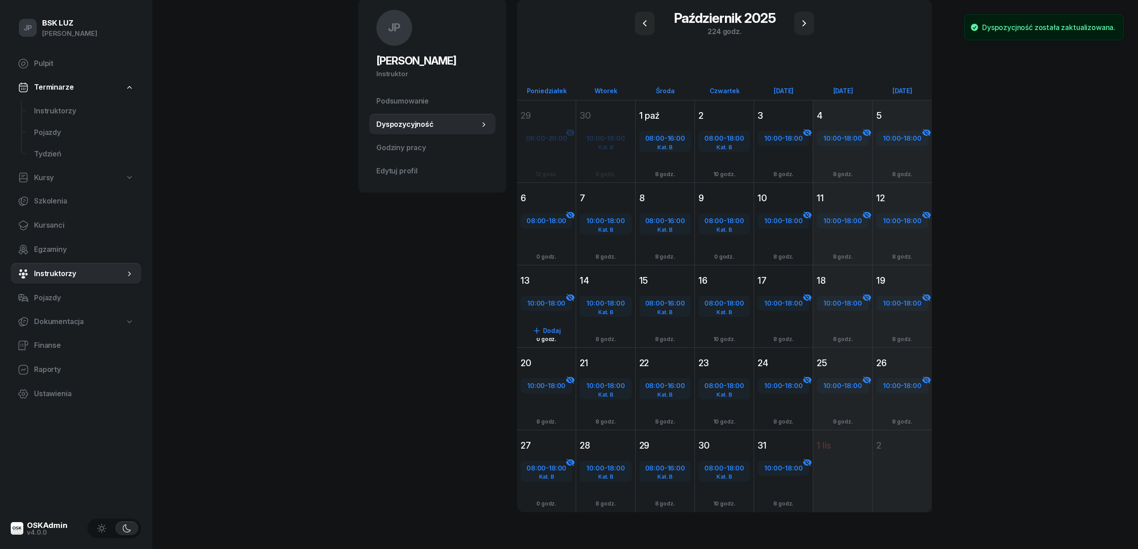
click at [545, 300] on div "10:00 - 18:00" at bounding box center [547, 304] width 50 height 12
select select "10"
select select "18"
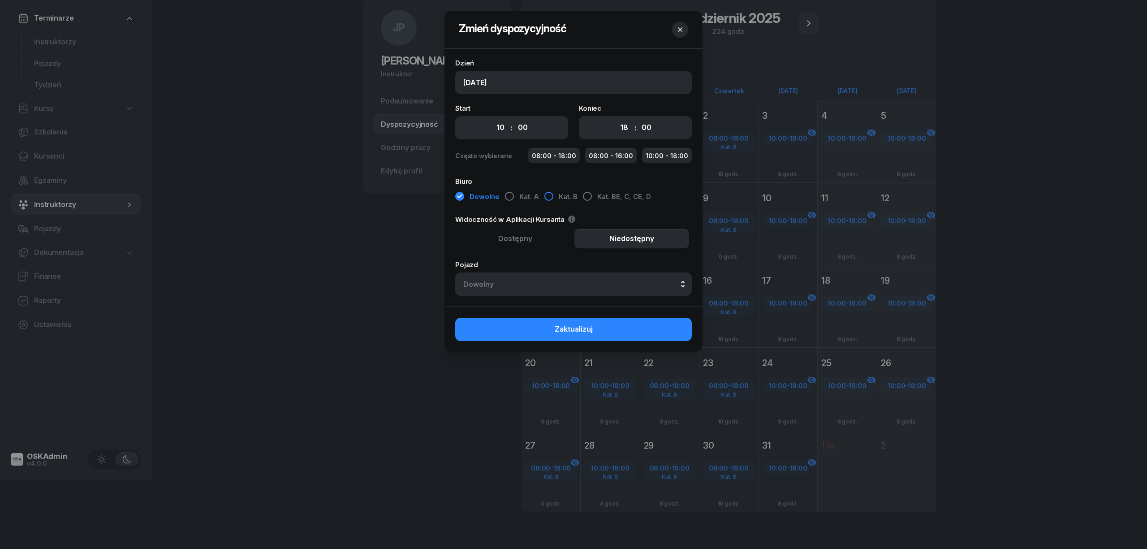
click at [546, 196] on div "button" at bounding box center [548, 196] width 9 height 9
click at [551, 155] on button "08:00 - 18:00" at bounding box center [554, 155] width 52 height 15
select select "08"
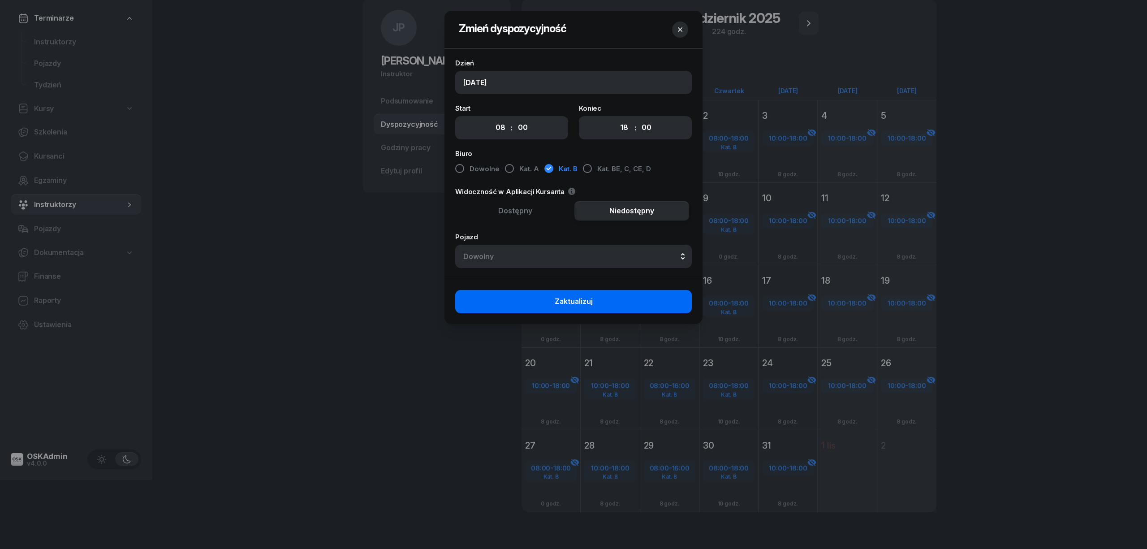
click at [555, 305] on span "Zaktualizuj" at bounding box center [574, 302] width 38 height 12
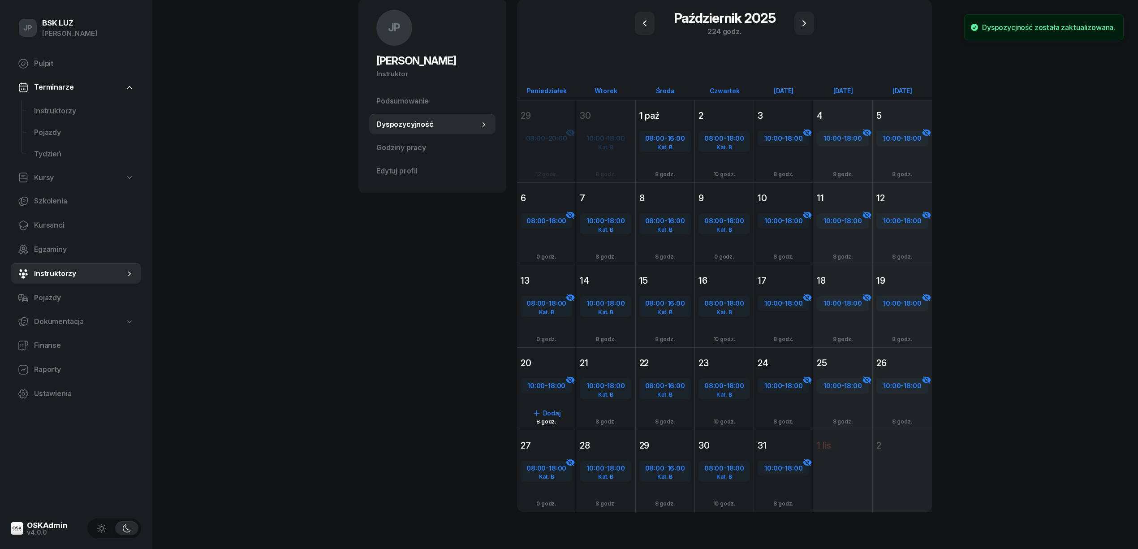
click at [542, 384] on span "10:00" at bounding box center [535, 385] width 17 height 9
select select "10"
select select "18"
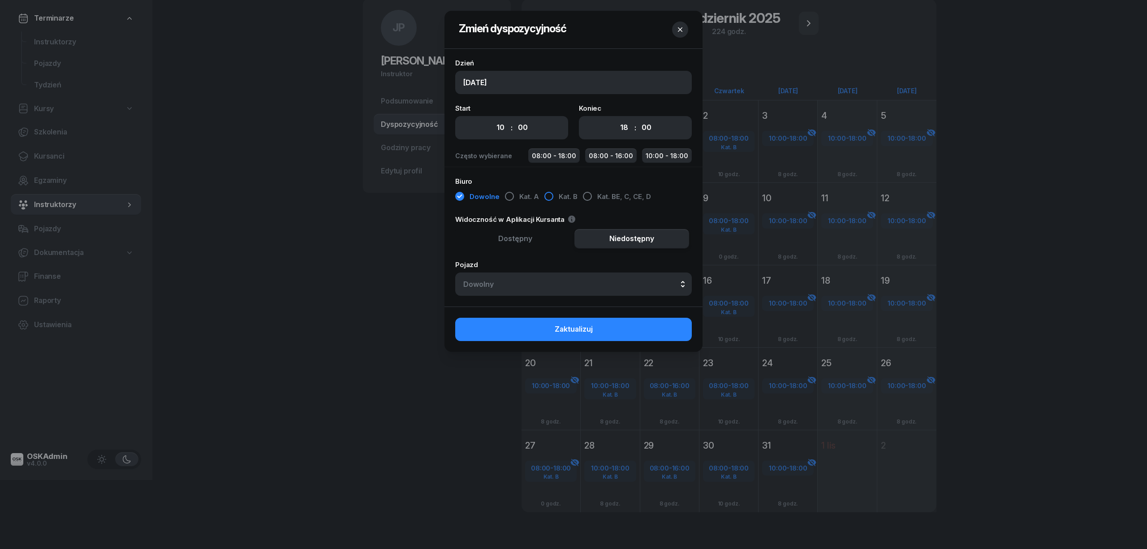
click at [547, 196] on div "button" at bounding box center [548, 196] width 9 height 9
click at [562, 155] on button "08:00 - 18:00" at bounding box center [554, 155] width 52 height 15
select select "08"
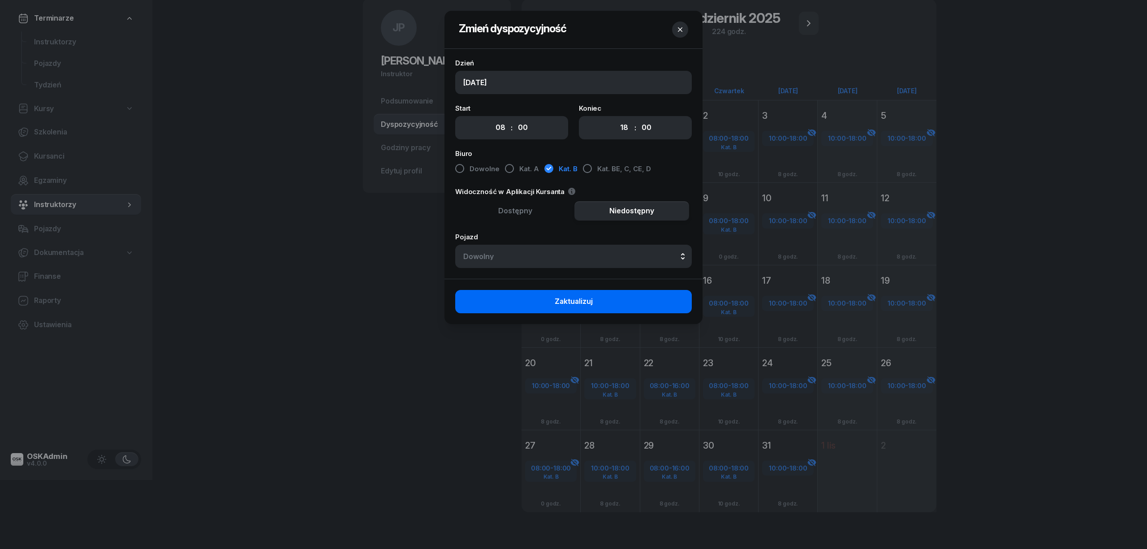
click at [557, 301] on span "Zaktualizuj" at bounding box center [574, 302] width 38 height 12
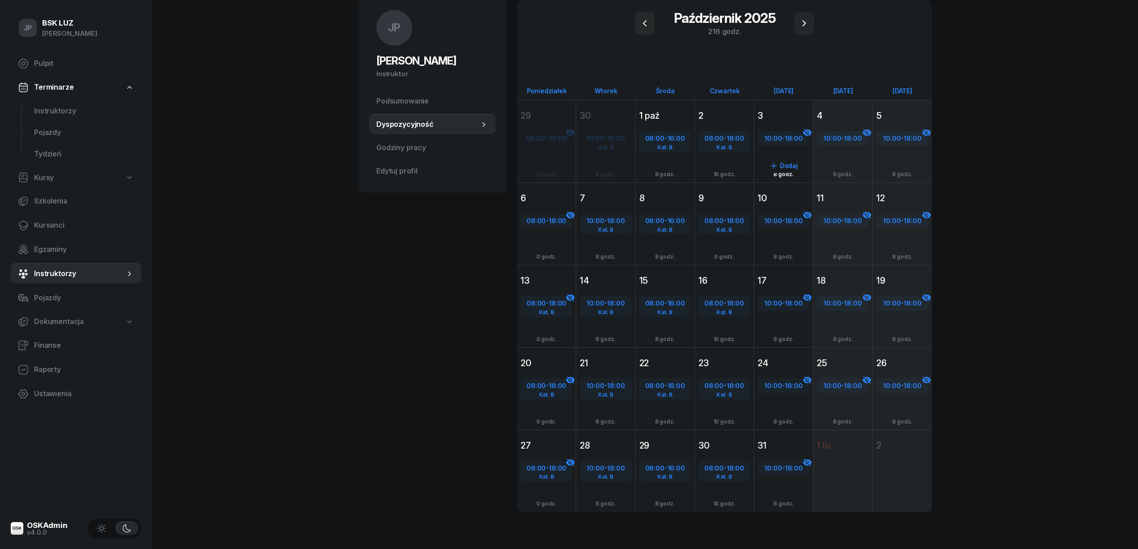
click at [784, 146] on div "10:00 - 18:00 Dodaj 8 godz." at bounding box center [783, 158] width 59 height 68
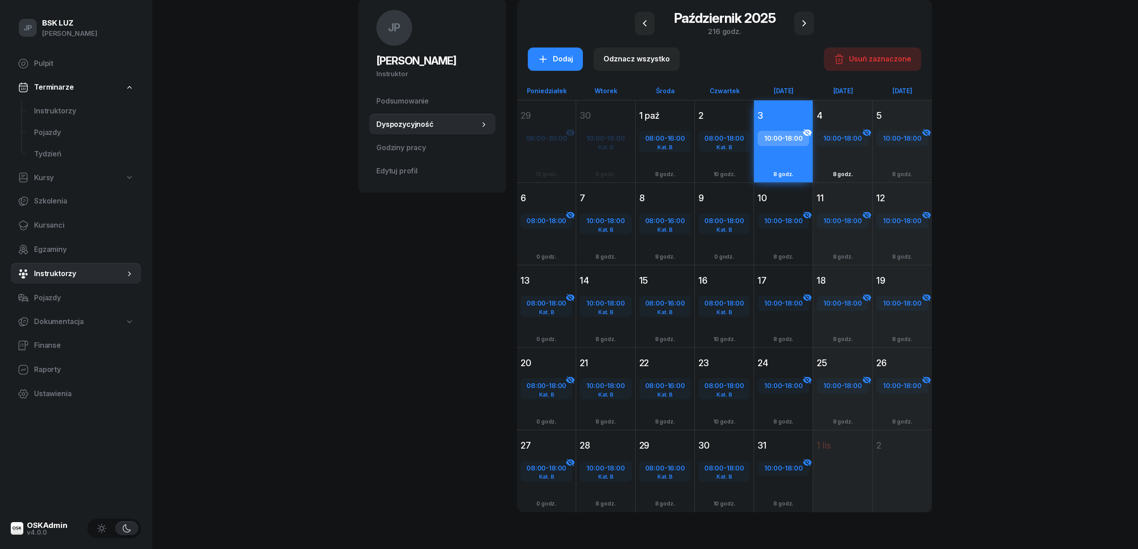
click at [833, 140] on span "10:00" at bounding box center [832, 138] width 17 height 9
select select "10"
select select "18"
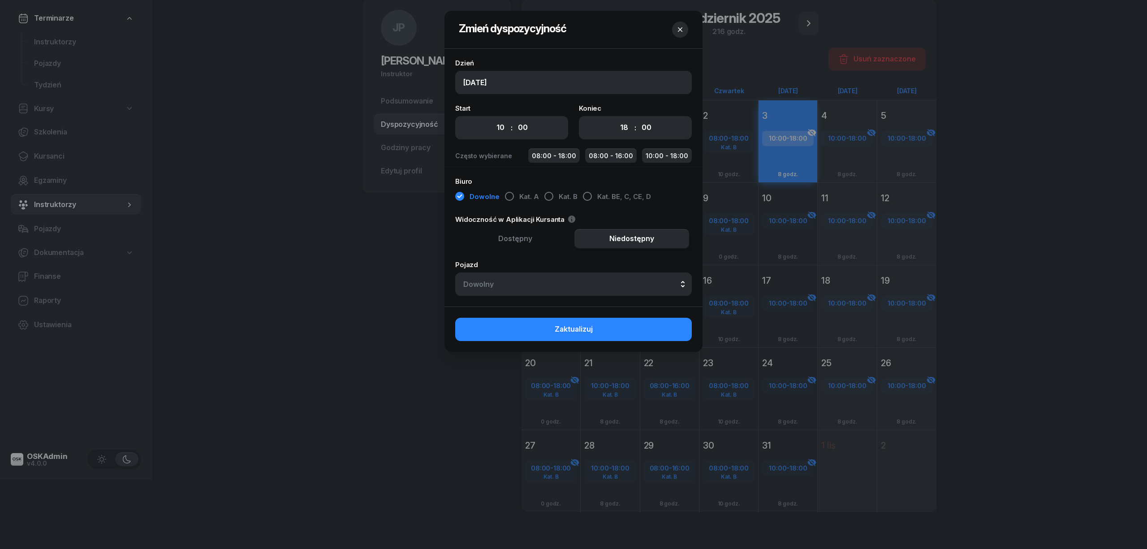
click at [907, 138] on div at bounding box center [573, 274] width 1147 height 549
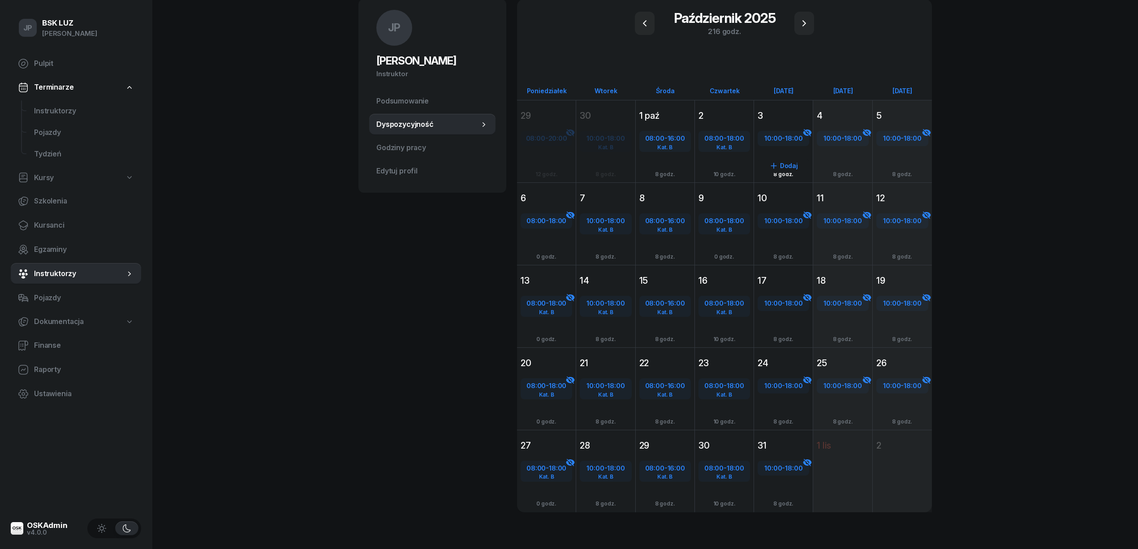
click at [782, 144] on div "10:00 - 18:00" at bounding box center [784, 138] width 52 height 15
select select "10"
select select "18"
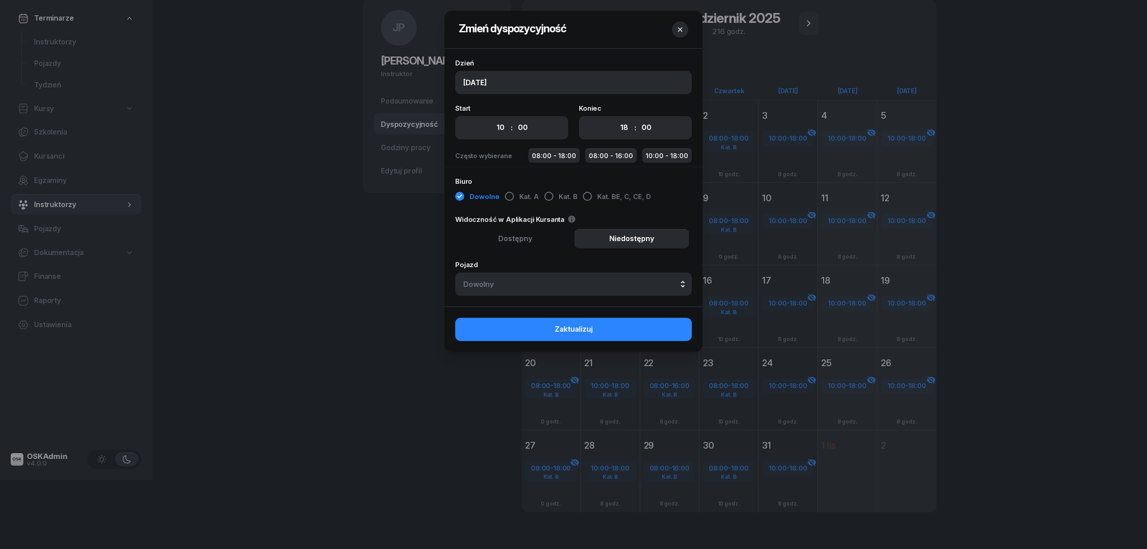
click at [682, 28] on icon "button" at bounding box center [680, 29] width 9 height 9
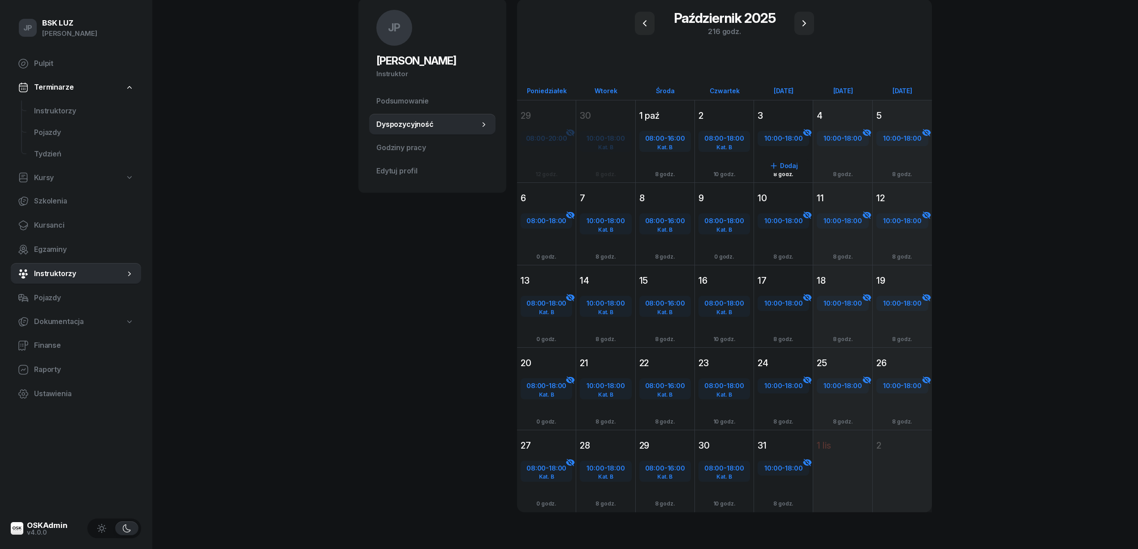
click at [781, 151] on div "10:00 - 18:00 Dodaj 8 godz." at bounding box center [783, 158] width 59 height 68
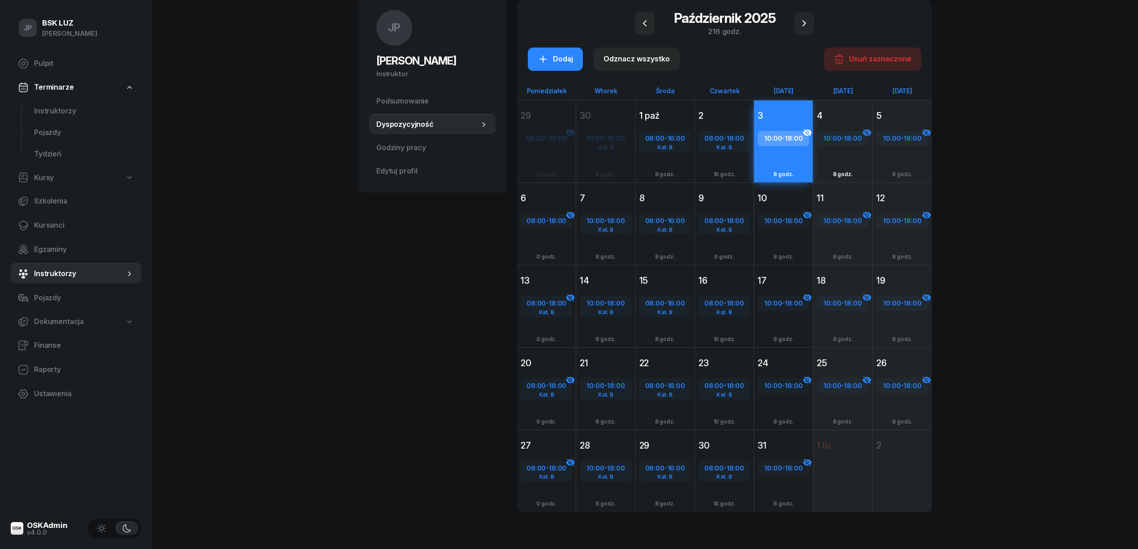
click at [851, 116] on div "4" at bounding box center [843, 115] width 52 height 13
click at [900, 113] on div "5" at bounding box center [902, 115] width 52 height 13
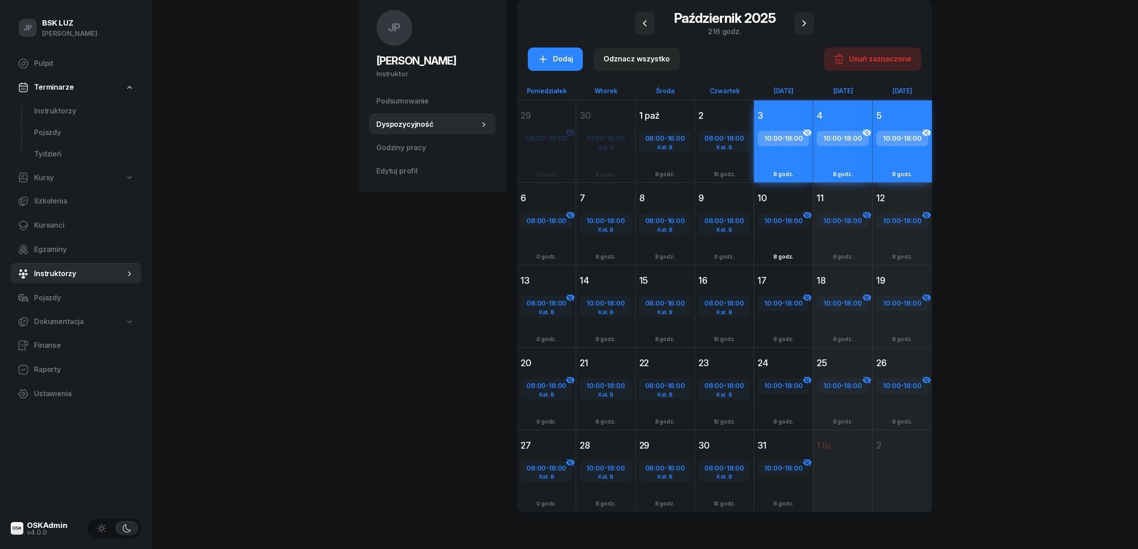
click at [787, 192] on div "10" at bounding box center [784, 198] width 52 height 13
drag, startPoint x: 861, startPoint y: 194, endPoint x: 878, endPoint y: 199, distance: 17.9
click at [862, 194] on div "11" at bounding box center [843, 198] width 52 height 13
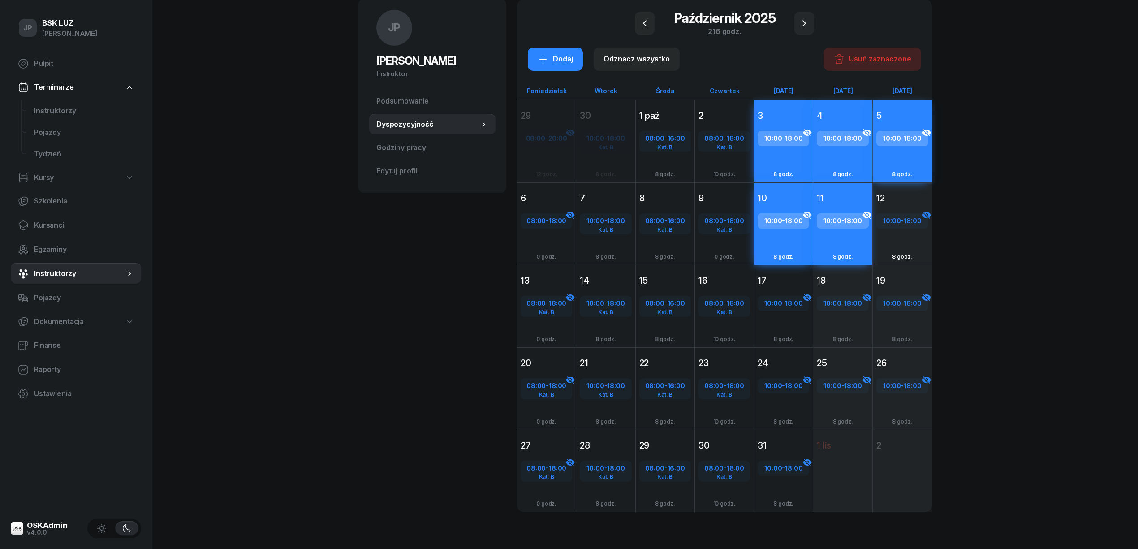
click at [902, 193] on div "12" at bounding box center [902, 198] width 52 height 13
click at [788, 268] on div "17 października 2025 Pt piątek 17 10:00 - 18:00 Dodaj 8 godz." at bounding box center [783, 306] width 59 height 82
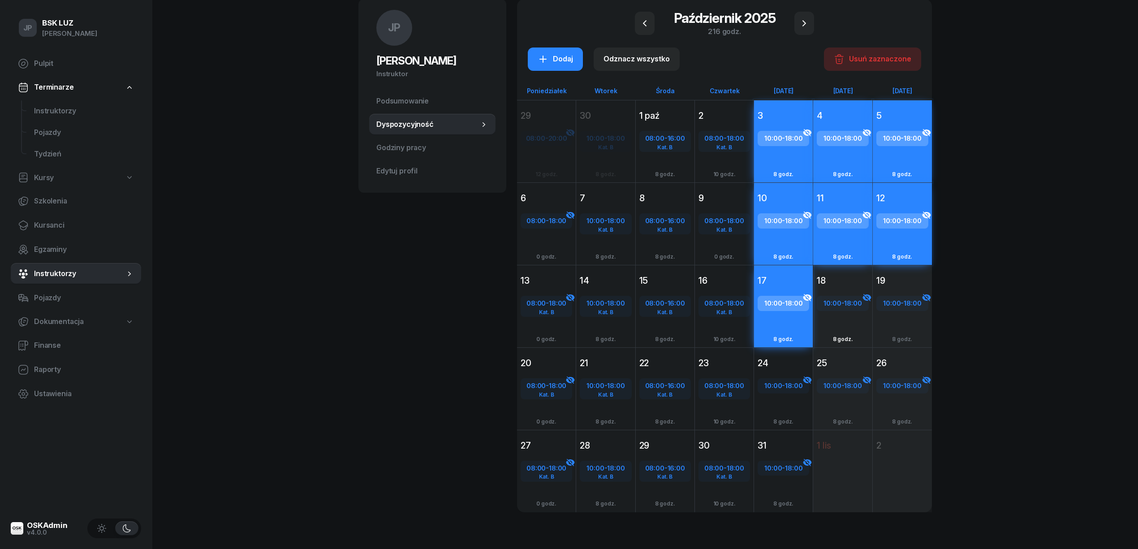
click at [852, 269] on div "18 października 2025 So sobota 18 10:00 - 18:00 Dodaj 8 godz." at bounding box center [842, 306] width 59 height 82
click at [902, 274] on div "19" at bounding box center [902, 280] width 52 height 13
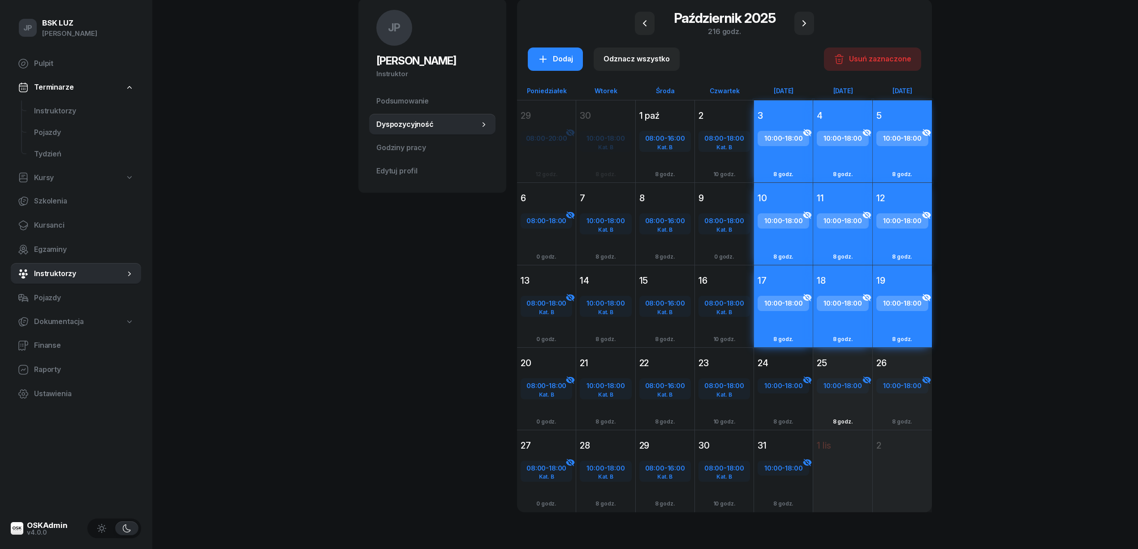
drag, startPoint x: 789, startPoint y: 359, endPoint x: 814, endPoint y: 357, distance: 24.7
click at [791, 358] on div "24" at bounding box center [784, 363] width 52 height 13
click at [855, 355] on div "25" at bounding box center [842, 363] width 59 height 16
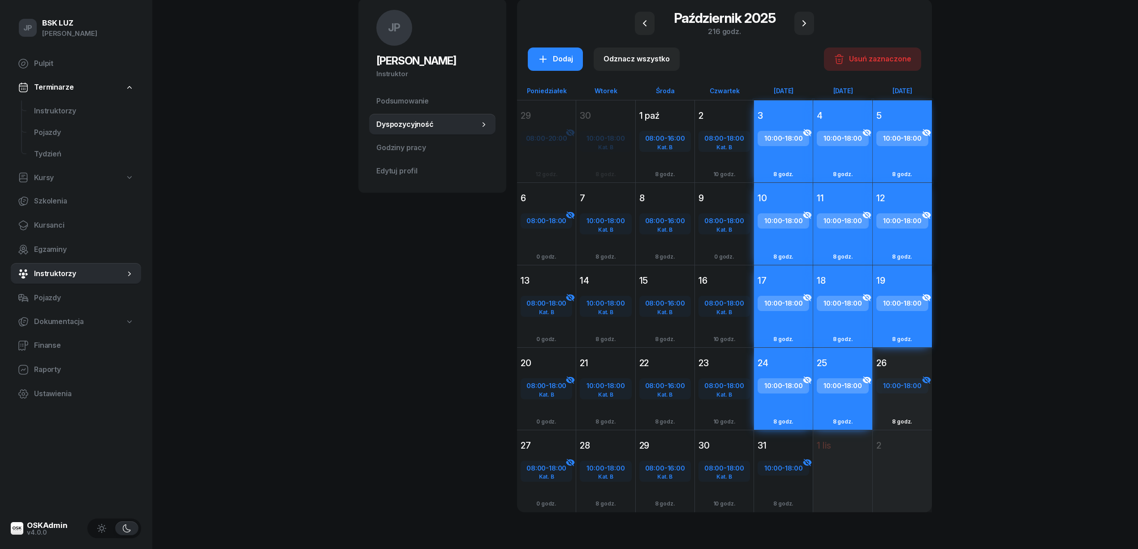
click at [906, 355] on div "26" at bounding box center [902, 363] width 59 height 16
click at [781, 444] on div "31" at bounding box center [784, 445] width 52 height 13
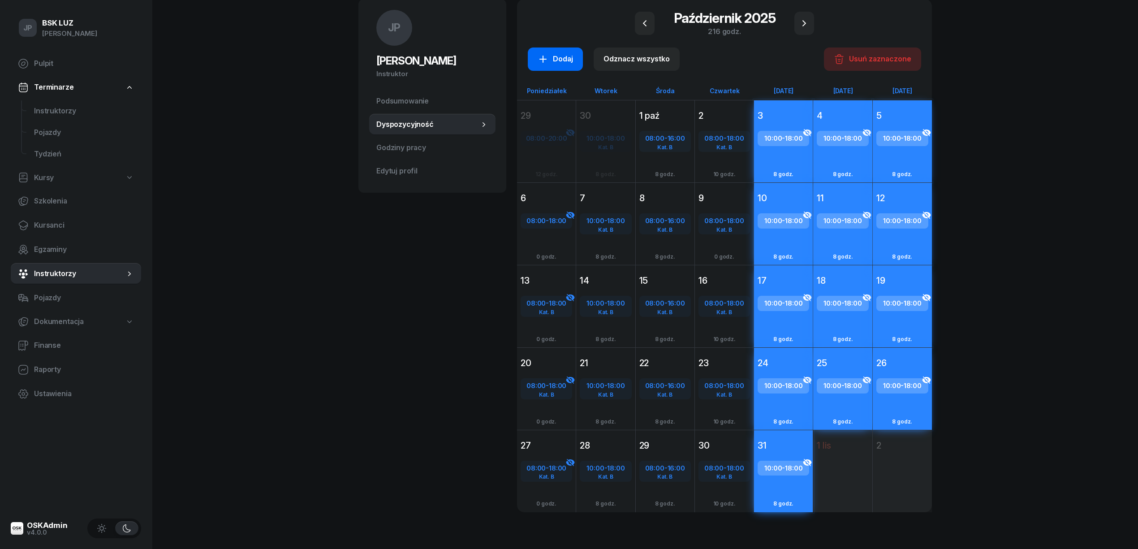
click at [567, 60] on div "Dodaj" at bounding box center [555, 59] width 35 height 12
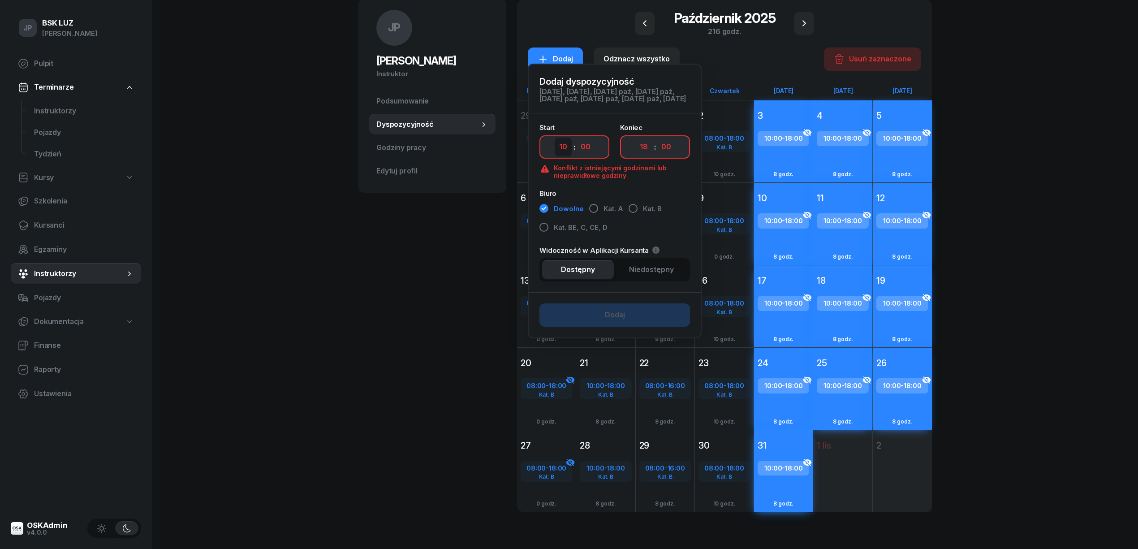
click at [559, 154] on select "00 01 02 03 04 05 06 07 08 09 10 11 12 13 14 15 16 17 18 19 20 21 22 23" at bounding box center [563, 147] width 17 height 19
select select "08"
click at [555, 144] on select "00 01 02 03 04 05 06 07 08 09 10 11 12 13 14 15 16 17 18 19 20 21 22 23" at bounding box center [563, 147] width 17 height 19
click at [633, 213] on div "button" at bounding box center [633, 208] width 9 height 9
click at [640, 276] on span "Niedostępny" at bounding box center [651, 270] width 45 height 12
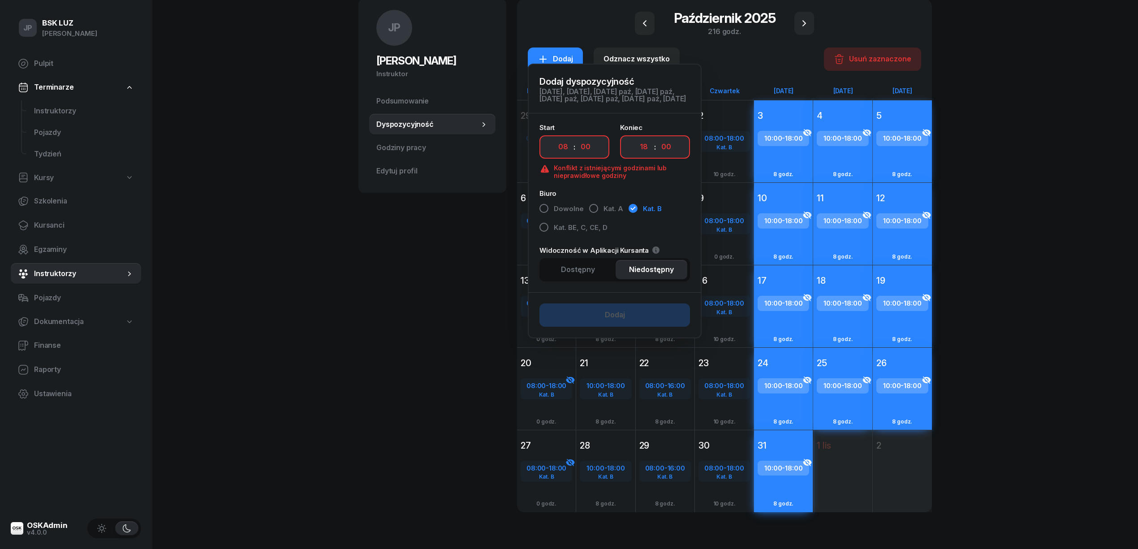
click at [616, 323] on div "Dodaj" at bounding box center [615, 315] width 172 height 45
click at [665, 276] on span "Niedostępny" at bounding box center [651, 270] width 45 height 12
click at [664, 155] on select "00 05 10 15 20 25 30 35 40 45 50 55" at bounding box center [666, 147] width 17 height 19
click at [621, 324] on div "Dodaj" at bounding box center [615, 315] width 172 height 45
click at [869, 60] on div "Usuń zaznaczone" at bounding box center [873, 59] width 78 height 12
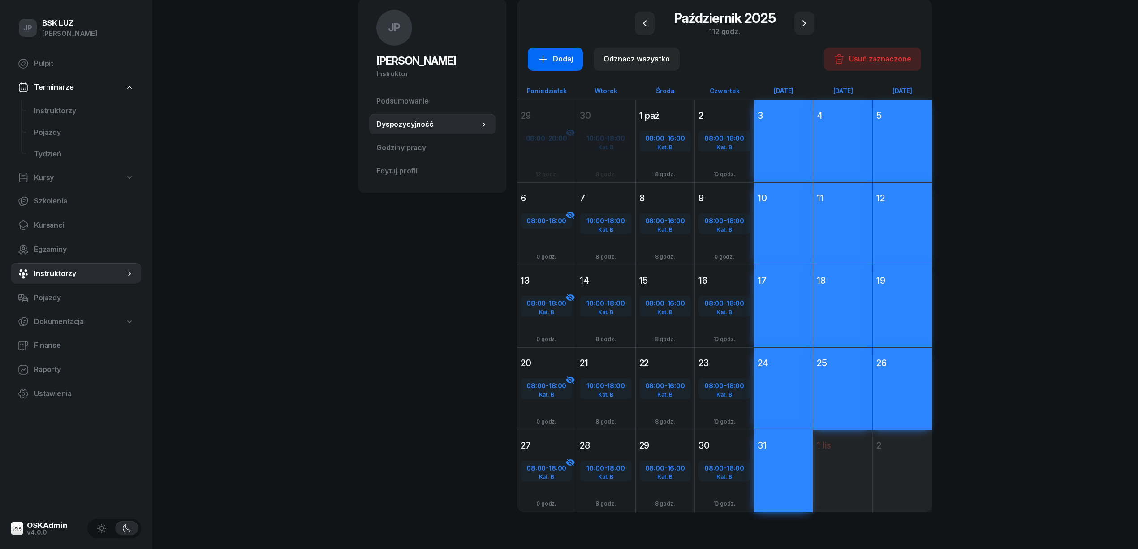
click at [554, 60] on div "Dodaj" at bounding box center [555, 59] width 35 height 12
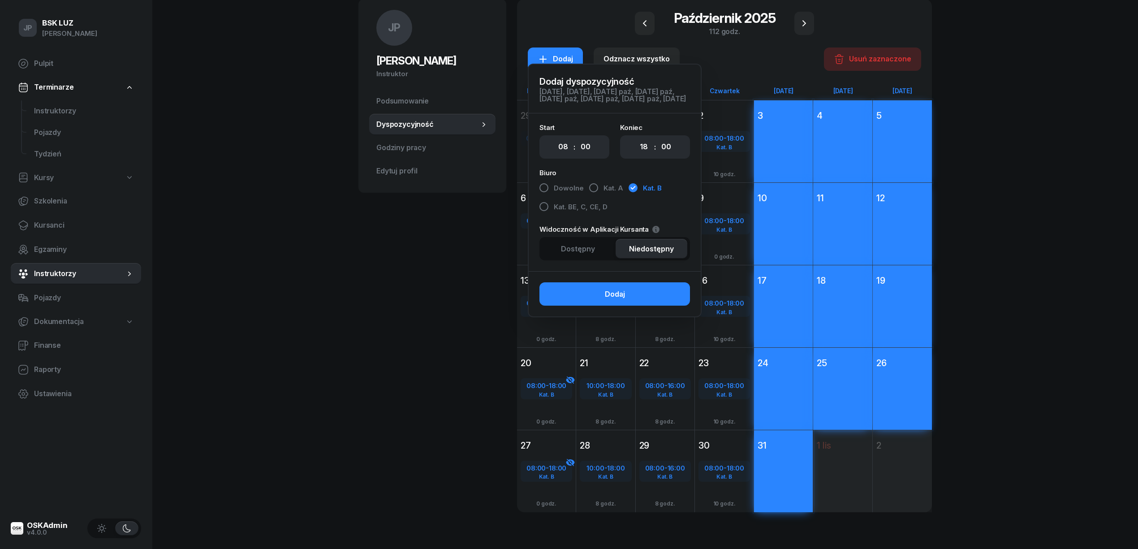
click at [644, 255] on span "Niedostępny" at bounding box center [651, 249] width 45 height 12
click at [623, 298] on div "Dodaj" at bounding box center [615, 295] width 20 height 12
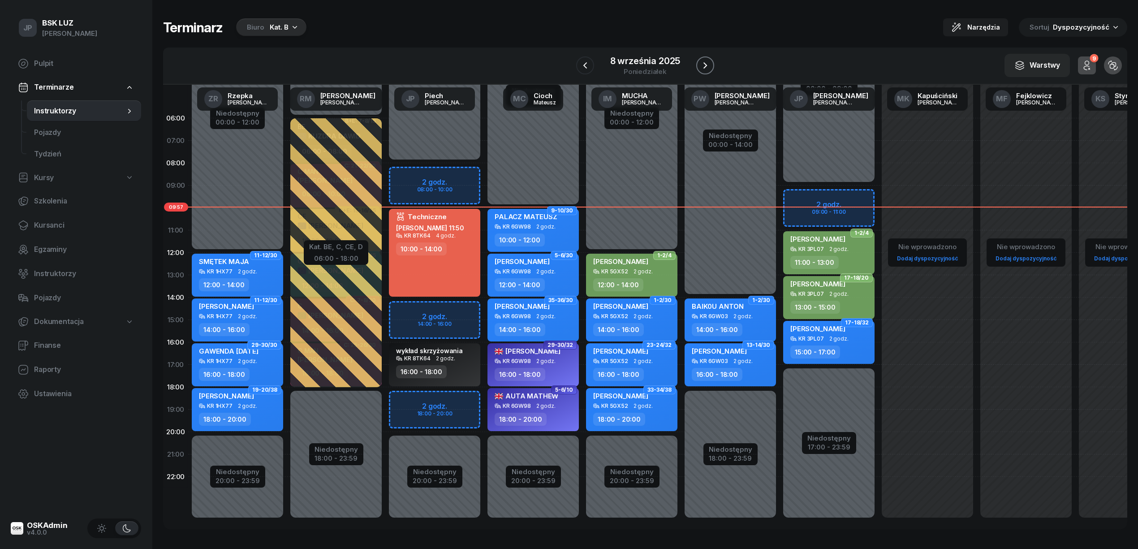
click at [706, 69] on icon "button" at bounding box center [705, 65] width 11 height 11
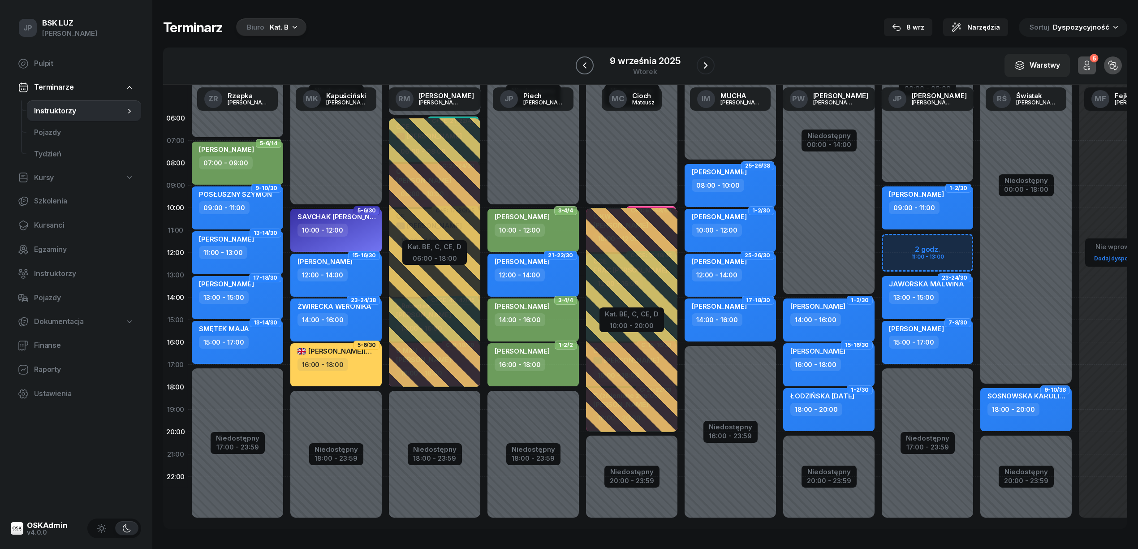
click at [585, 66] on icon "button" at bounding box center [585, 65] width 4 height 6
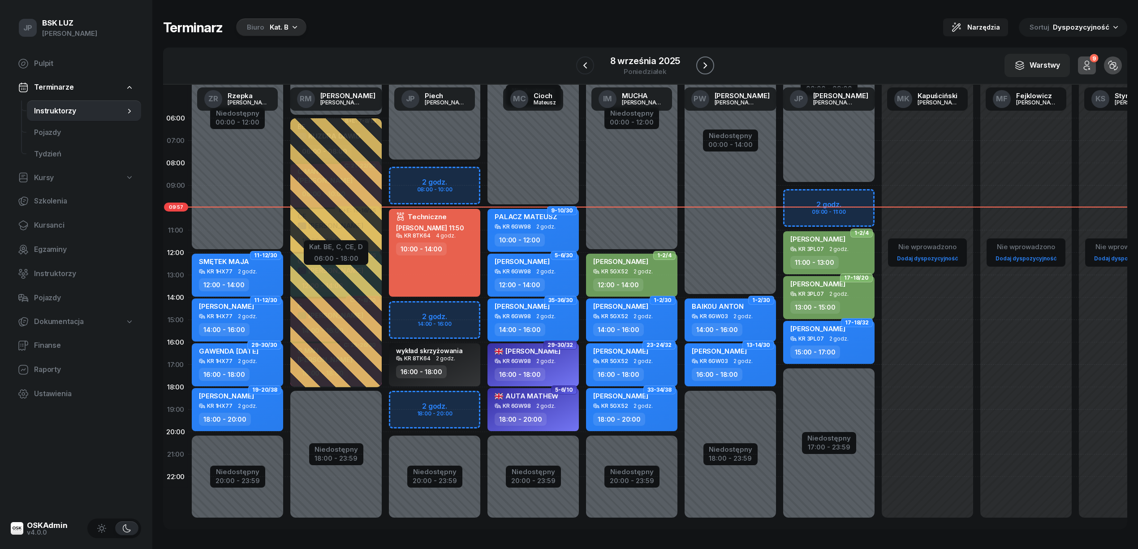
click at [704, 66] on icon "button" at bounding box center [705, 65] width 11 height 11
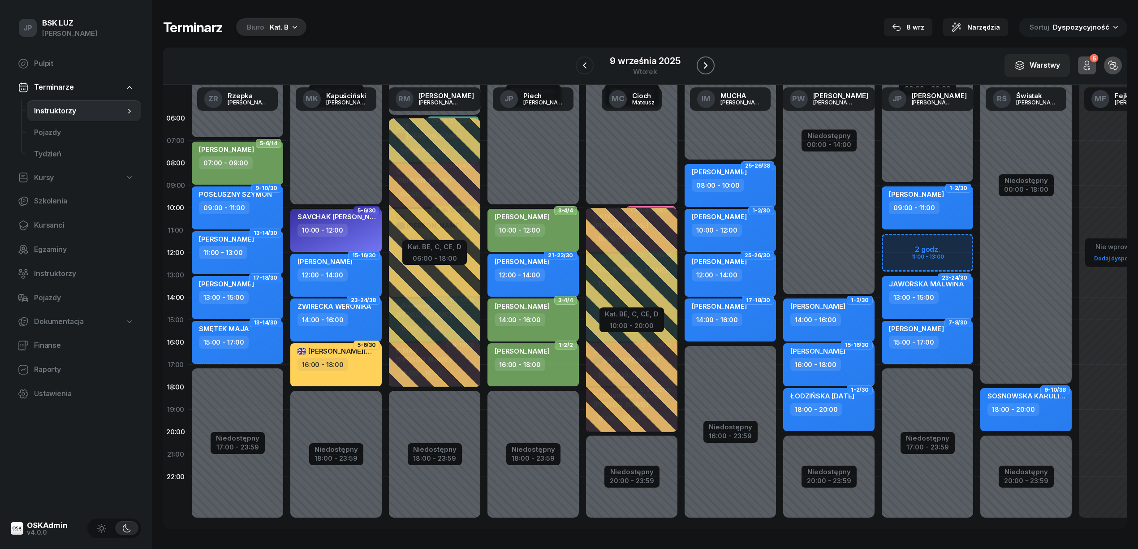
click at [704, 66] on icon "button" at bounding box center [705, 65] width 11 height 11
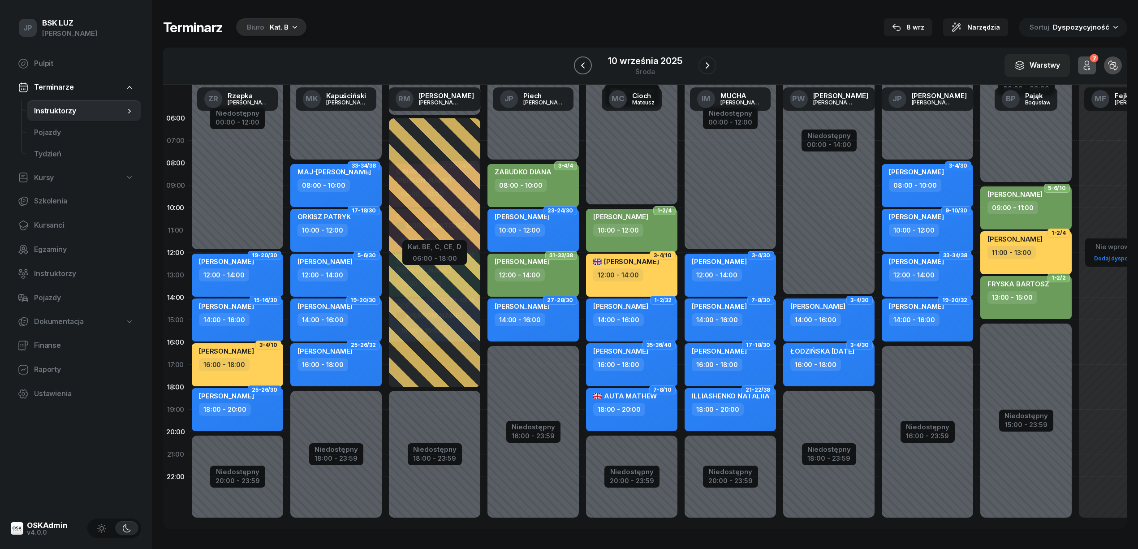
click at [581, 65] on icon "button" at bounding box center [583, 65] width 11 height 11
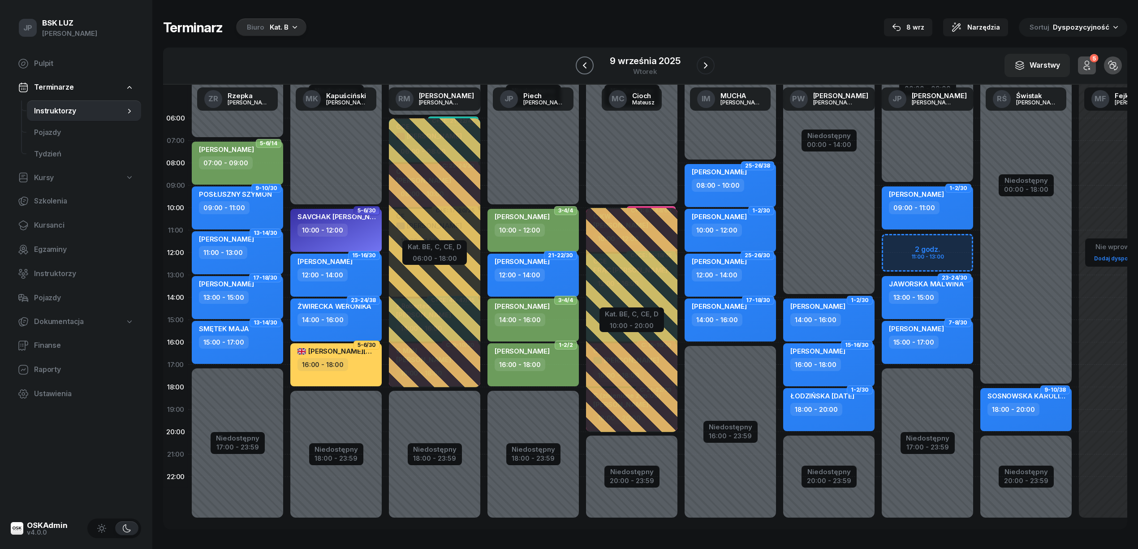
click at [579, 65] on icon "button" at bounding box center [584, 65] width 11 height 11
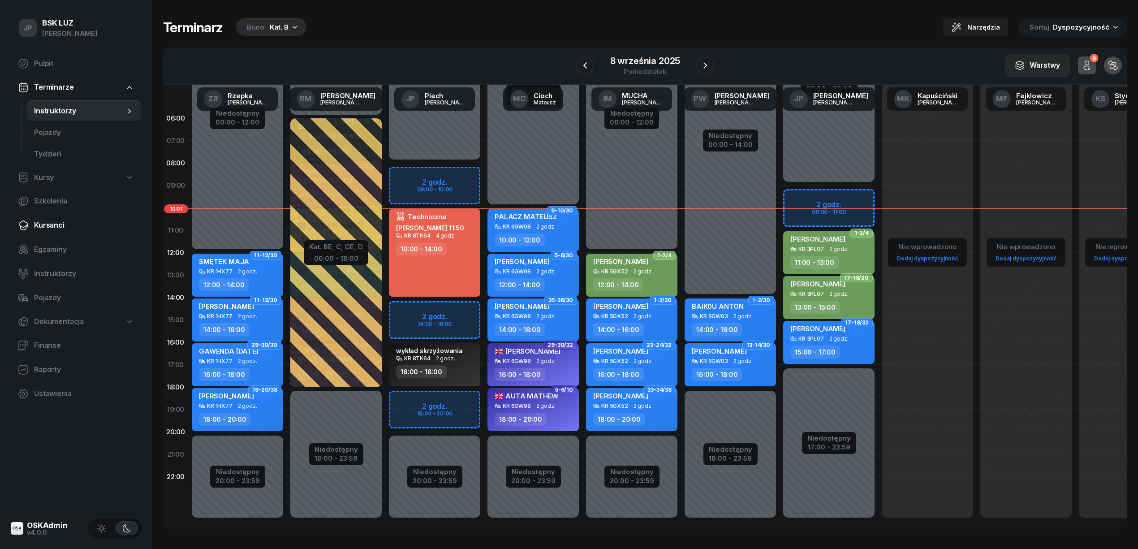
click at [51, 221] on span "Kursanci" at bounding box center [84, 226] width 100 height 12
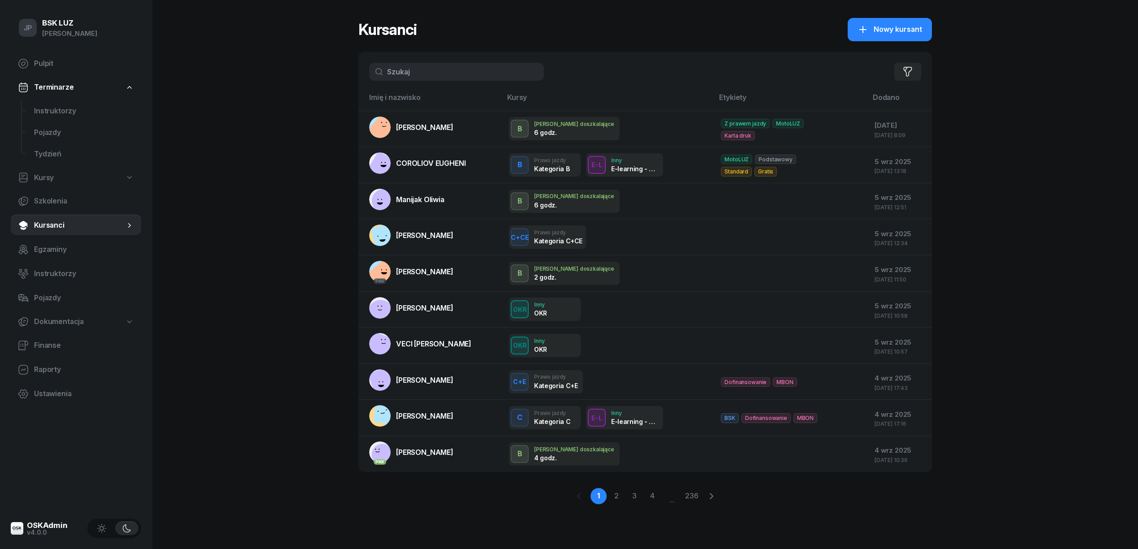
click at [399, 71] on input "text" at bounding box center [456, 72] width 175 height 18
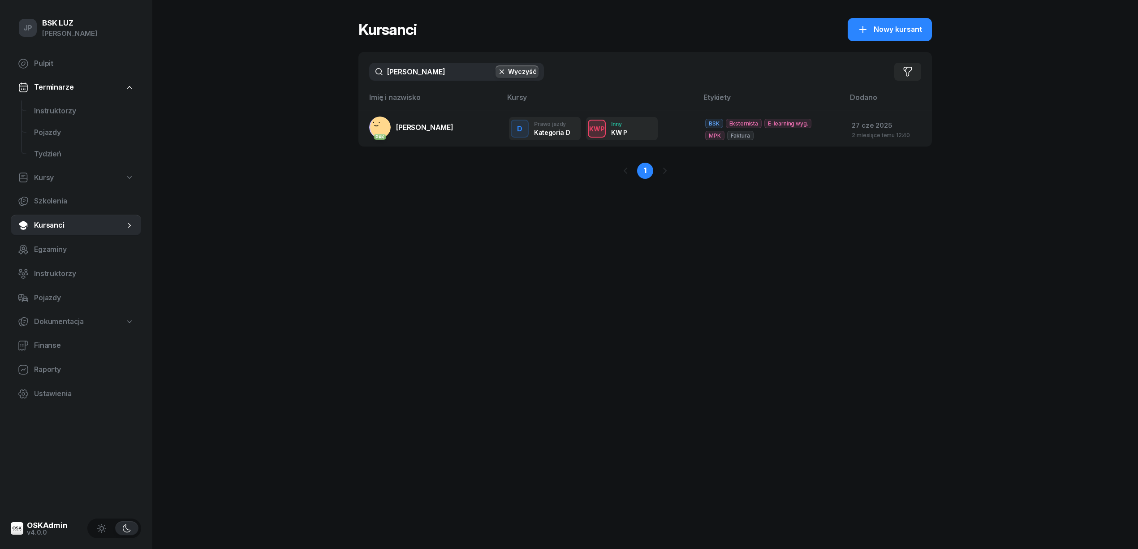
type input "PISULA"
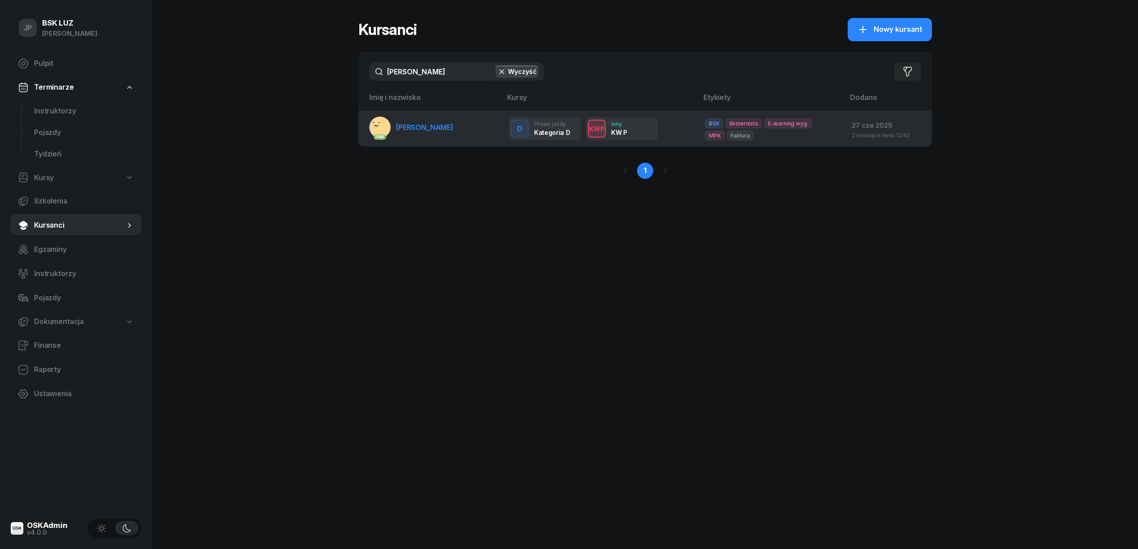
click at [419, 126] on span "PISULA GZREGORZ" at bounding box center [424, 127] width 57 height 9
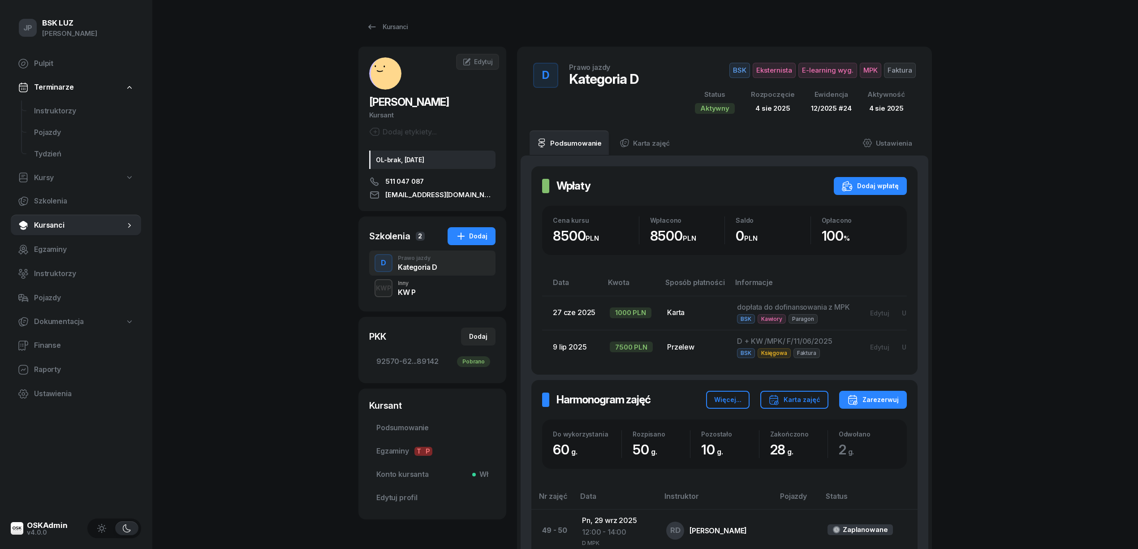
click at [421, 265] on div "Kategoria D" at bounding box center [417, 266] width 39 height 7
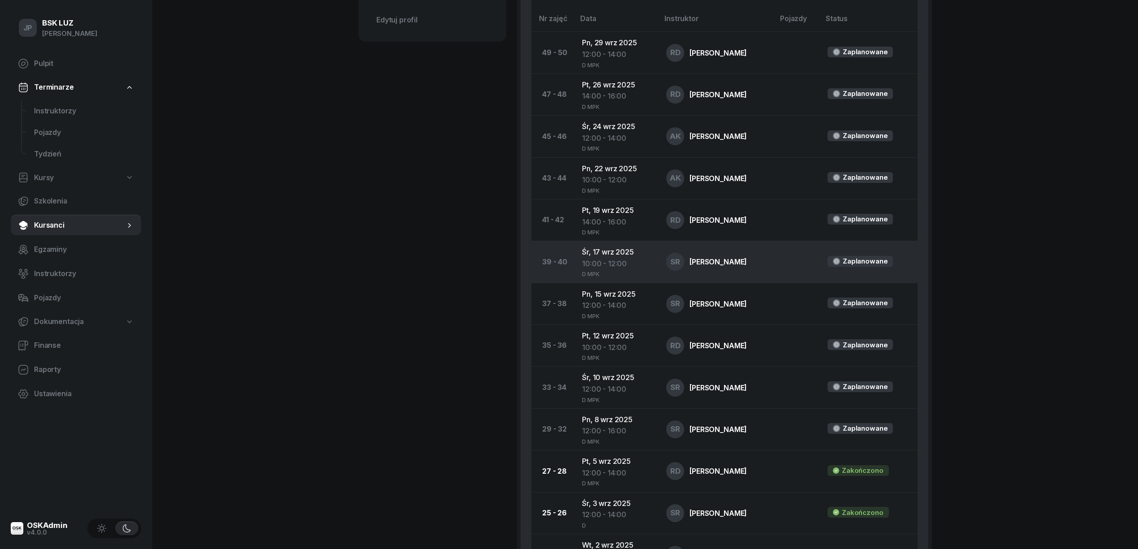
scroll to position [418, 0]
